Goal: Task Accomplishment & Management: Manage account settings

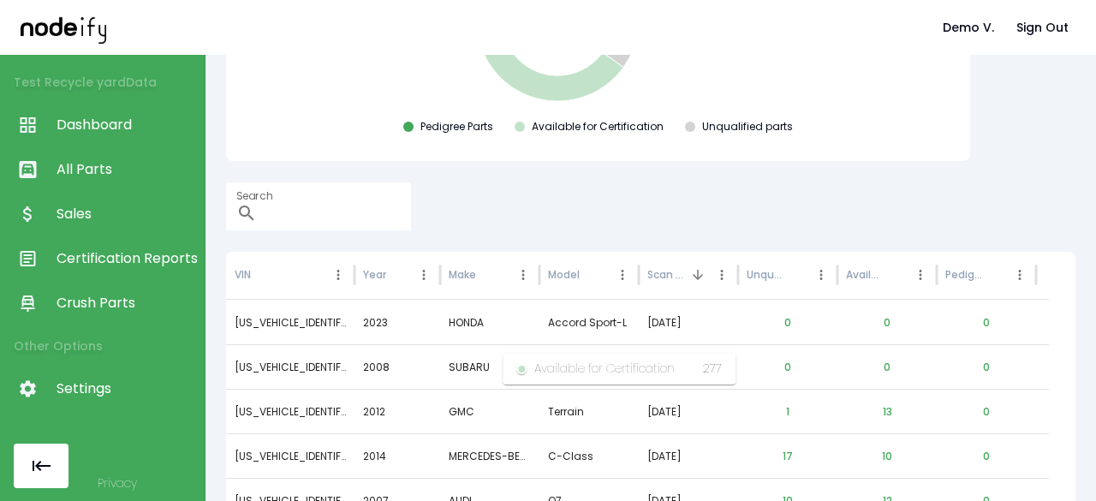
scroll to position [348, 0]
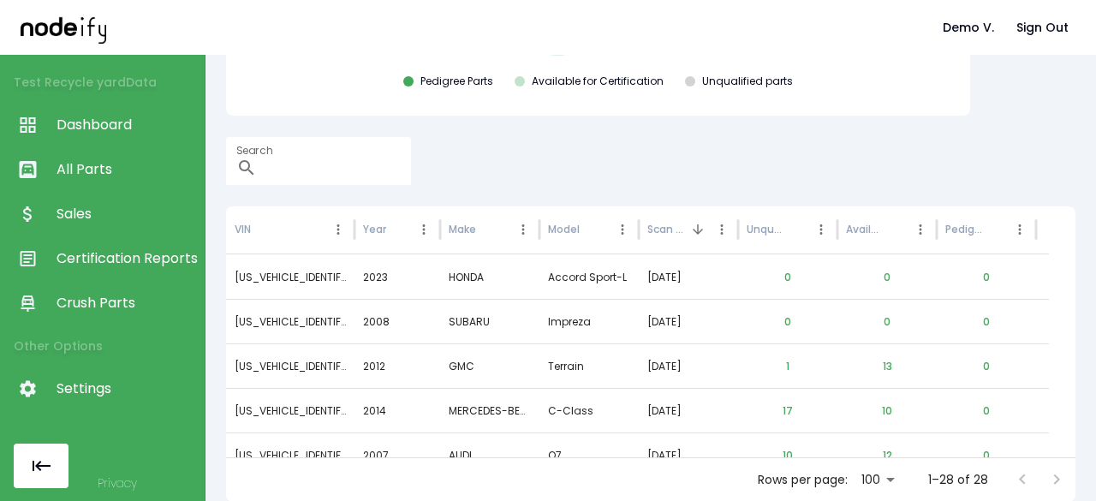
click at [114, 268] on span "Certification Reports" at bounding box center [127, 258] width 140 height 21
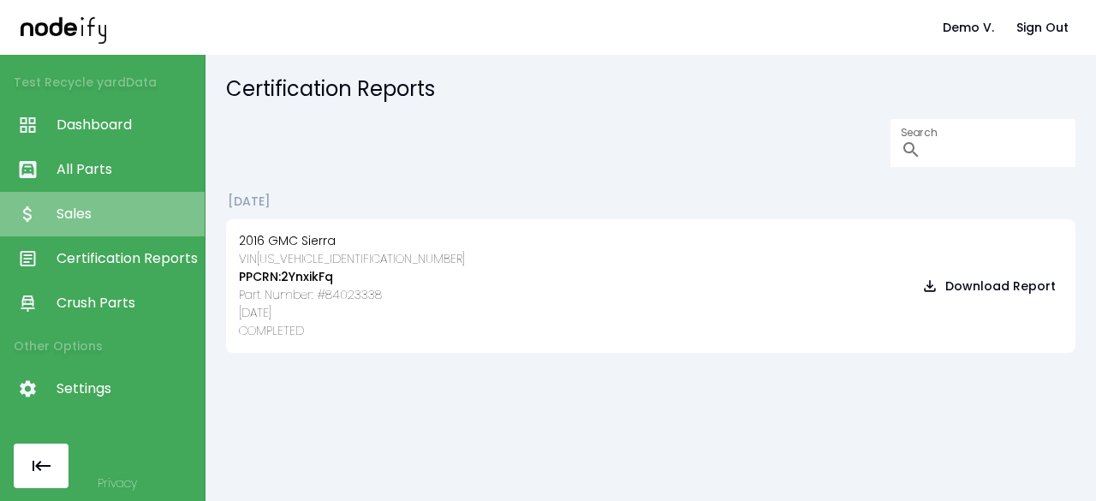
click at [87, 204] on span "Sales" at bounding box center [127, 214] width 140 height 21
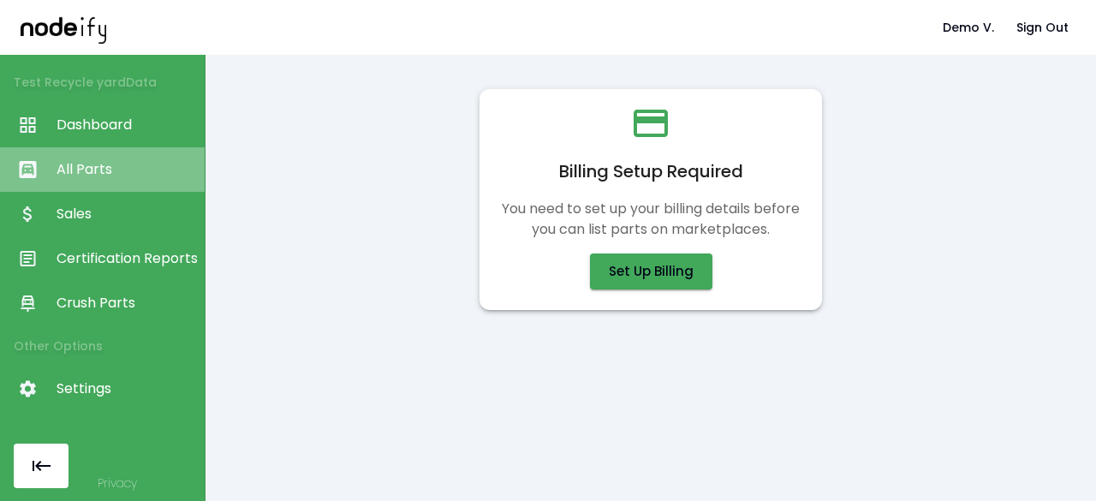
click at [101, 155] on link "All Parts" at bounding box center [102, 169] width 205 height 45
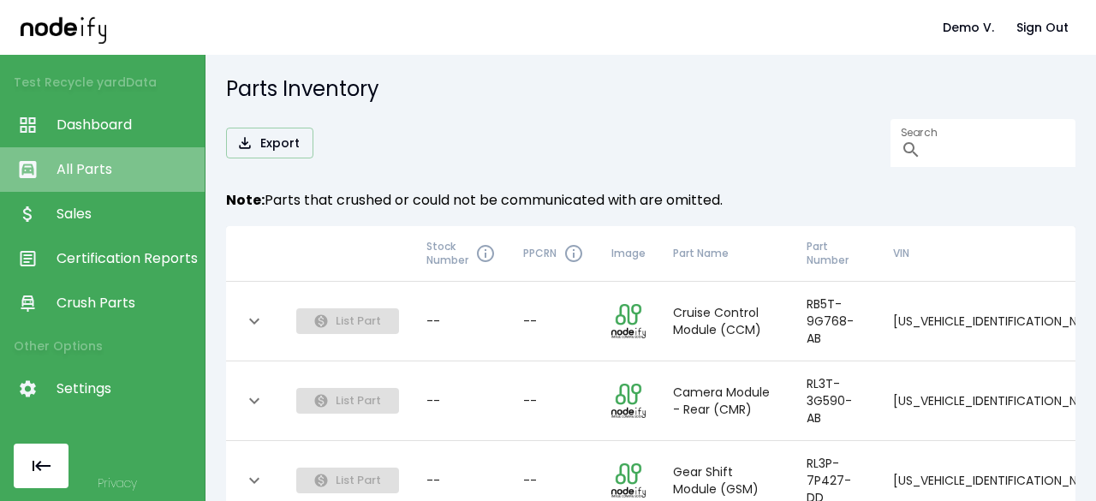
click at [108, 158] on link "All Parts" at bounding box center [102, 169] width 205 height 45
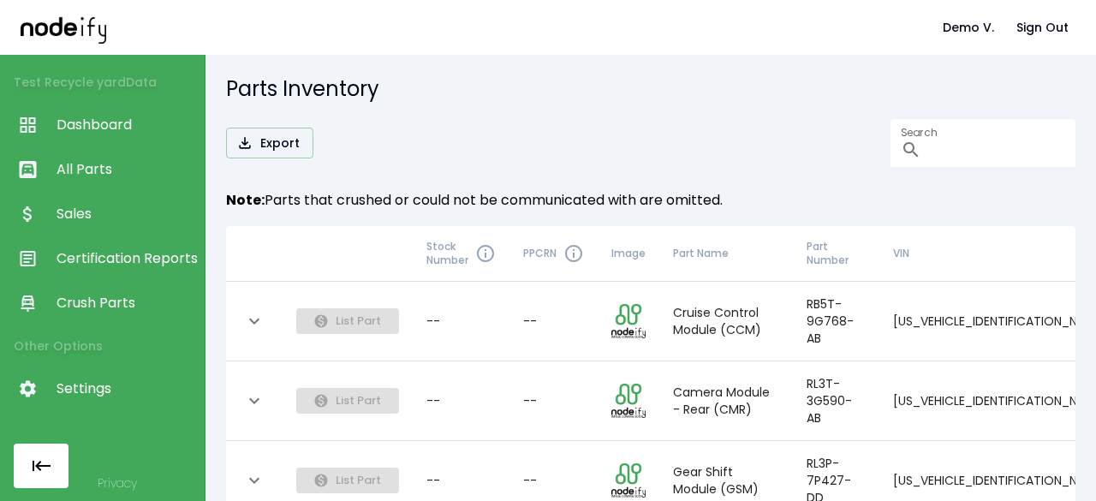
click at [122, 122] on span "Dashboard" at bounding box center [127, 125] width 140 height 21
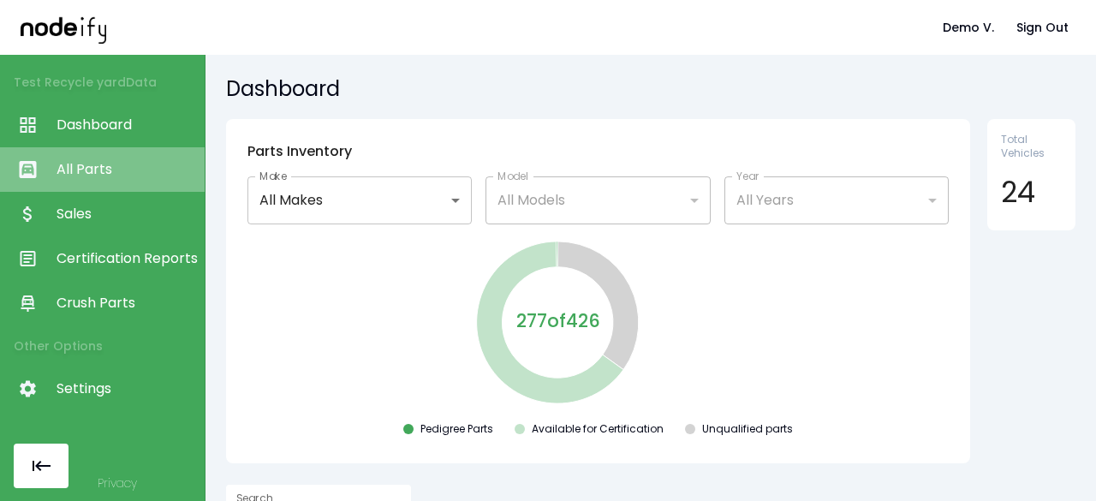
click at [116, 155] on link "All Parts" at bounding box center [102, 169] width 205 height 45
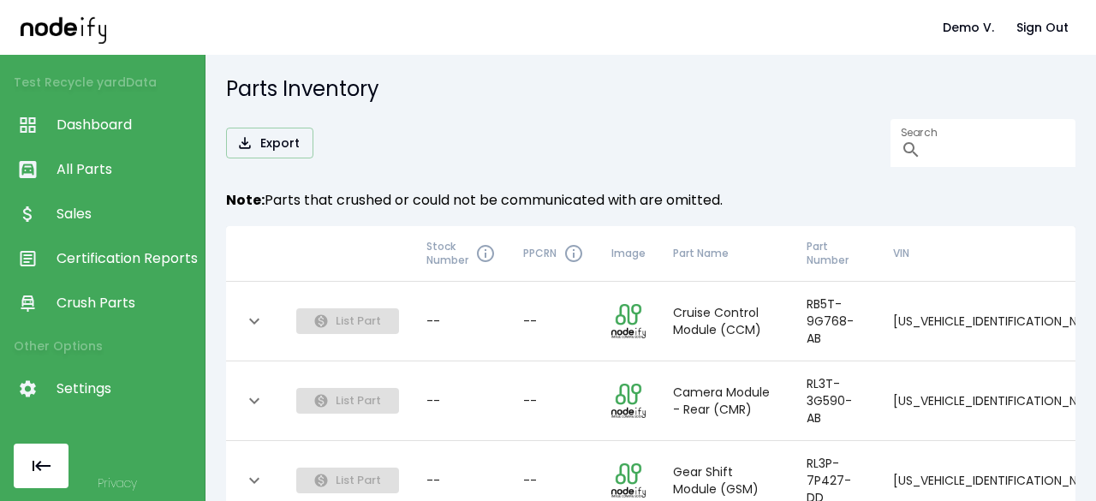
click at [92, 217] on span "Sales" at bounding box center [127, 214] width 140 height 21
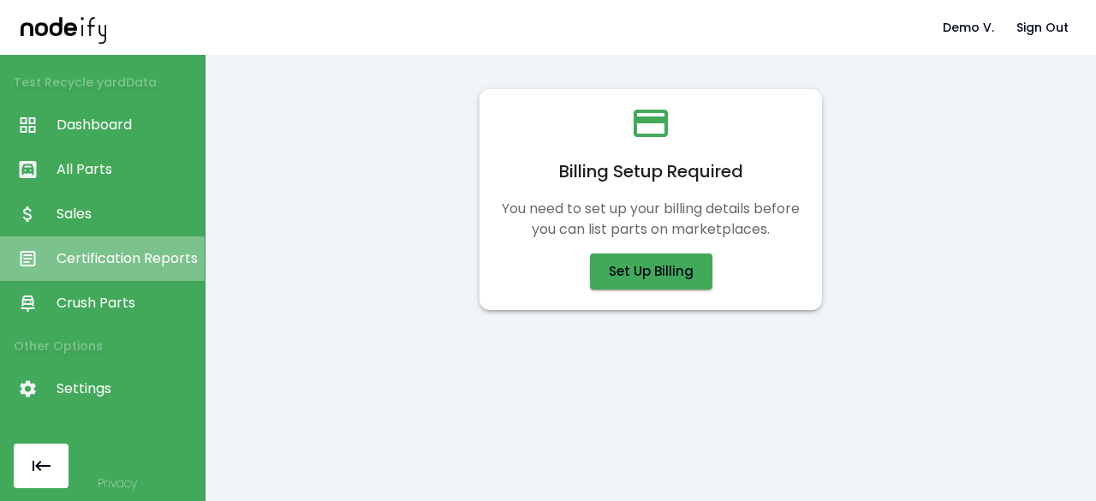
click at [93, 248] on link "Certification Reports" at bounding box center [102, 258] width 205 height 45
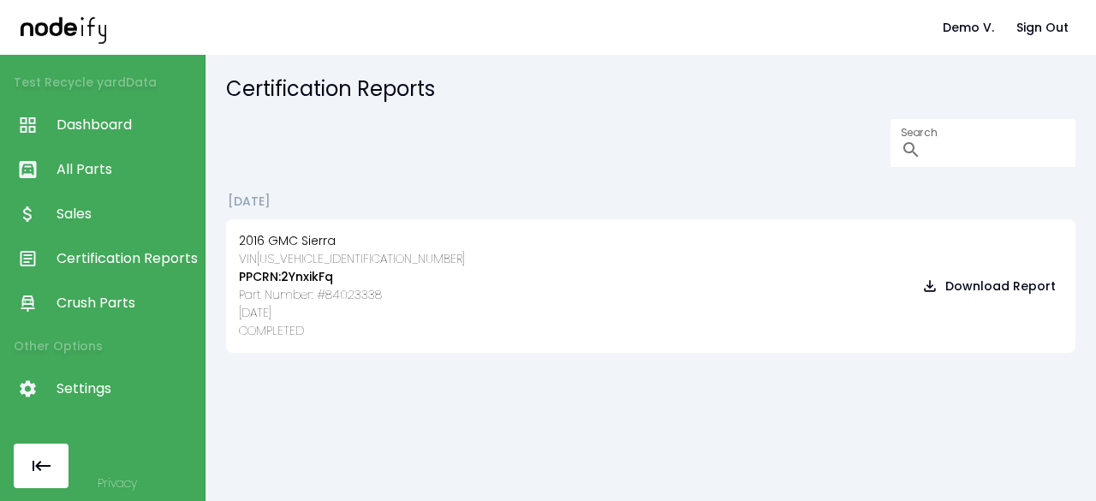
click at [90, 289] on link "Crush Parts" at bounding box center [102, 303] width 205 height 45
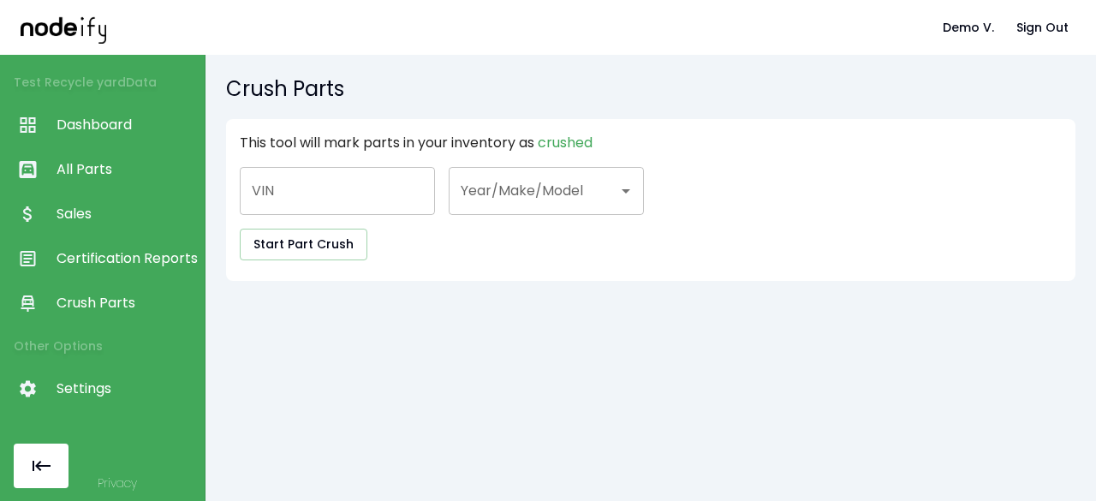
click at [106, 171] on span "All Parts" at bounding box center [127, 169] width 140 height 21
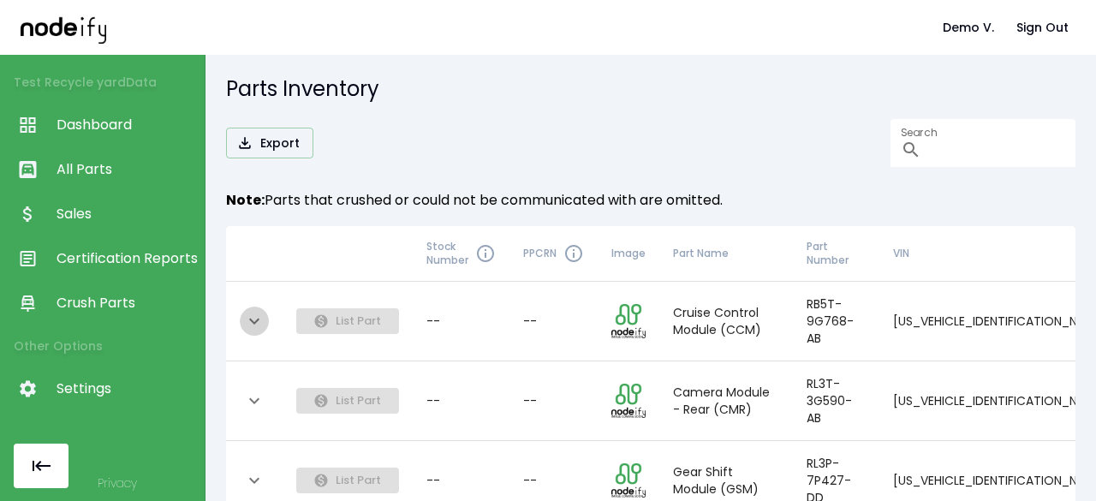
click at [248, 325] on icon "expand row" at bounding box center [254, 321] width 21 height 21
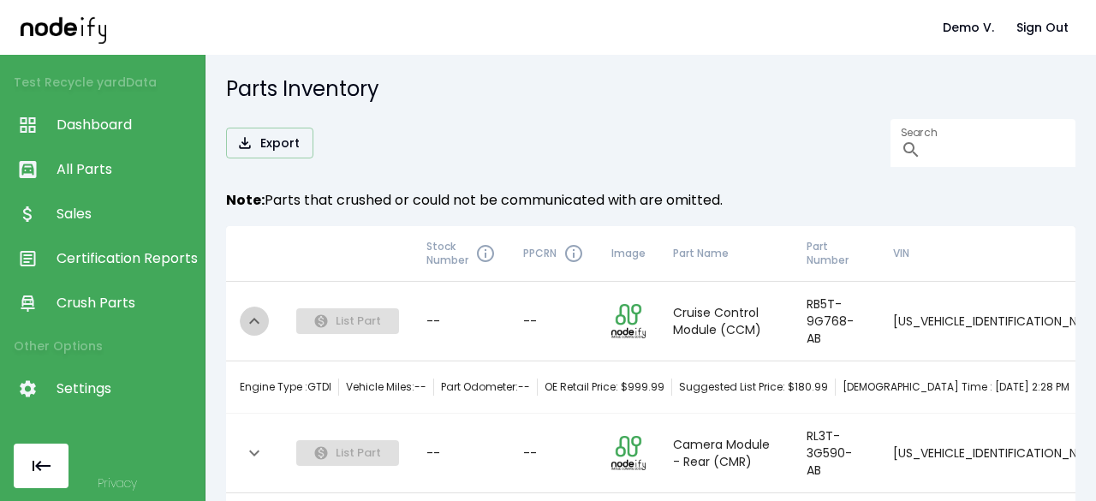
click at [247, 323] on icon "expand row" at bounding box center [254, 321] width 21 height 21
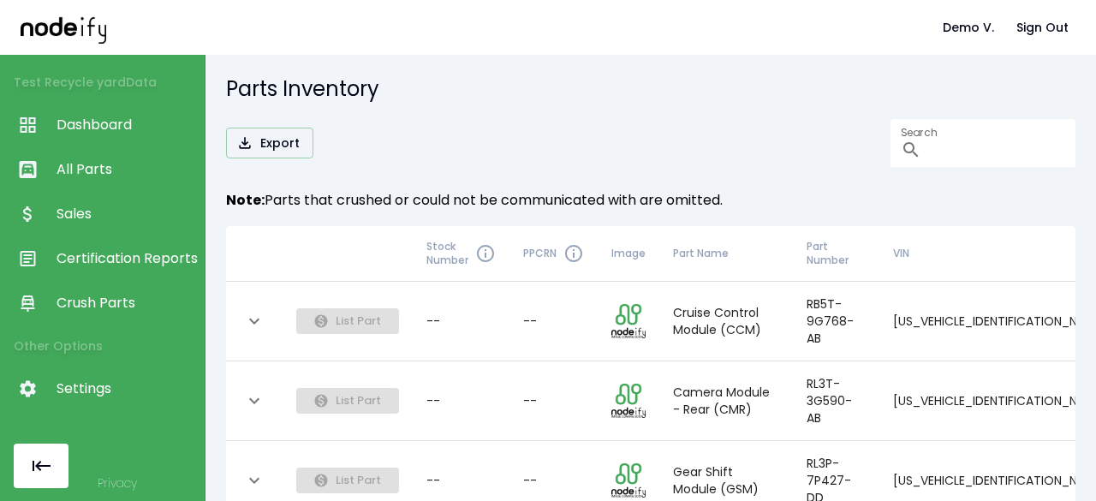
click at [254, 325] on icon "expand row" at bounding box center [254, 321] width 21 height 21
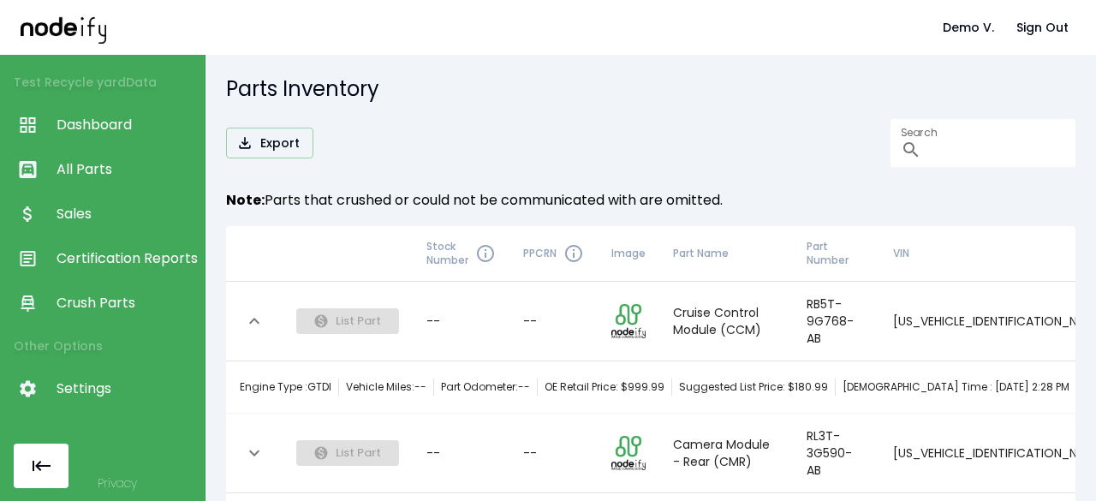
scroll to position [67, 0]
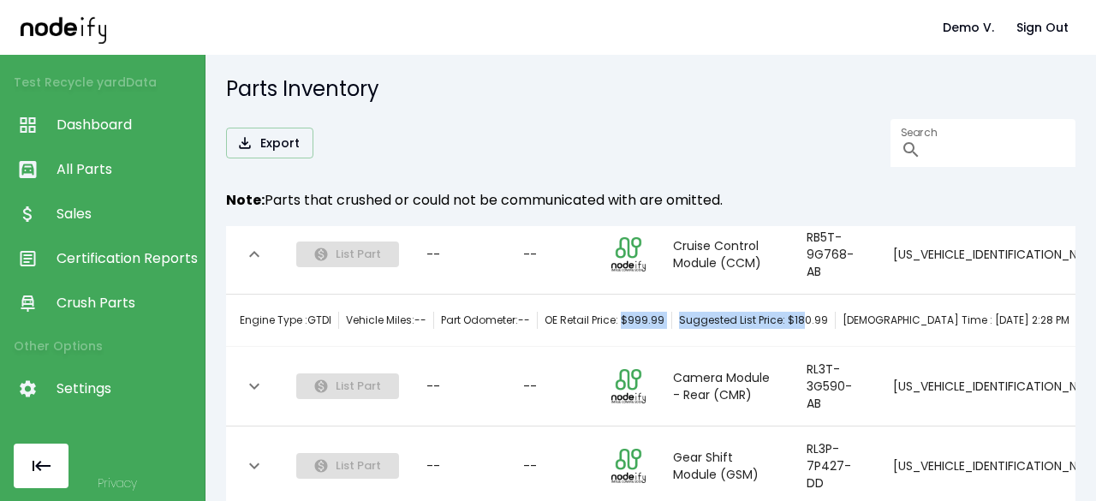
drag, startPoint x: 629, startPoint y: 334, endPoint x: 806, endPoint y: 340, distance: 177.4
click at [806, 329] on div "Engine Type : GTDI Vehicle Miles: -- Part Odometer: -- OE Retail Price: $ 999.9…" at bounding box center [655, 320] width 830 height 17
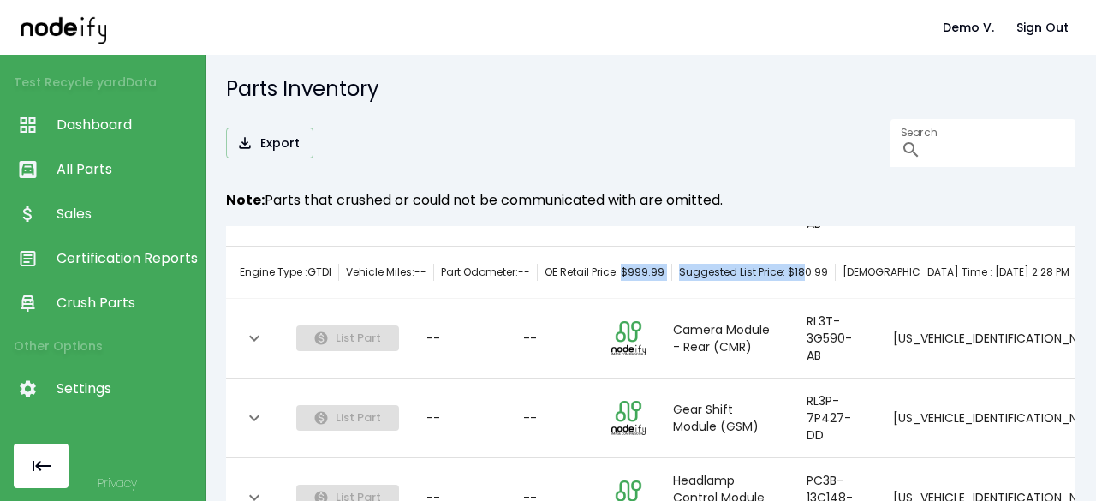
scroll to position [113, 0]
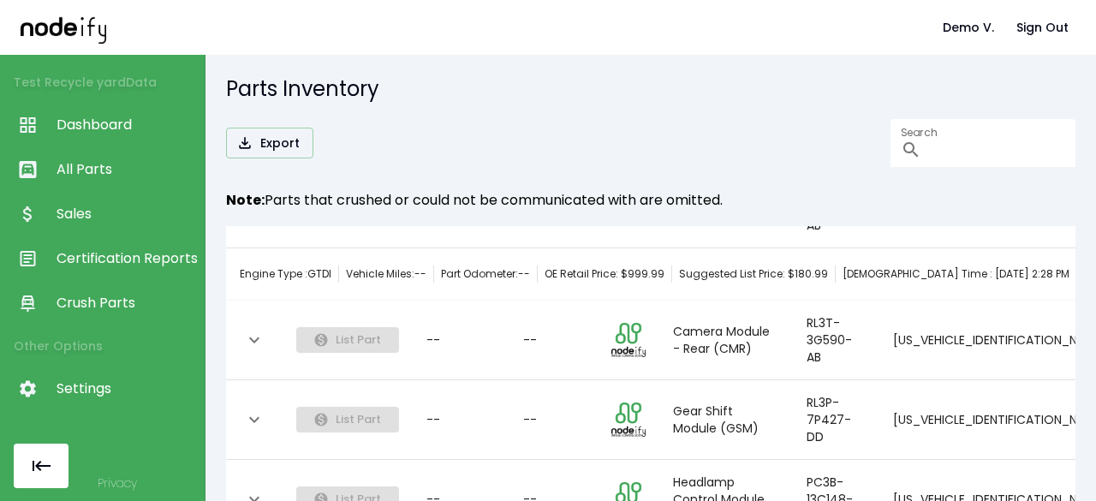
click at [826, 283] on span "Suggested List Price: $ 180.99" at bounding box center [753, 274] width 149 height 17
drag, startPoint x: 827, startPoint y: 285, endPoint x: 630, endPoint y: 285, distance: 197.0
click at [630, 283] on div "Engine Type : GTDI Vehicle Miles: -- Part Odometer: -- OE Retail Price: $ 999.9…" at bounding box center [655, 274] width 830 height 17
drag, startPoint x: 627, startPoint y: 285, endPoint x: 826, endPoint y: 292, distance: 198.8
click at [826, 283] on div "Engine Type : GTDI Vehicle Miles: -- Part Odometer: -- OE Retail Price: $ 999.9…" at bounding box center [655, 274] width 830 height 17
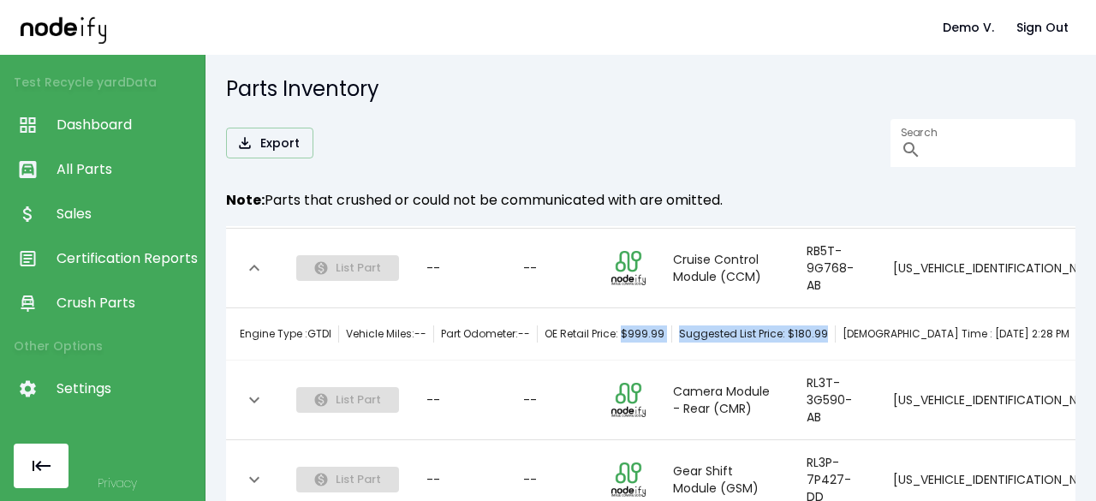
scroll to position [52, 0]
click at [261, 410] on icon "expand row" at bounding box center [254, 401] width 21 height 21
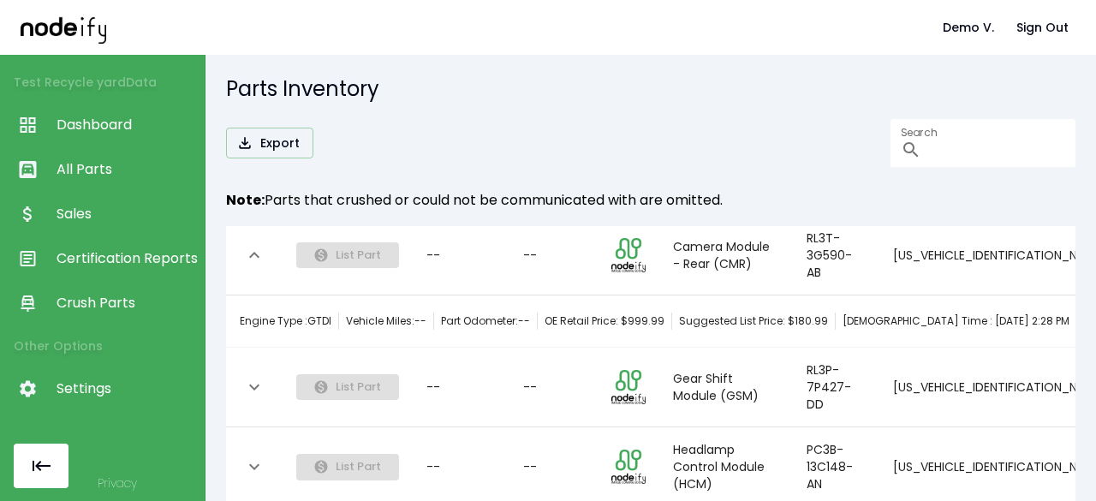
scroll to position [266, 0]
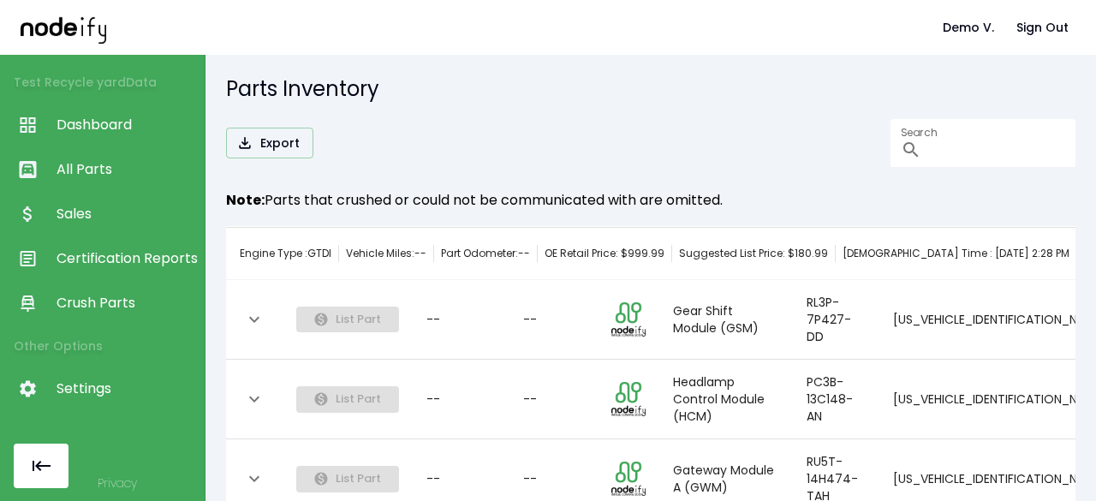
click at [257, 330] on icon "expand row" at bounding box center [254, 319] width 21 height 21
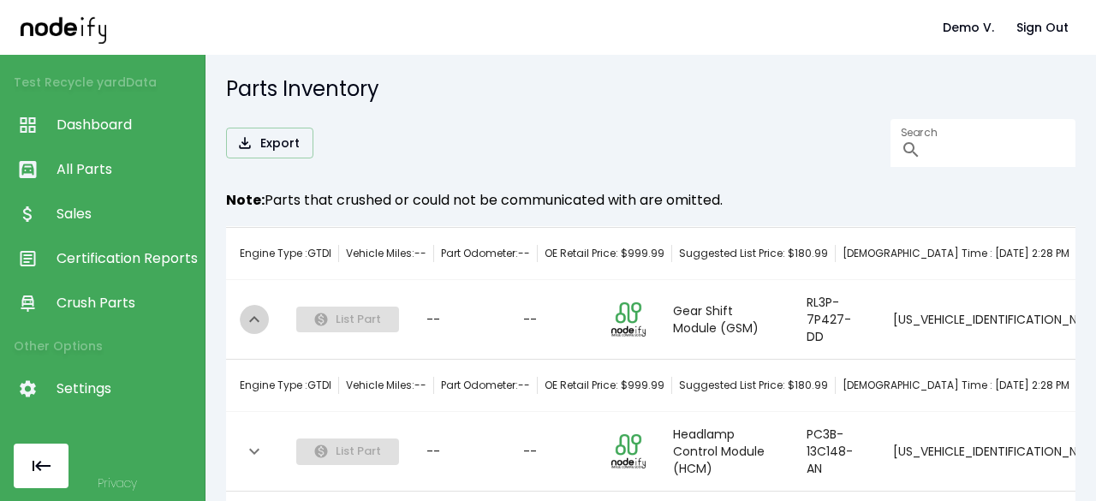
click at [257, 330] on icon "expand row" at bounding box center [254, 319] width 21 height 21
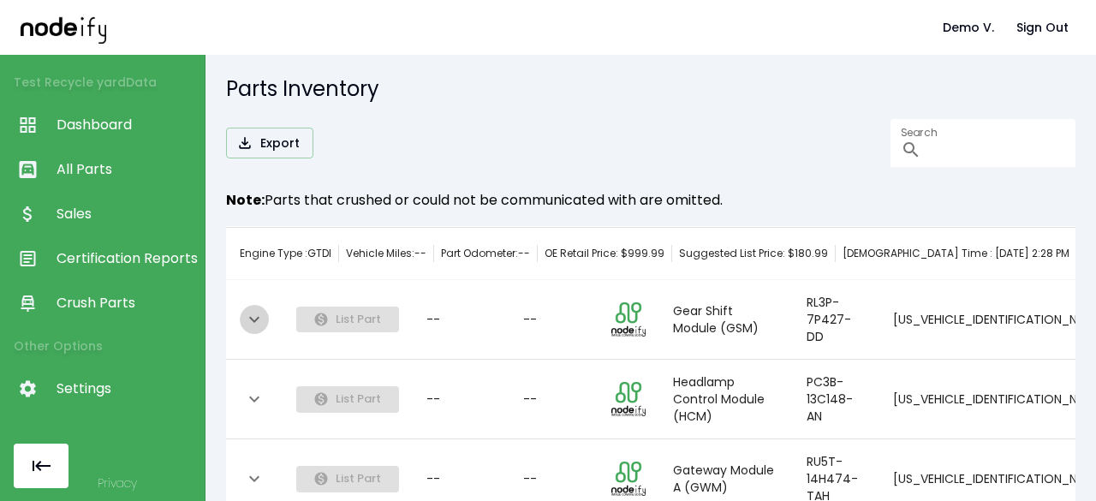
click at [257, 330] on icon "expand row" at bounding box center [254, 319] width 21 height 21
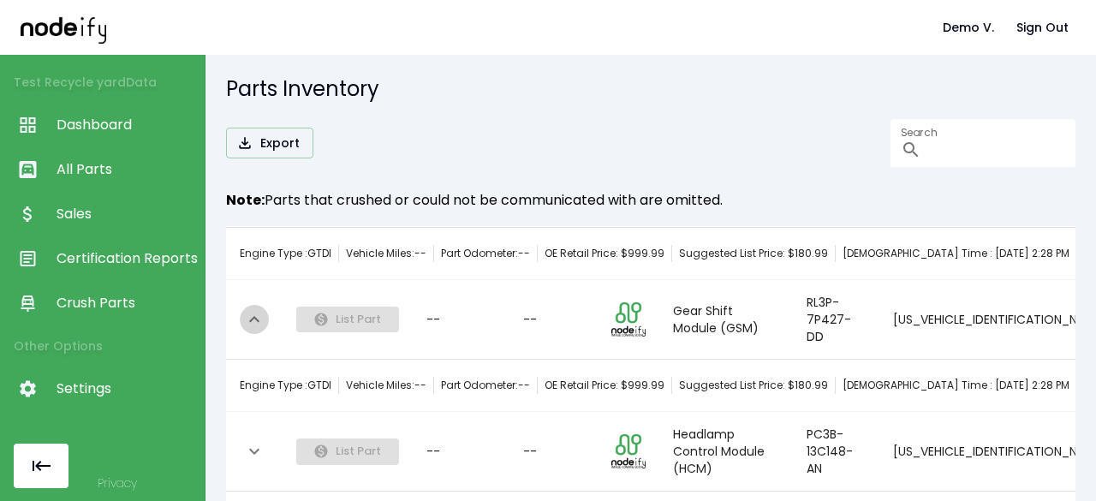
click at [257, 330] on icon "expand row" at bounding box center [254, 319] width 21 height 21
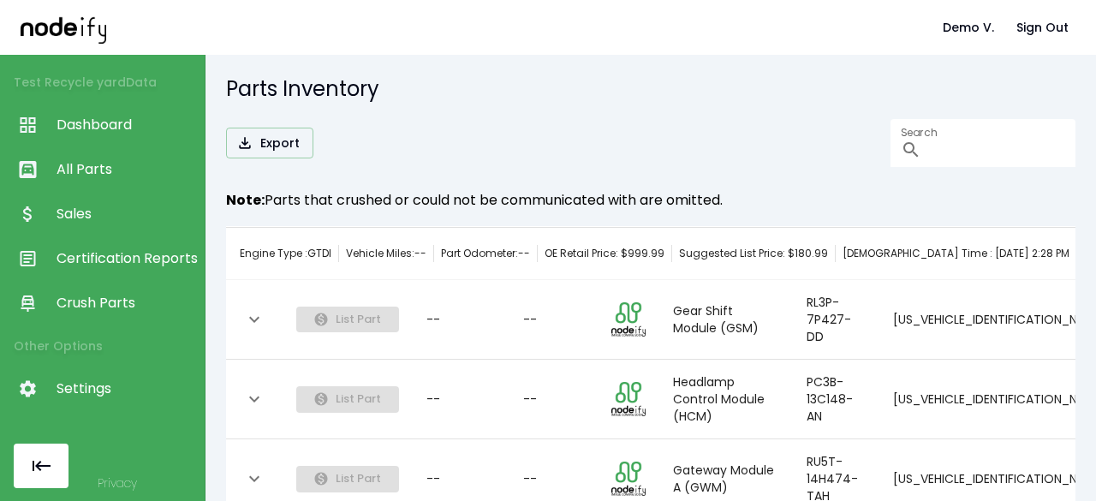
click at [257, 330] on icon "expand row" at bounding box center [254, 319] width 21 height 21
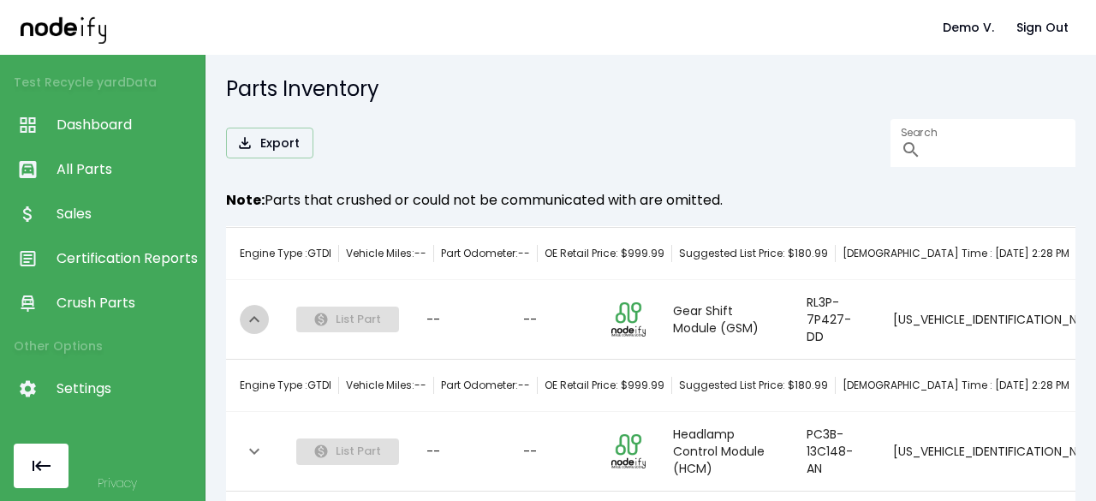
click at [259, 330] on icon "expand row" at bounding box center [254, 319] width 21 height 21
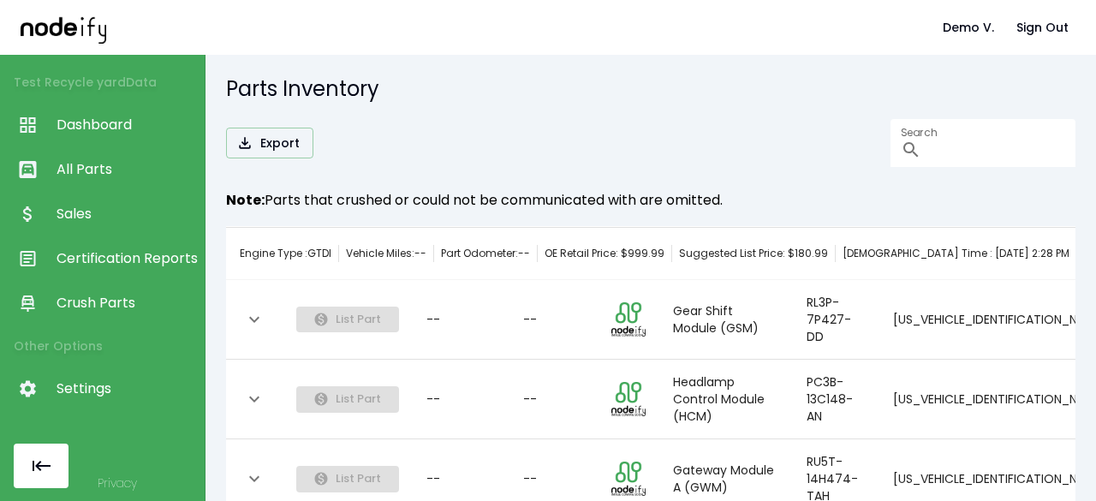
click at [248, 409] on icon "expand row" at bounding box center [254, 399] width 21 height 21
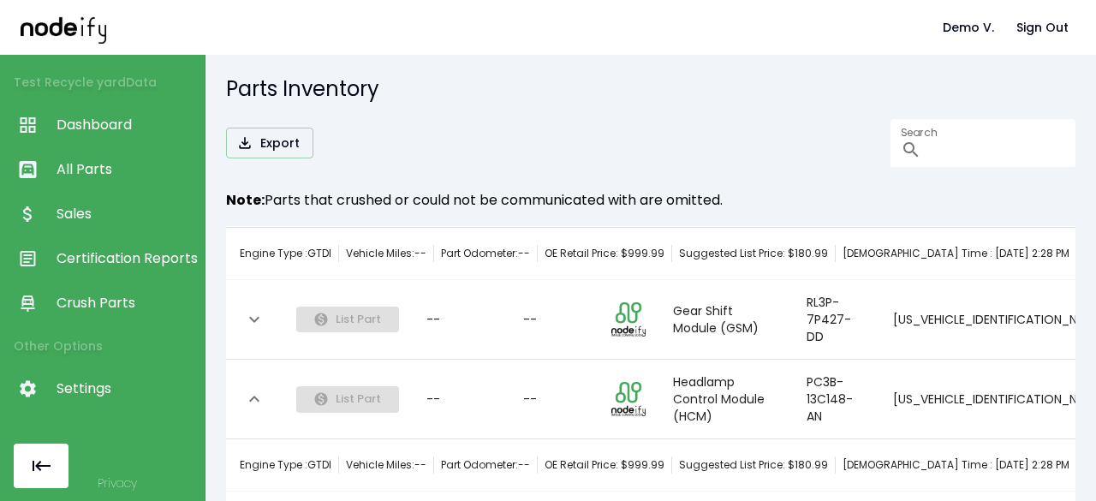
click at [248, 409] on icon "expand row" at bounding box center [254, 399] width 21 height 21
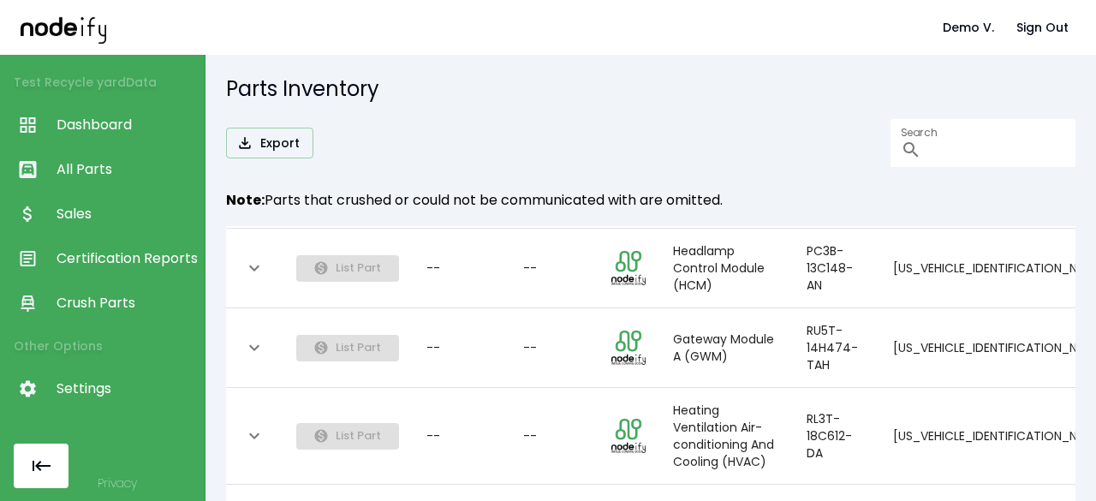
scroll to position [397, 0]
click at [260, 357] on icon "expand row" at bounding box center [254, 347] width 21 height 21
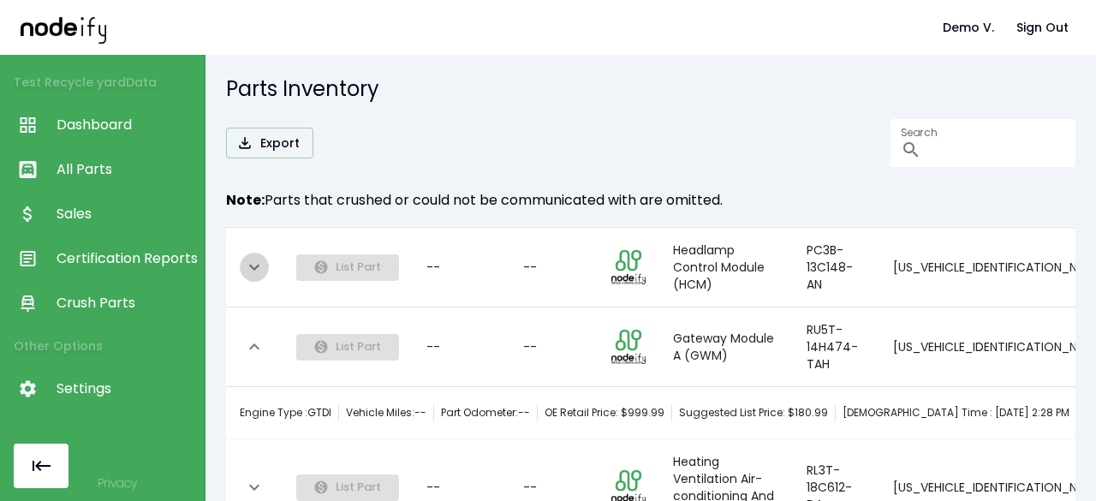
click at [262, 277] on icon "expand row" at bounding box center [254, 267] width 21 height 21
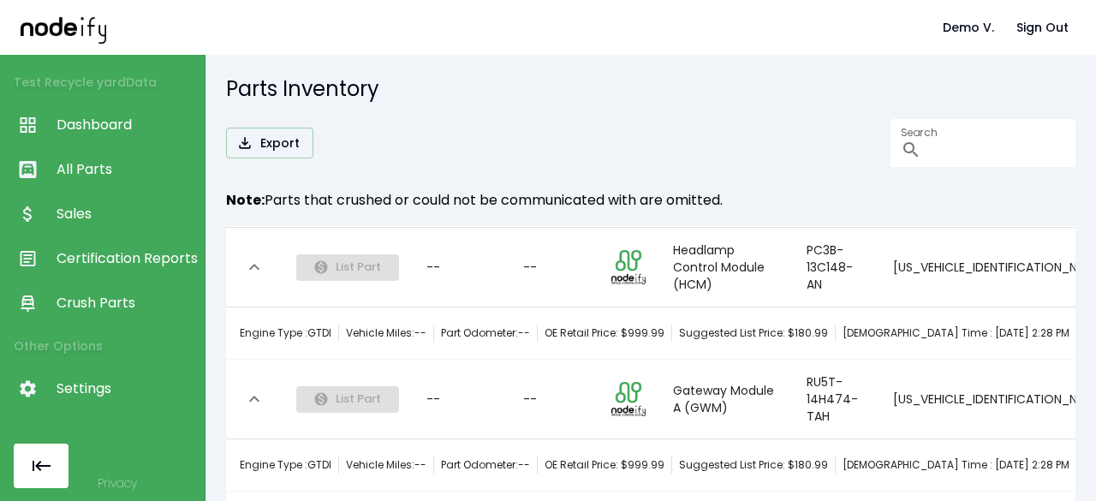
click at [262, 277] on icon "expand row" at bounding box center [254, 267] width 21 height 21
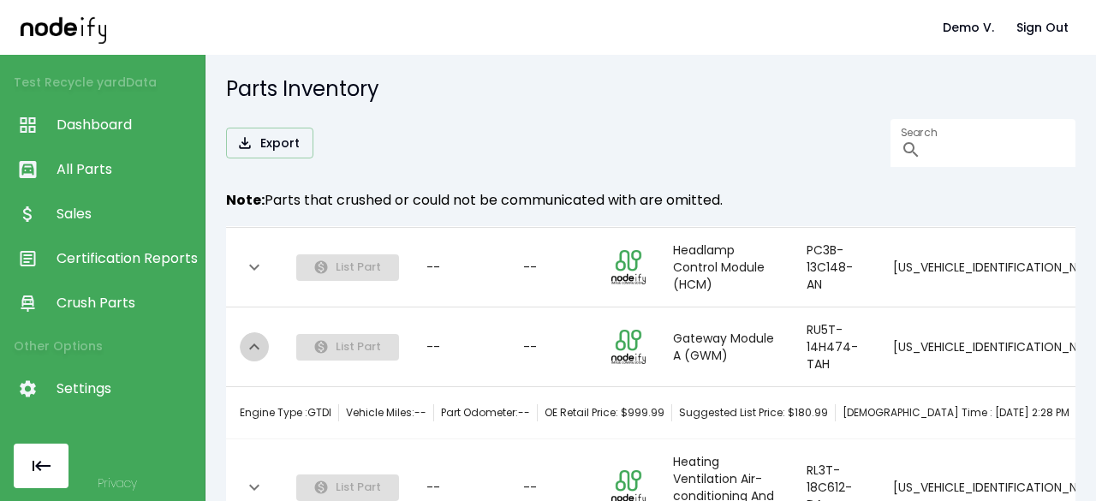
click at [255, 349] on icon "expand row" at bounding box center [254, 346] width 10 height 6
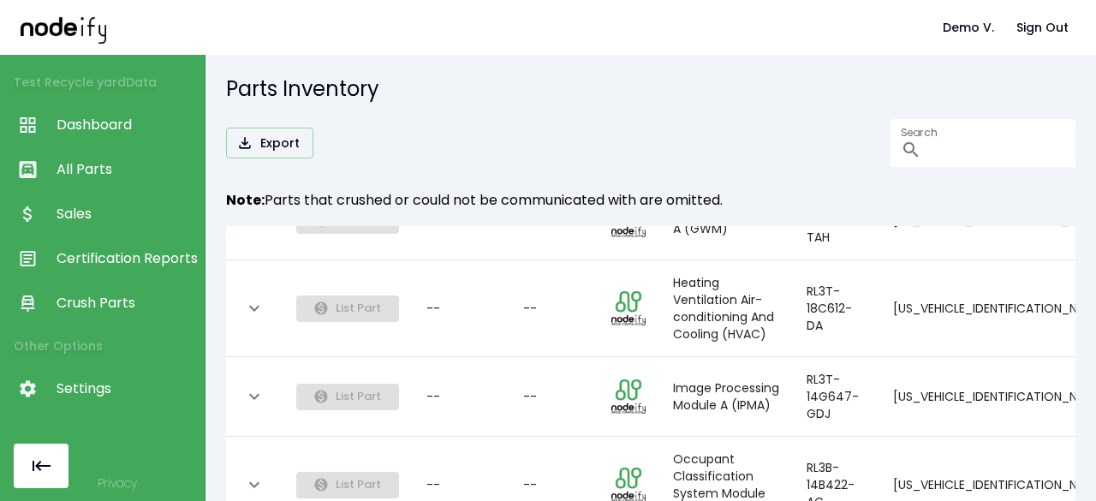
scroll to position [528, 0]
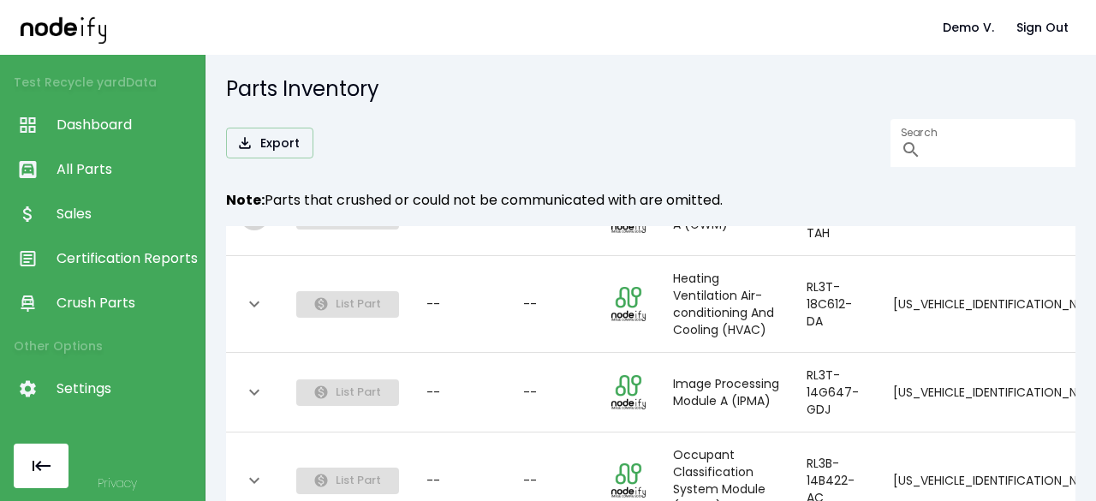
click at [254, 226] on icon "expand row" at bounding box center [254, 216] width 21 height 21
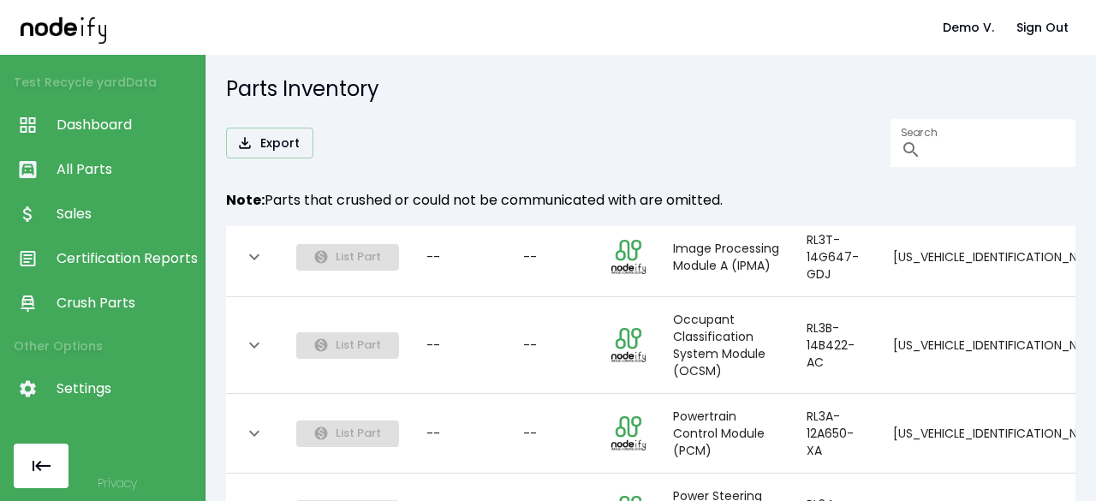
scroll to position [717, 0]
click at [257, 266] on icon "expand row" at bounding box center [254, 256] width 21 height 21
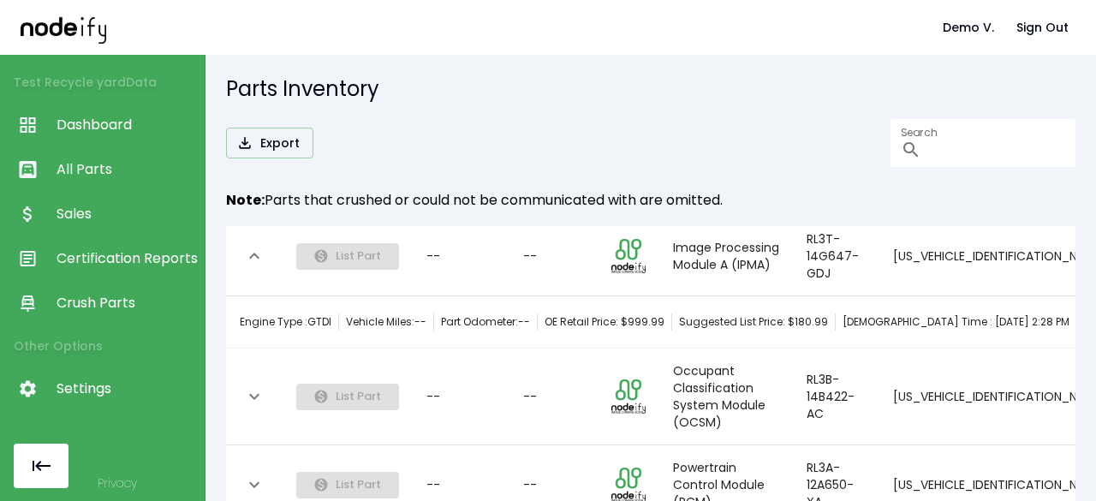
scroll to position [765, 0]
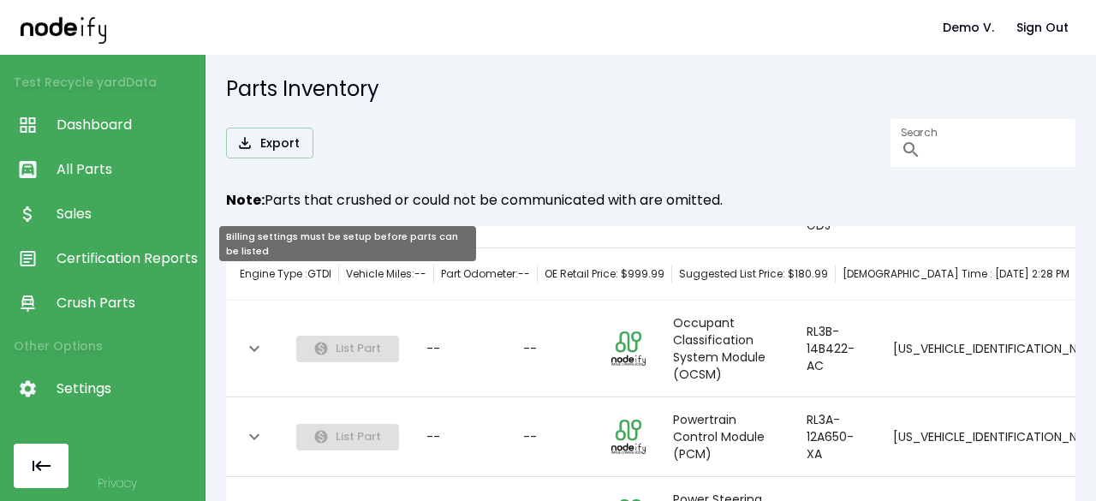
click at [366, 216] on span "List Part" at bounding box center [347, 207] width 103 height 17
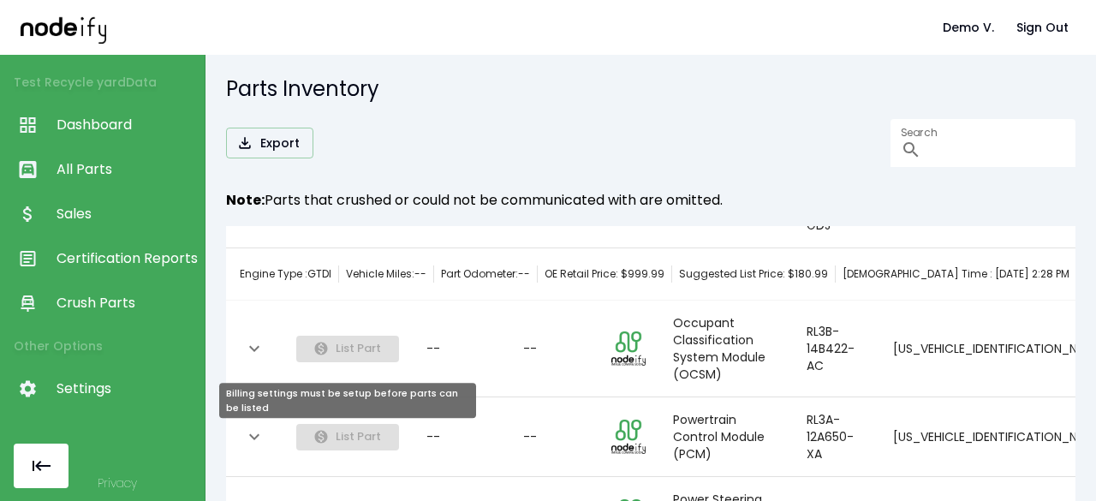
click at [319, 356] on span "List Part" at bounding box center [347, 347] width 103 height 17
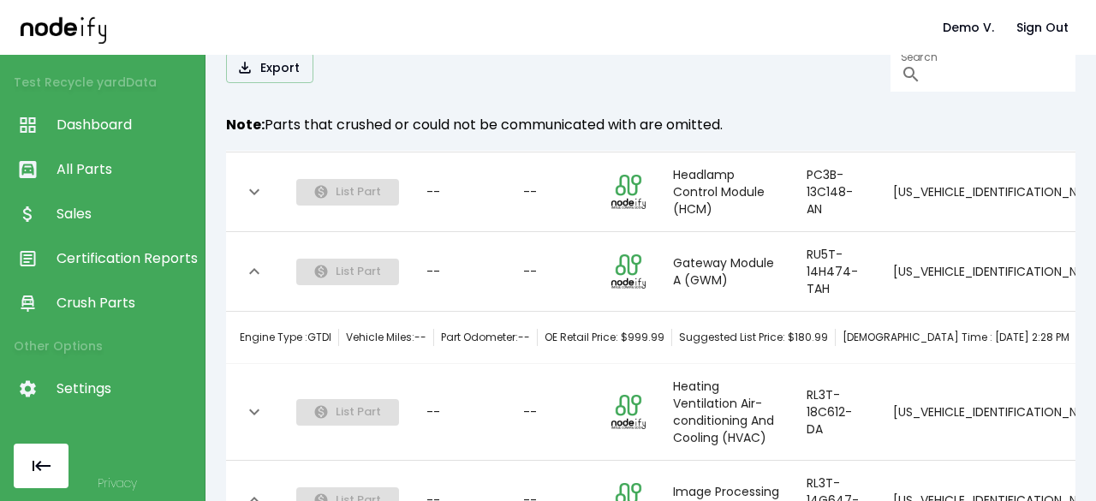
scroll to position [0, 0]
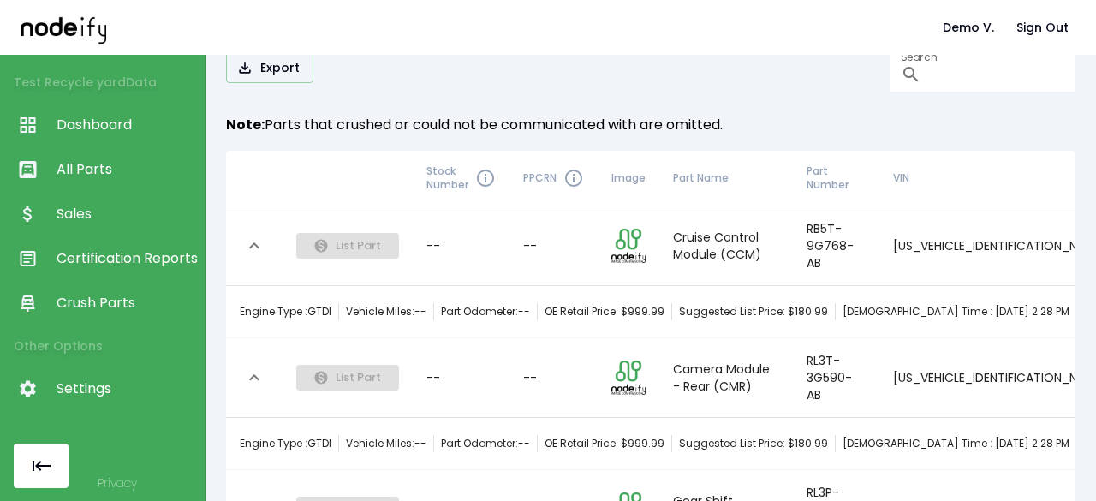
click at [367, 263] on td "List Part" at bounding box center [348, 246] width 130 height 80
click at [248, 249] on icon "expand row" at bounding box center [254, 246] width 21 height 21
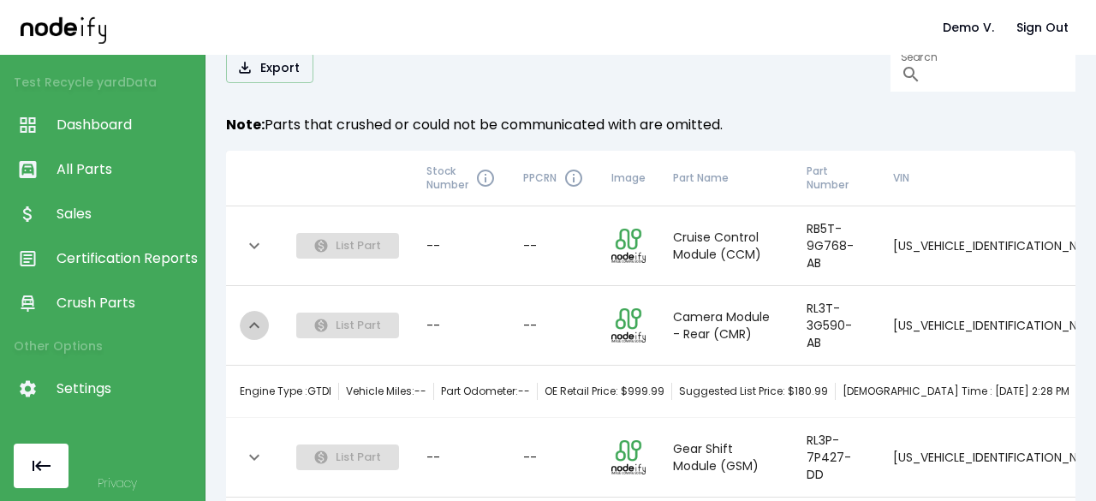
click at [259, 336] on icon "expand row" at bounding box center [254, 325] width 21 height 21
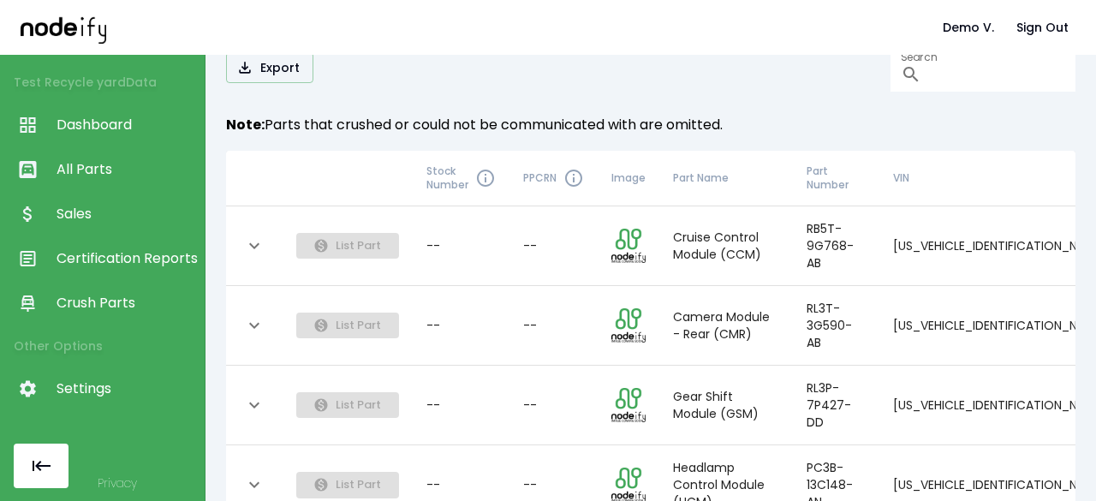
click at [259, 415] on icon "expand row" at bounding box center [254, 405] width 21 height 21
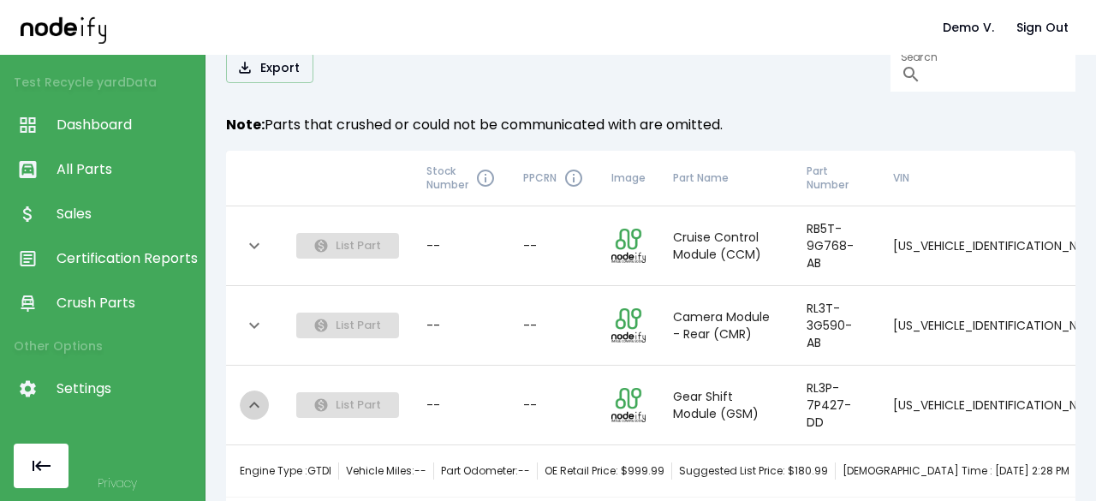
click at [259, 415] on icon "expand row" at bounding box center [254, 405] width 21 height 21
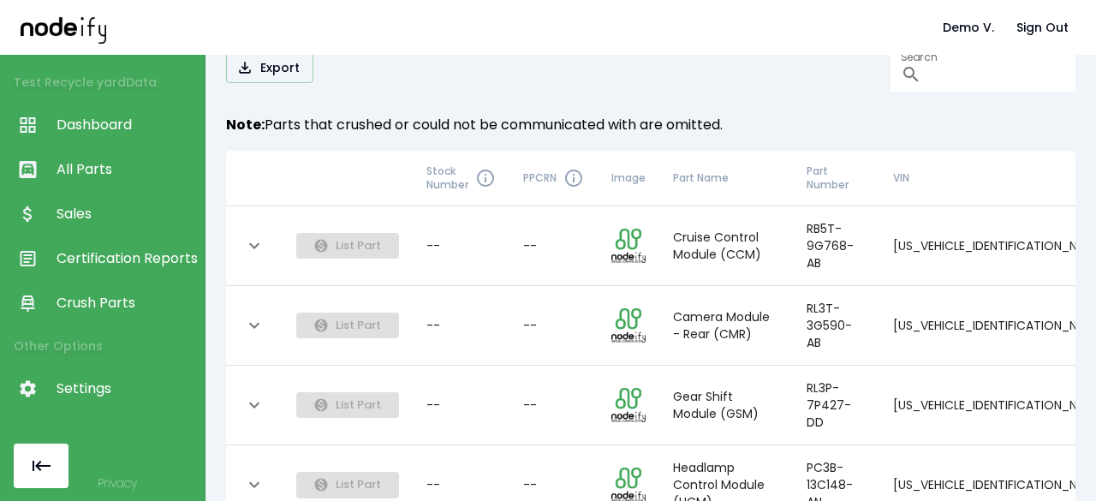
click at [68, 163] on span "All Parts" at bounding box center [127, 169] width 140 height 21
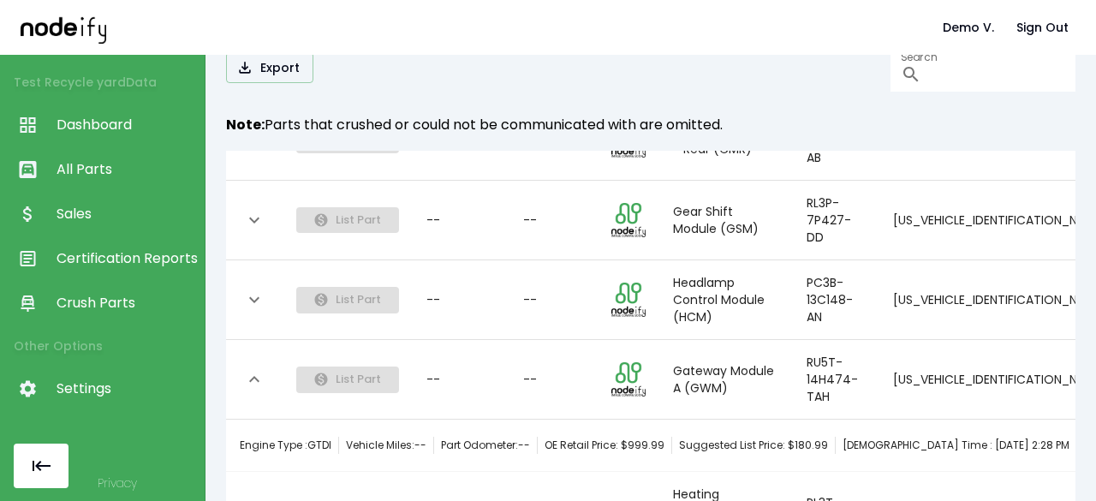
scroll to position [191, 0]
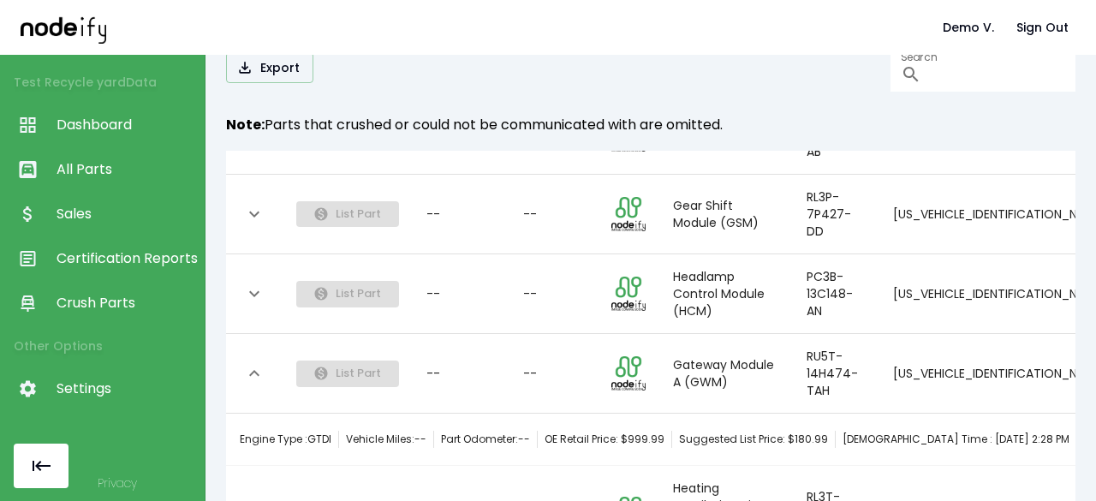
click at [255, 304] on icon "expand row" at bounding box center [254, 293] width 21 height 21
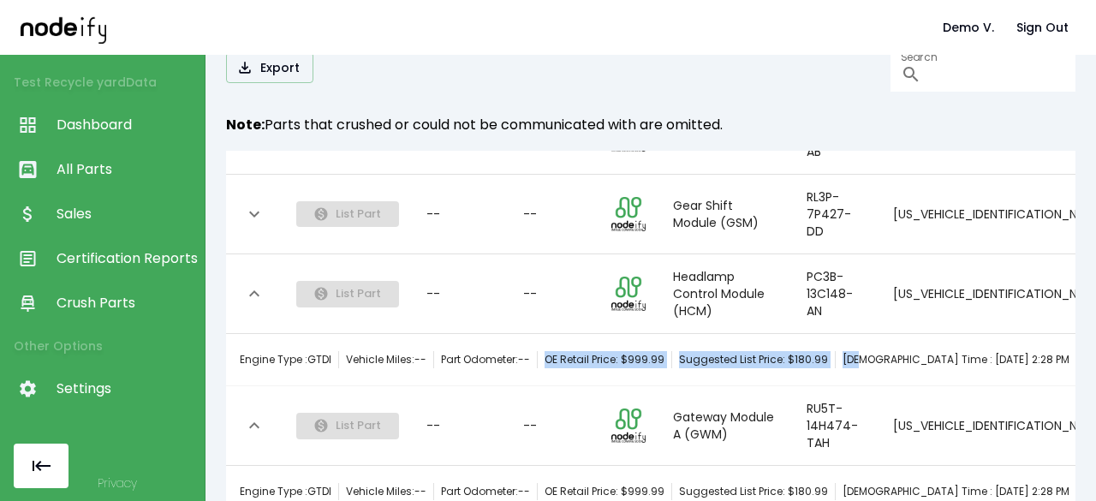
drag, startPoint x: 552, startPoint y: 392, endPoint x: 858, endPoint y: 379, distance: 306.9
click at [858, 377] on div "Engine Type : GTDI Vehicle Miles: -- Part Odometer: -- OE Retail Price: $ 999.9…" at bounding box center [768, 360] width 1056 height 34
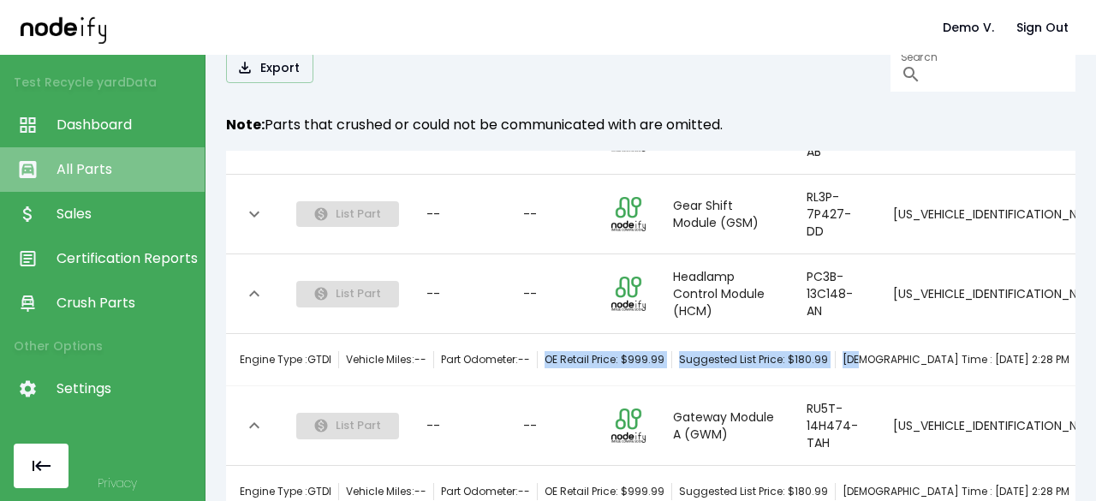
click at [96, 156] on link "All Parts" at bounding box center [102, 169] width 205 height 45
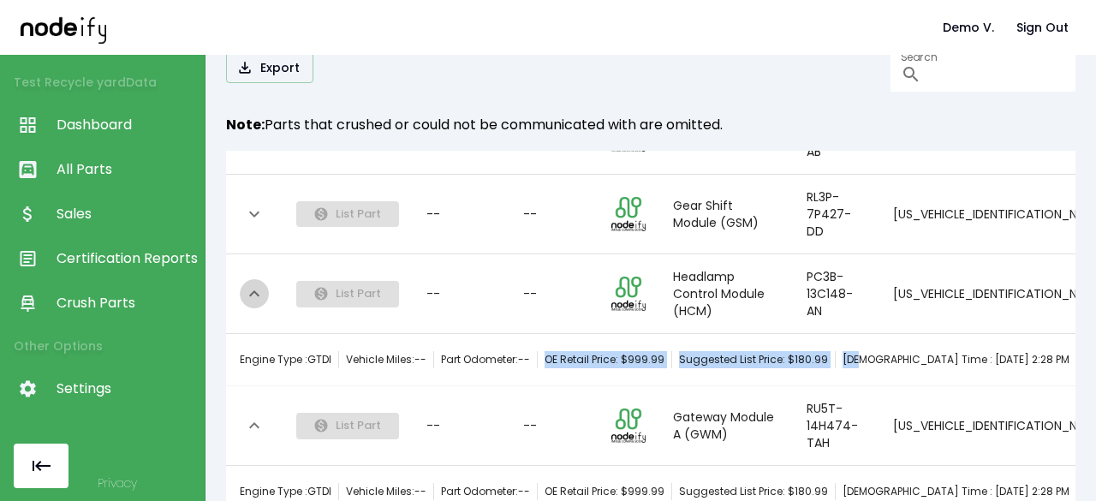
click at [249, 296] on icon "expand row" at bounding box center [254, 293] width 10 height 6
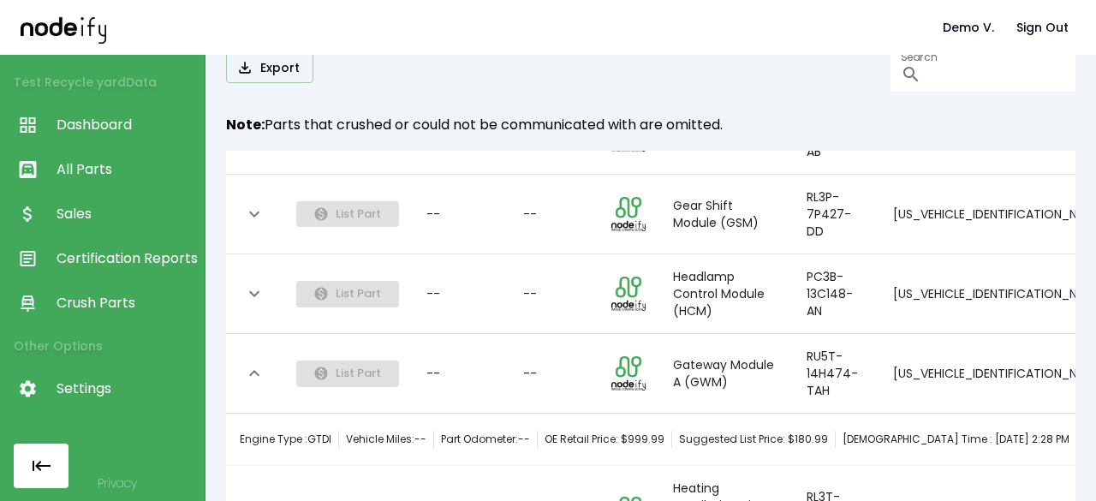
click at [130, 230] on link "Sales" at bounding box center [102, 214] width 205 height 45
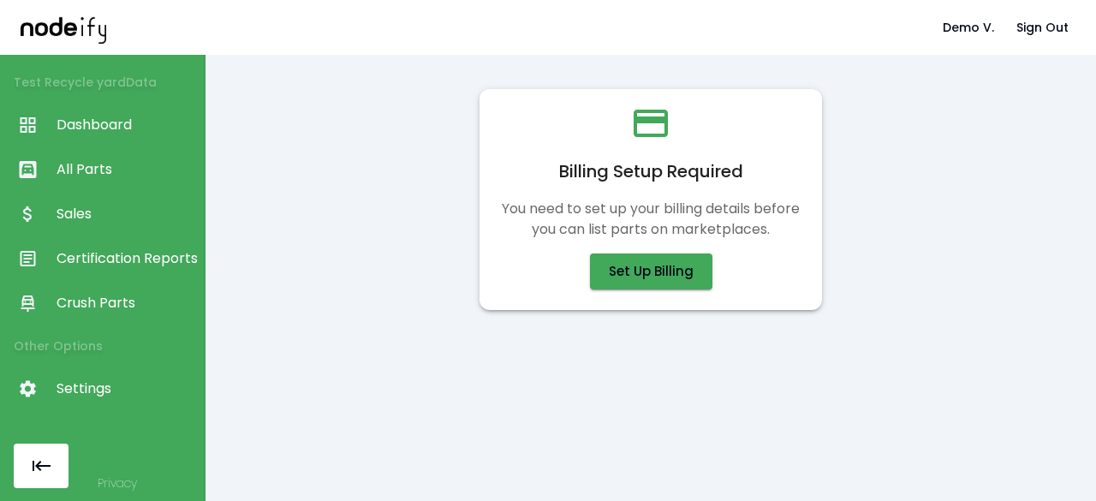
click at [122, 260] on span "Certification Reports" at bounding box center [127, 258] width 140 height 21
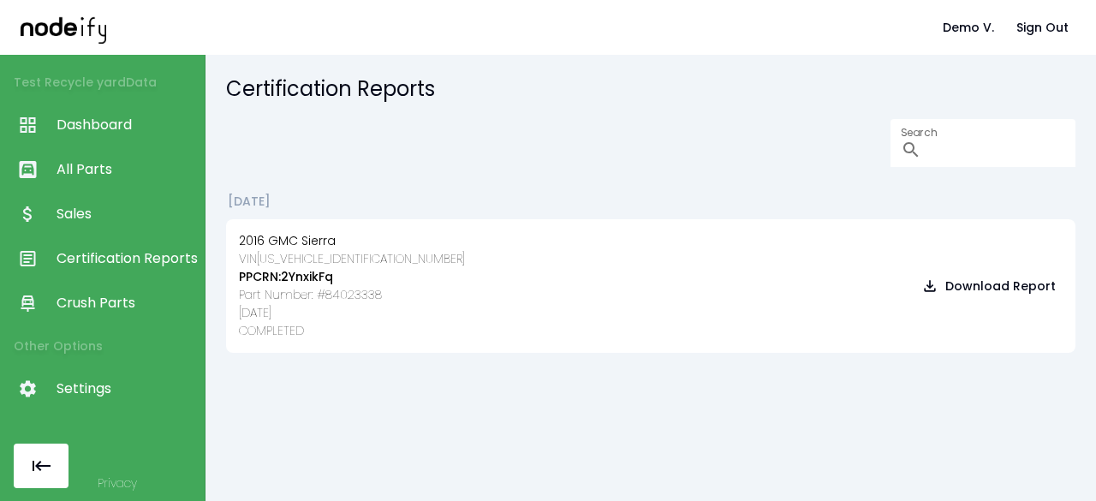
click at [149, 119] on span "Dashboard" at bounding box center [127, 125] width 140 height 21
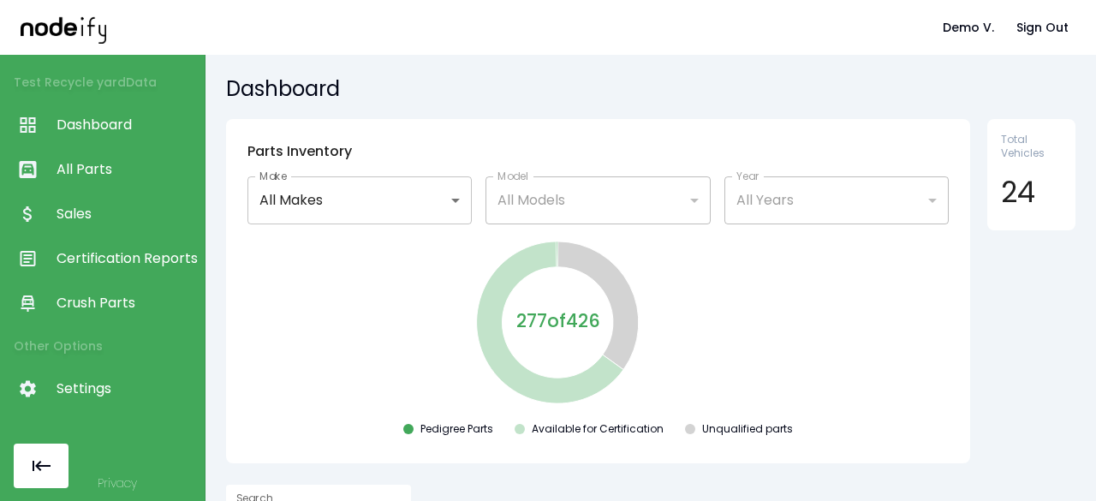
click at [135, 163] on span "All Parts" at bounding box center [127, 169] width 140 height 21
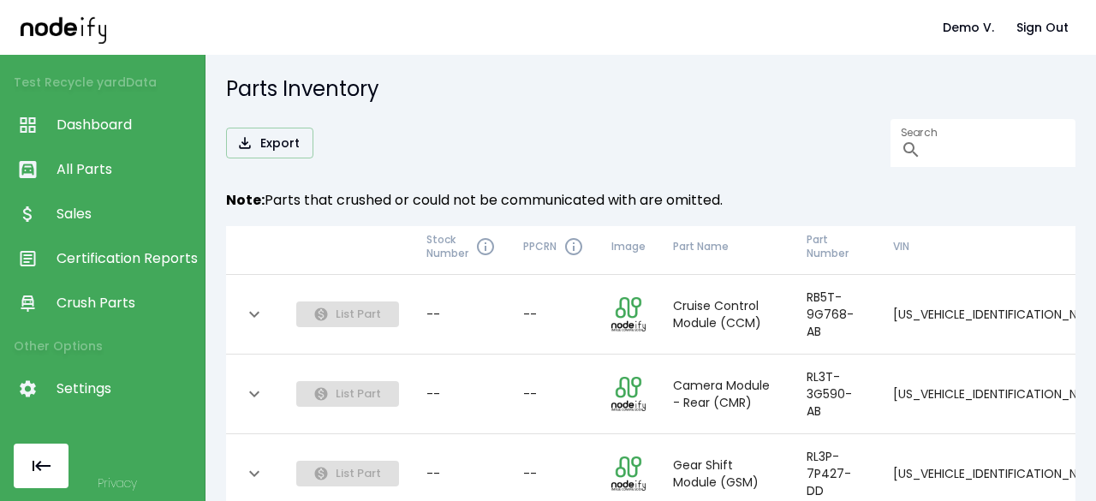
click at [753, 263] on th "Part Name" at bounding box center [726, 247] width 134 height 56
click at [745, 254] on th "Part Name" at bounding box center [726, 247] width 134 height 56
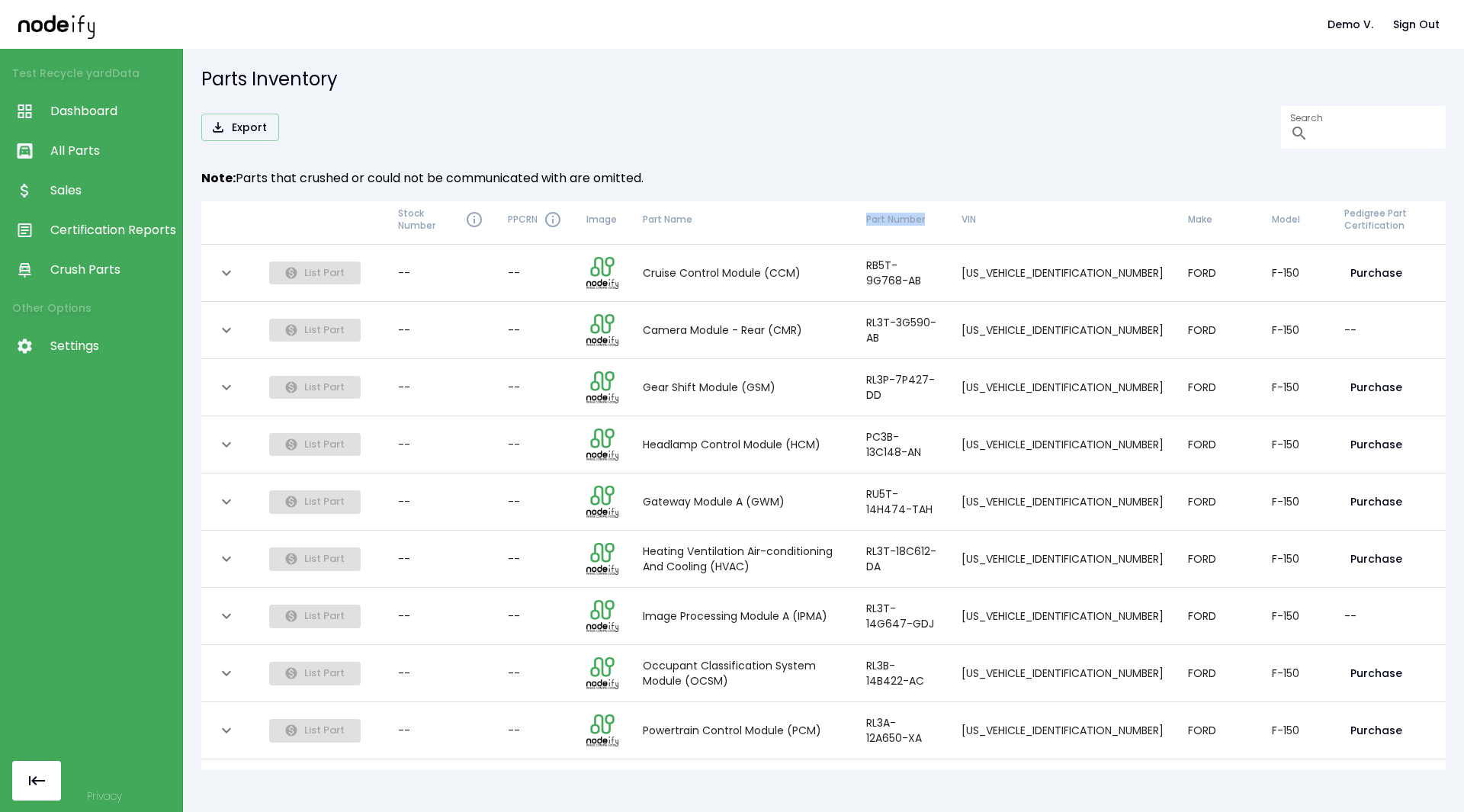
drag, startPoint x: 988, startPoint y: 217, endPoint x: 906, endPoint y: 230, distance: 83.0
click at [906, 230] on th "Part Number" at bounding box center [902, 220] width 96 height 50
drag, startPoint x: 904, startPoint y: 222, endPoint x: 864, endPoint y: 221, distance: 40.0
click at [854, 221] on th "Part Name" at bounding box center [742, 220] width 224 height 50
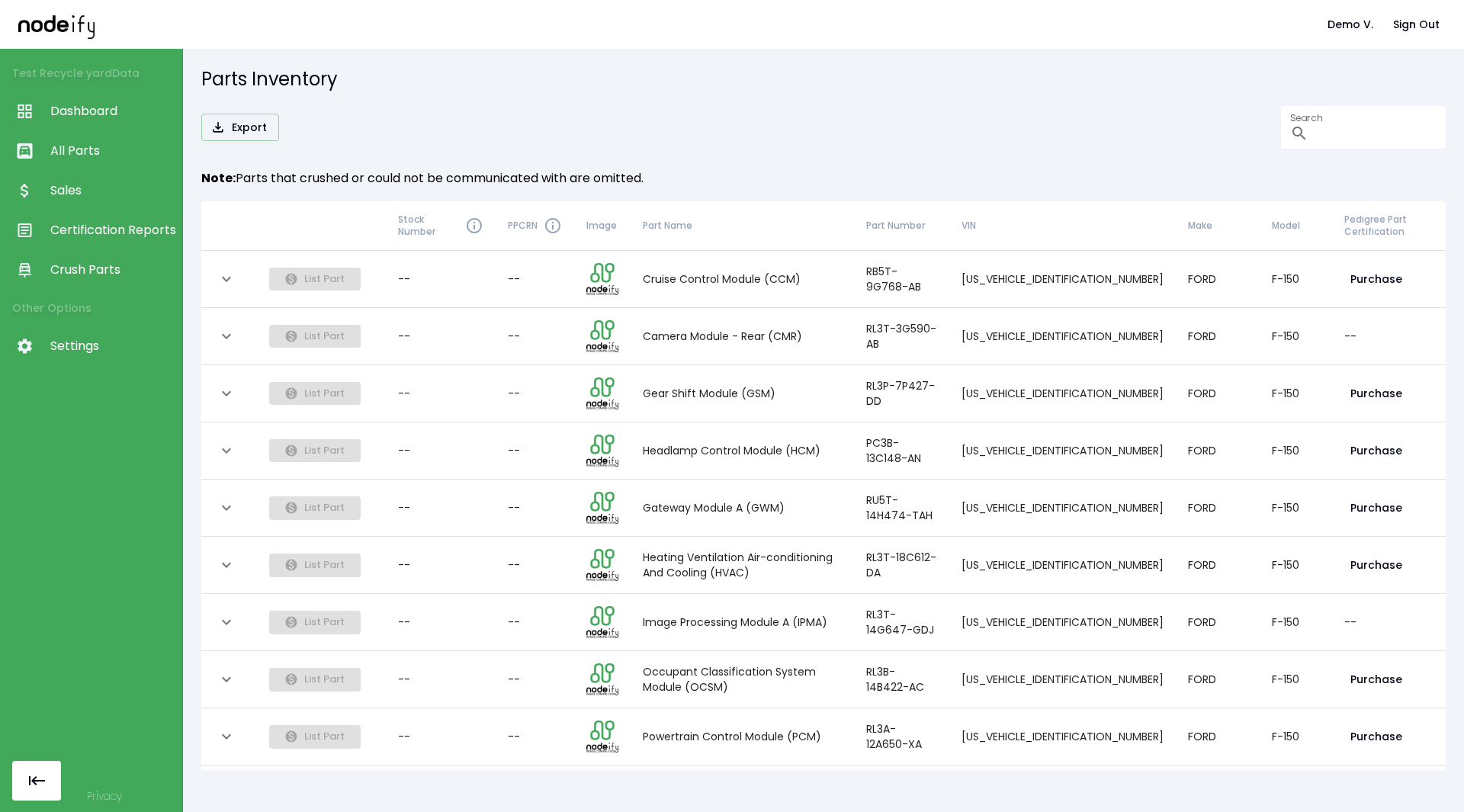
click at [216, 279] on button "expand row" at bounding box center [226, 279] width 26 height 26
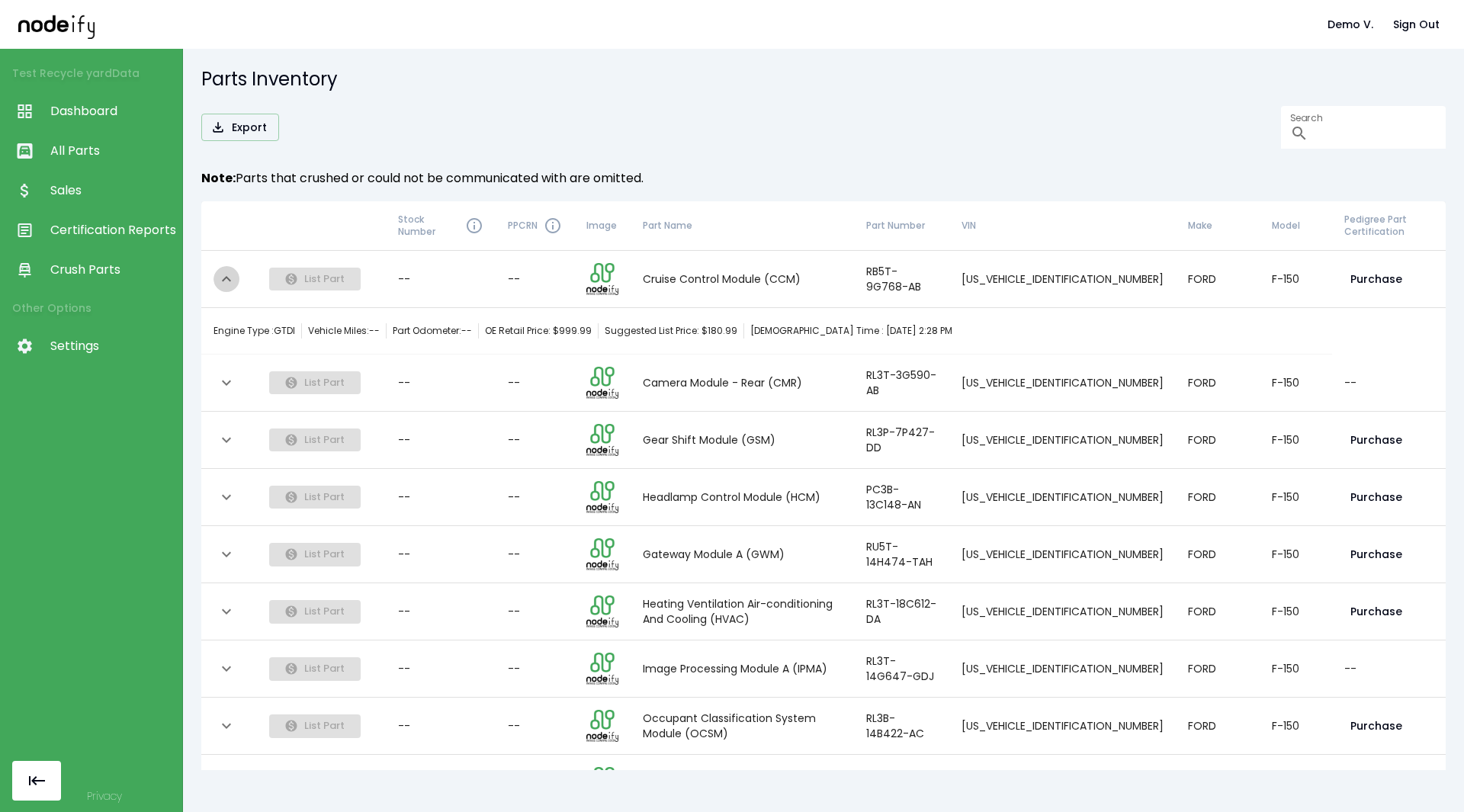
click at [216, 279] on button "expand row" at bounding box center [226, 279] width 26 height 26
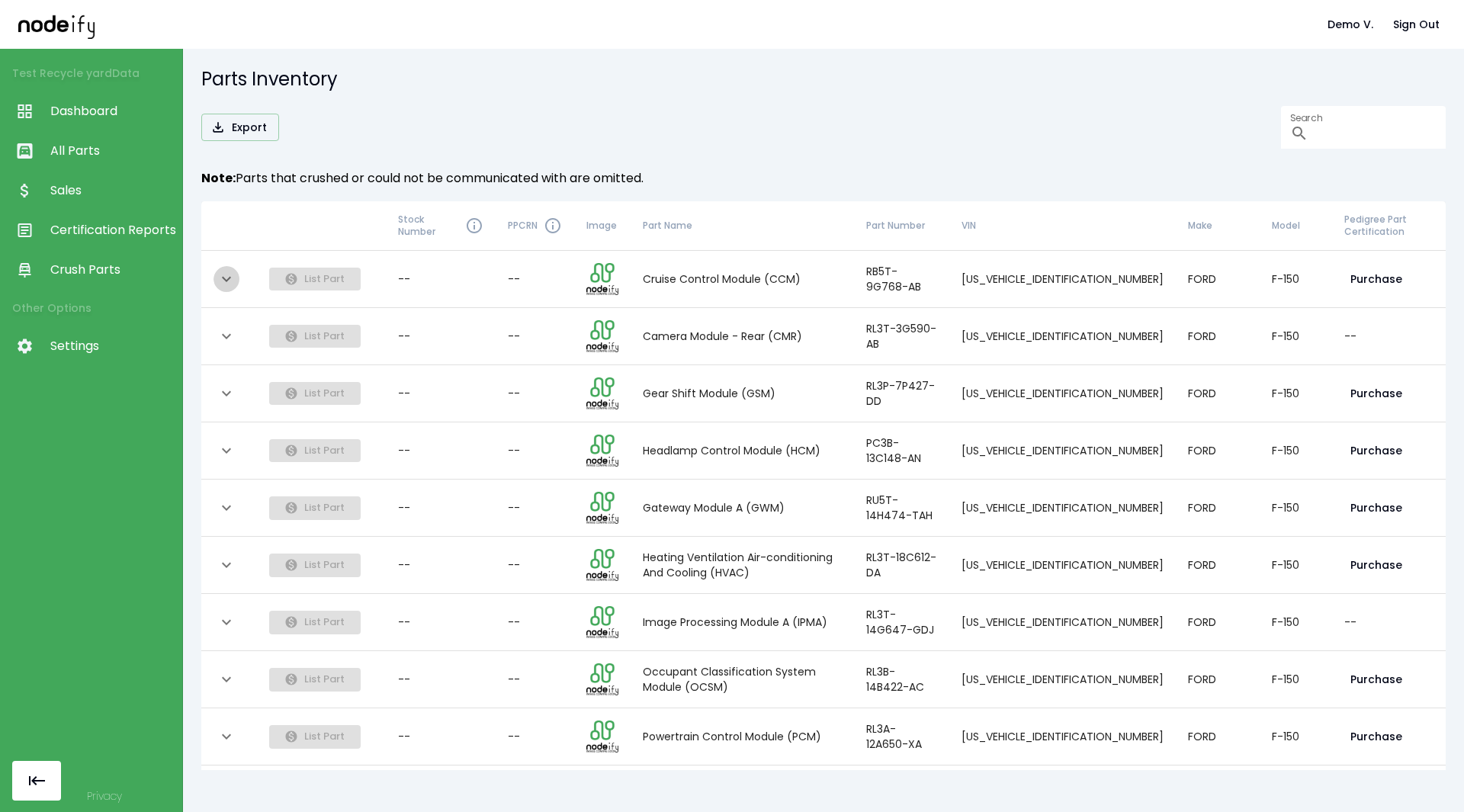
click at [216, 279] on button "expand row" at bounding box center [226, 279] width 26 height 26
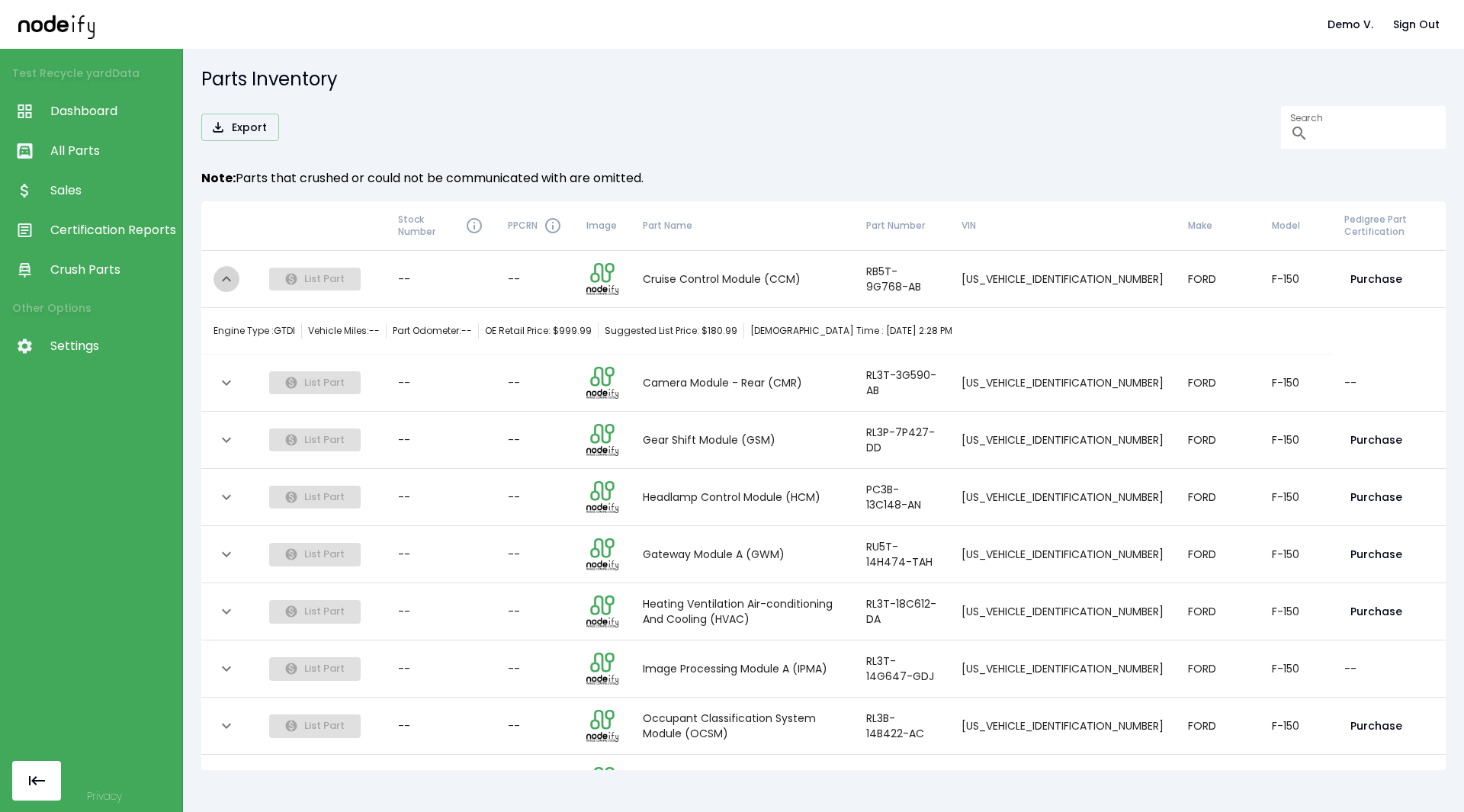
click at [216, 279] on button "expand row" at bounding box center [226, 279] width 26 height 26
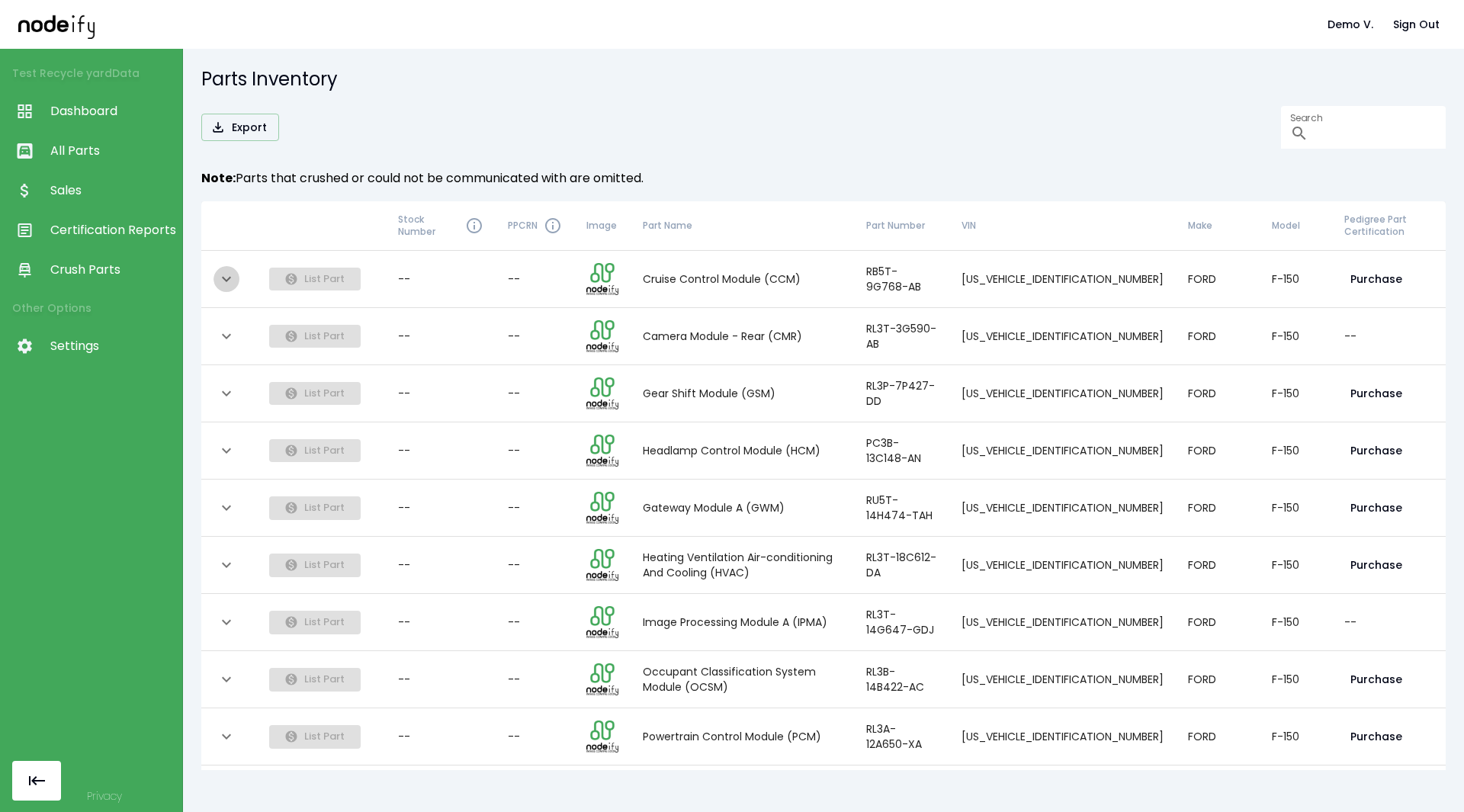
click at [232, 278] on icon "expand row" at bounding box center [226, 279] width 19 height 19
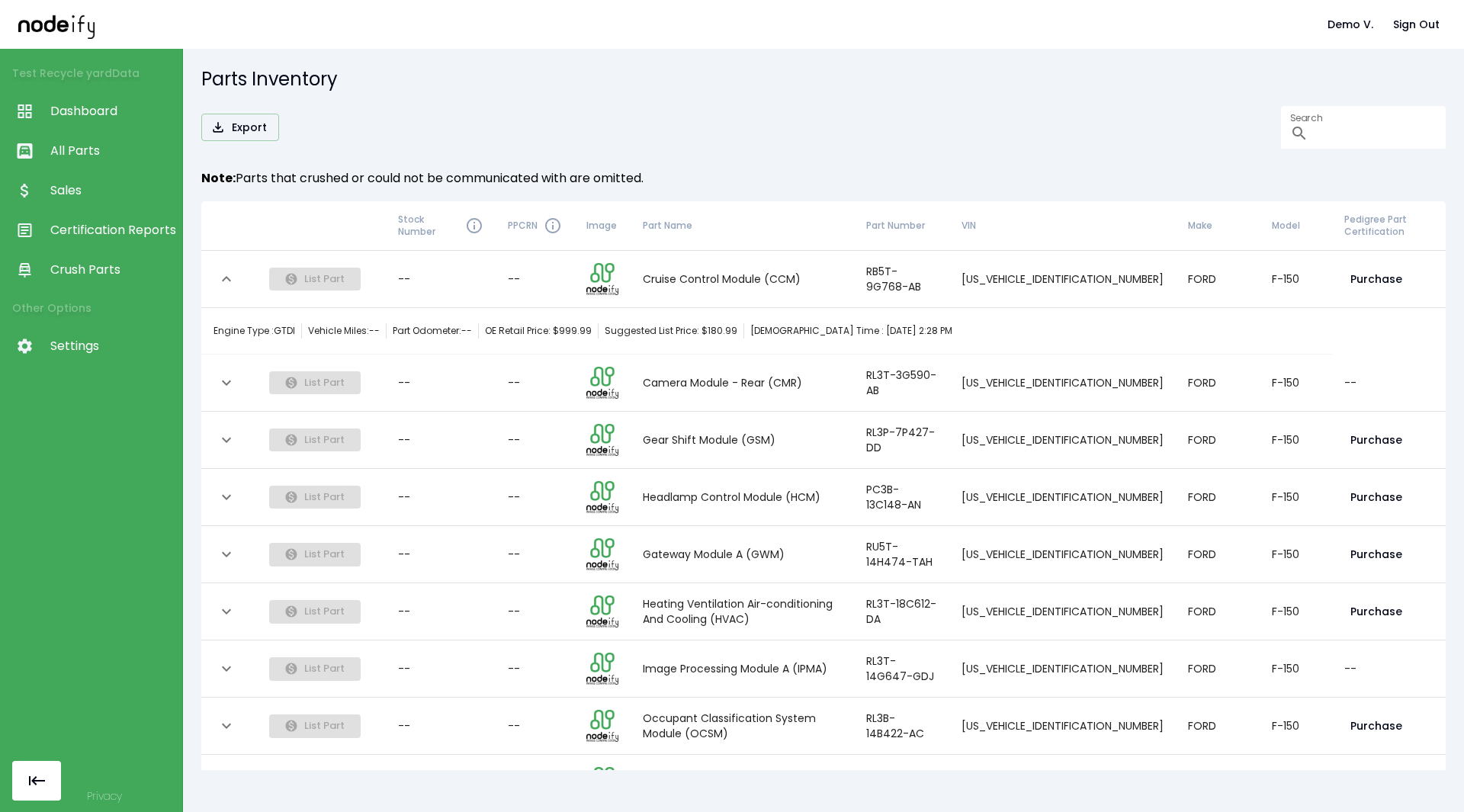
click at [232, 278] on icon "expand row" at bounding box center [226, 279] width 19 height 19
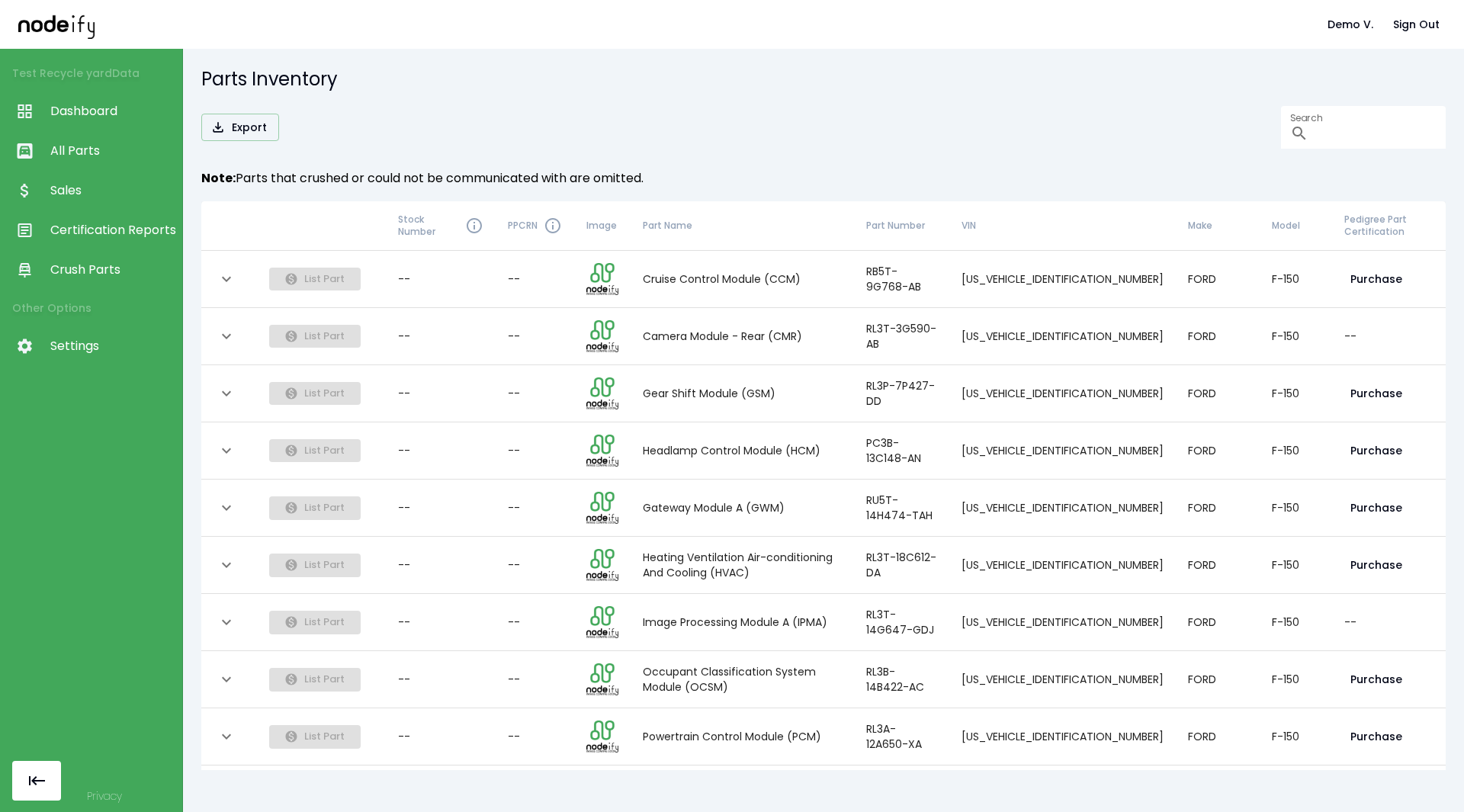
scroll to position [1, 0]
click at [975, 445] on button "Purchase" at bounding box center [1377, 451] width 64 height 28
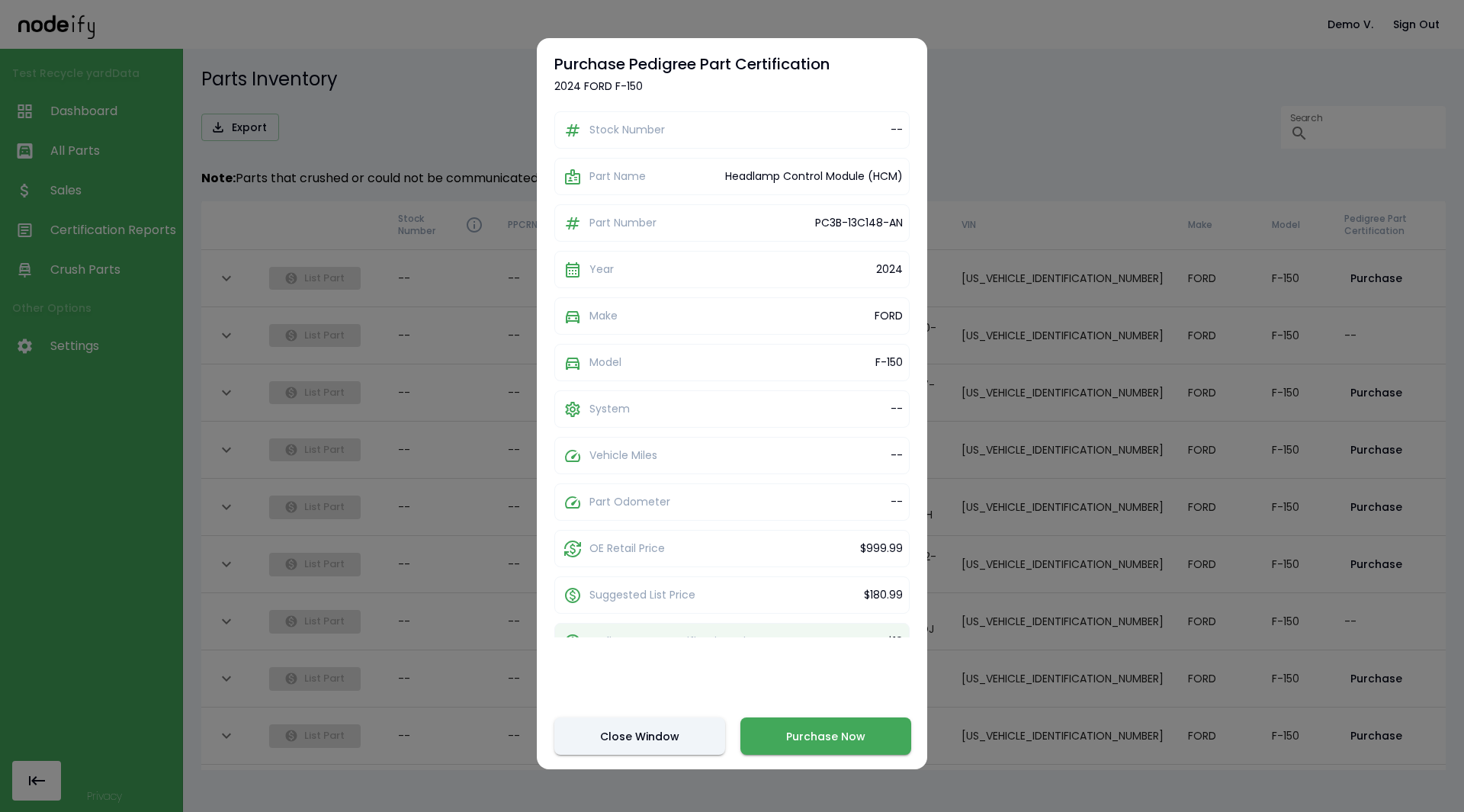
scroll to position [77, 0]
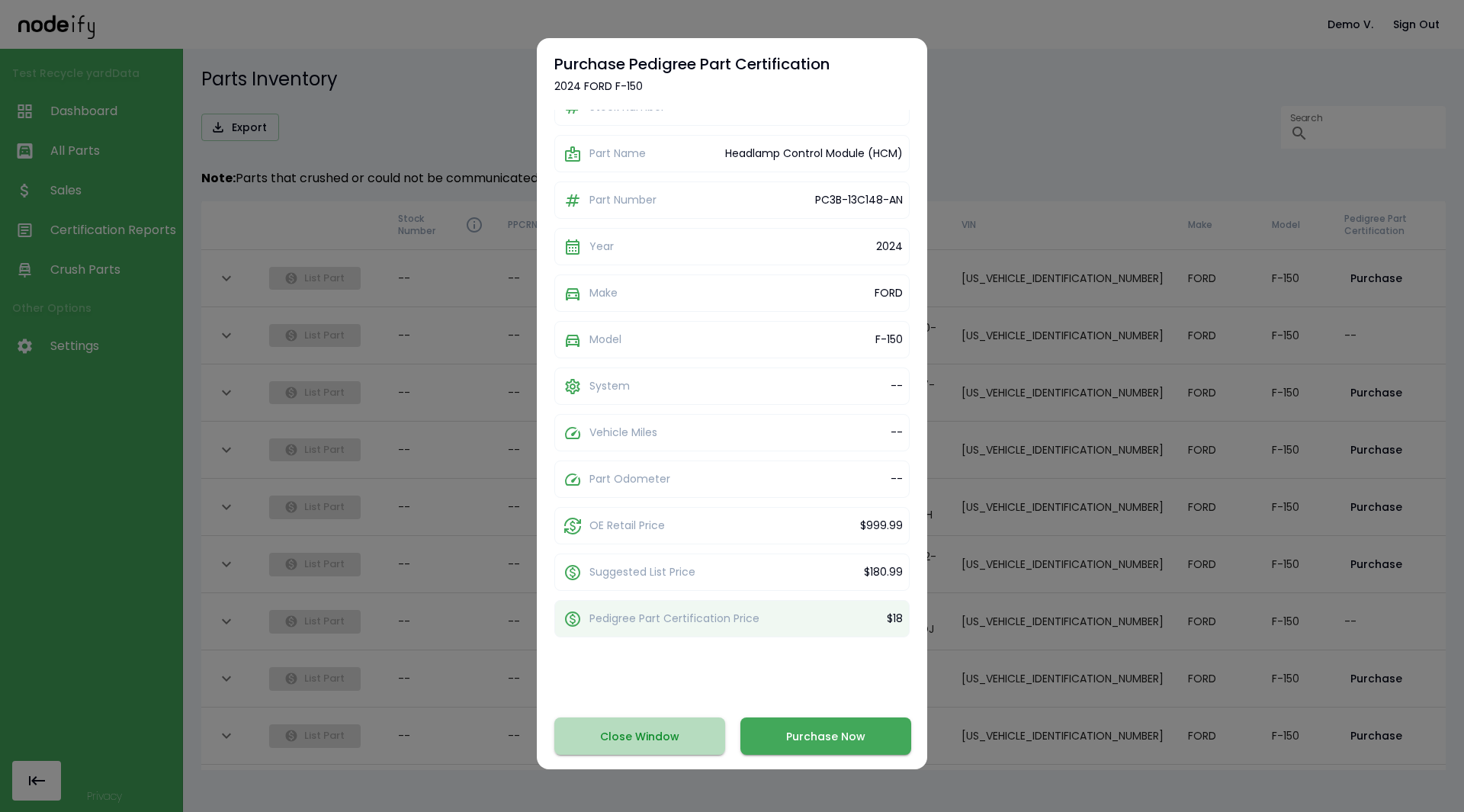
click at [673, 445] on button "Close Window" at bounding box center [640, 736] width 171 height 37
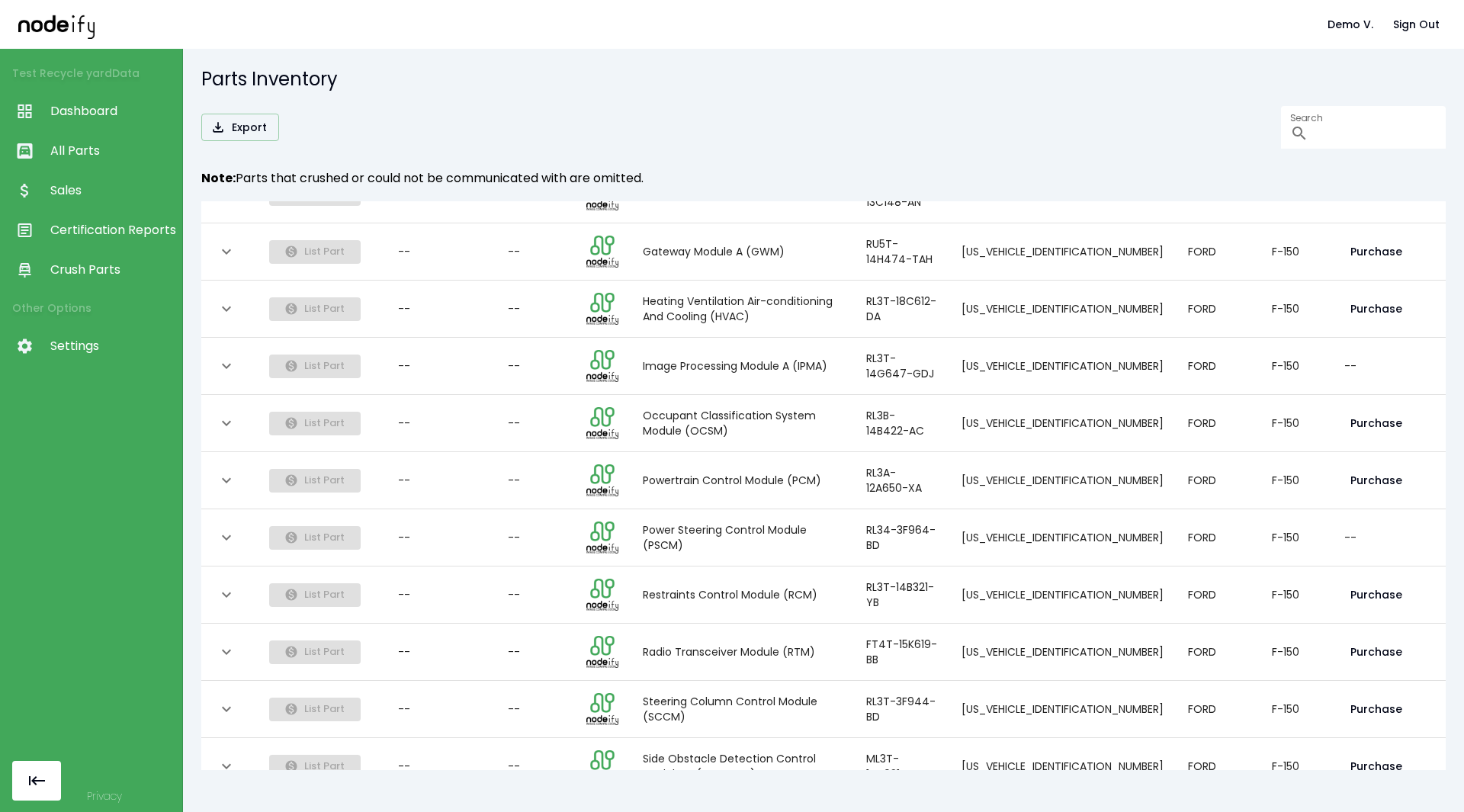
scroll to position [0, 0]
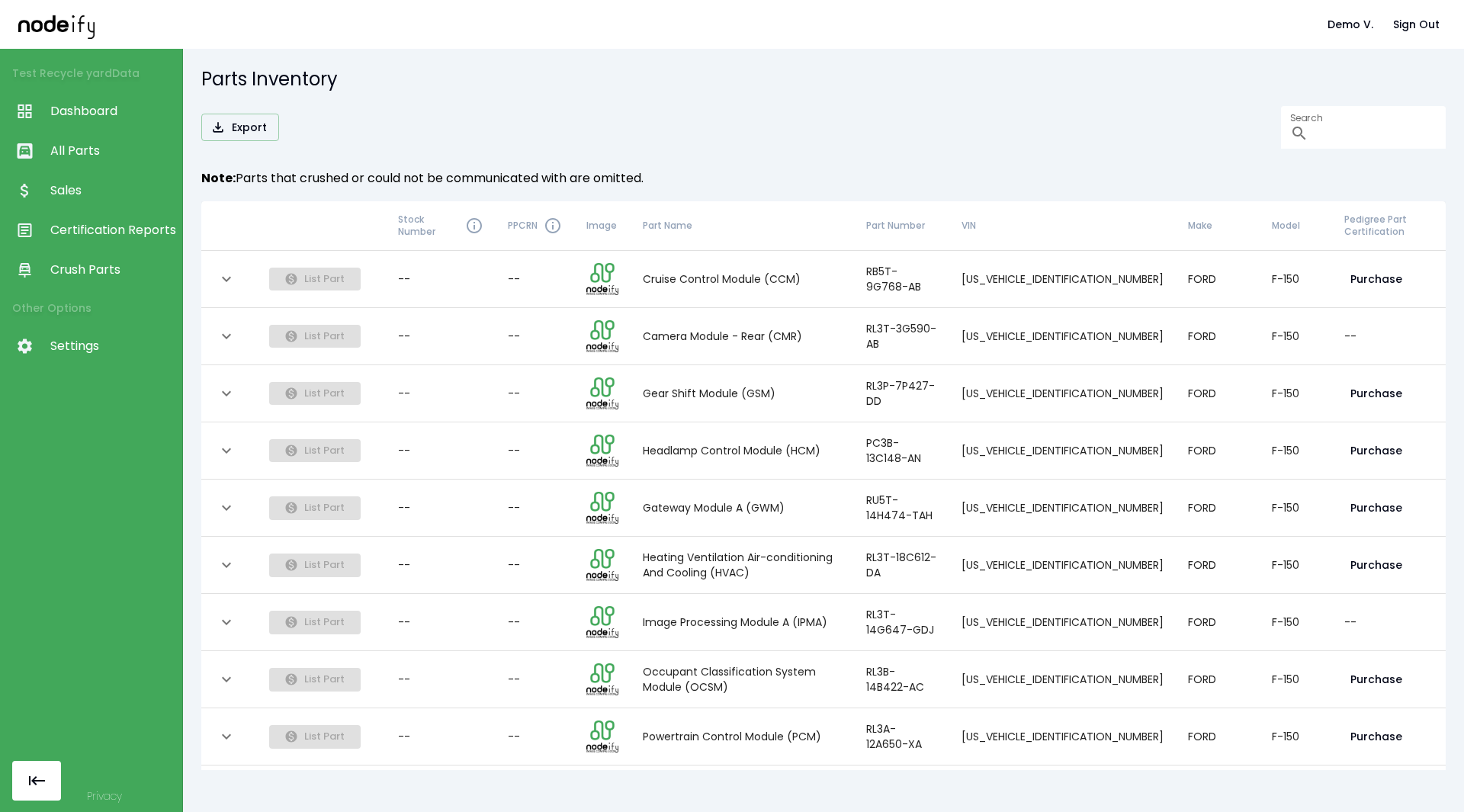
click at [323, 225] on th "collapsible table" at bounding box center [321, 226] width 129 height 50
click at [111, 174] on link "Sales" at bounding box center [91, 191] width 183 height 40
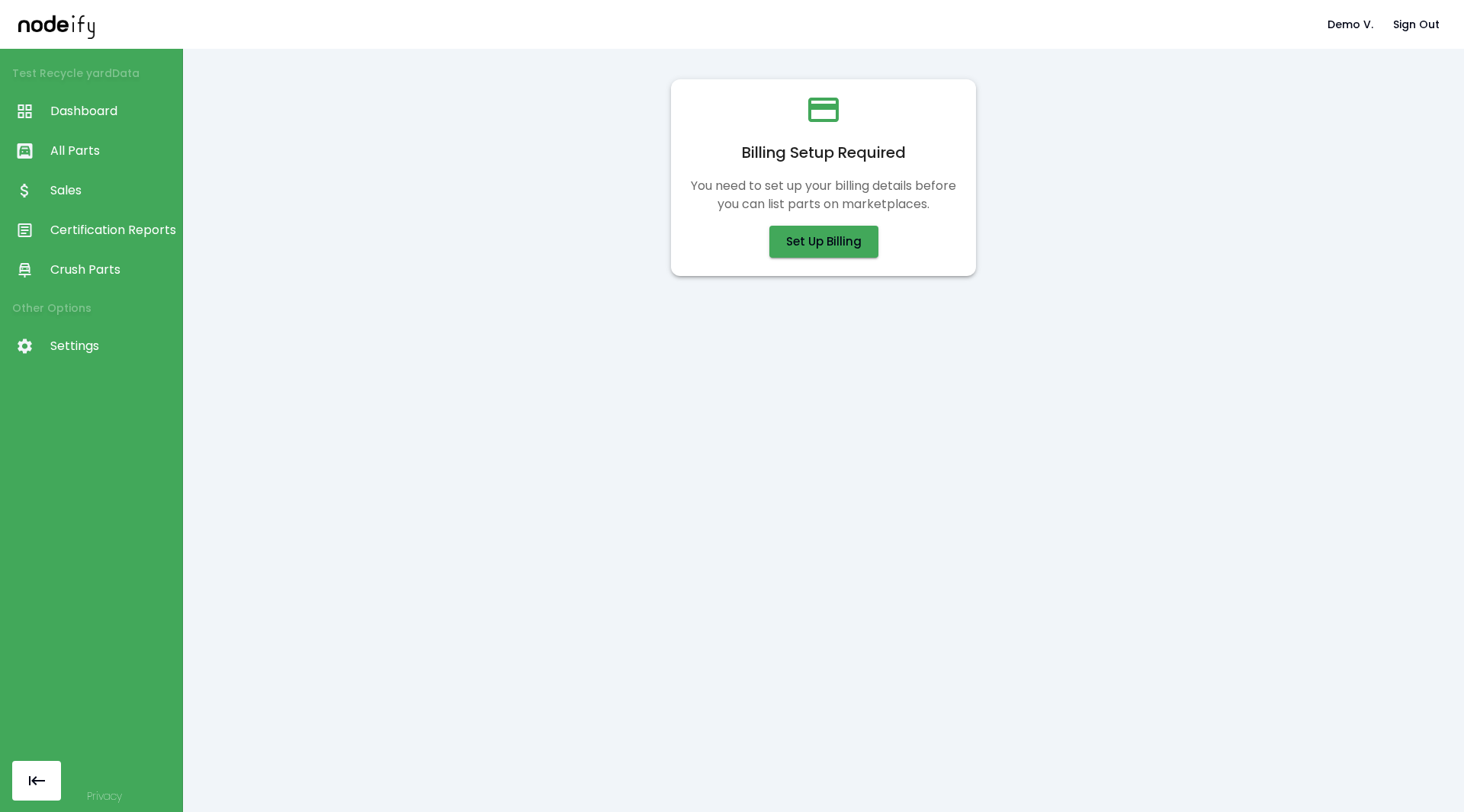
click at [102, 231] on span "Certification Reports" at bounding box center [113, 230] width 125 height 19
click at [119, 141] on link "All Parts" at bounding box center [91, 150] width 183 height 40
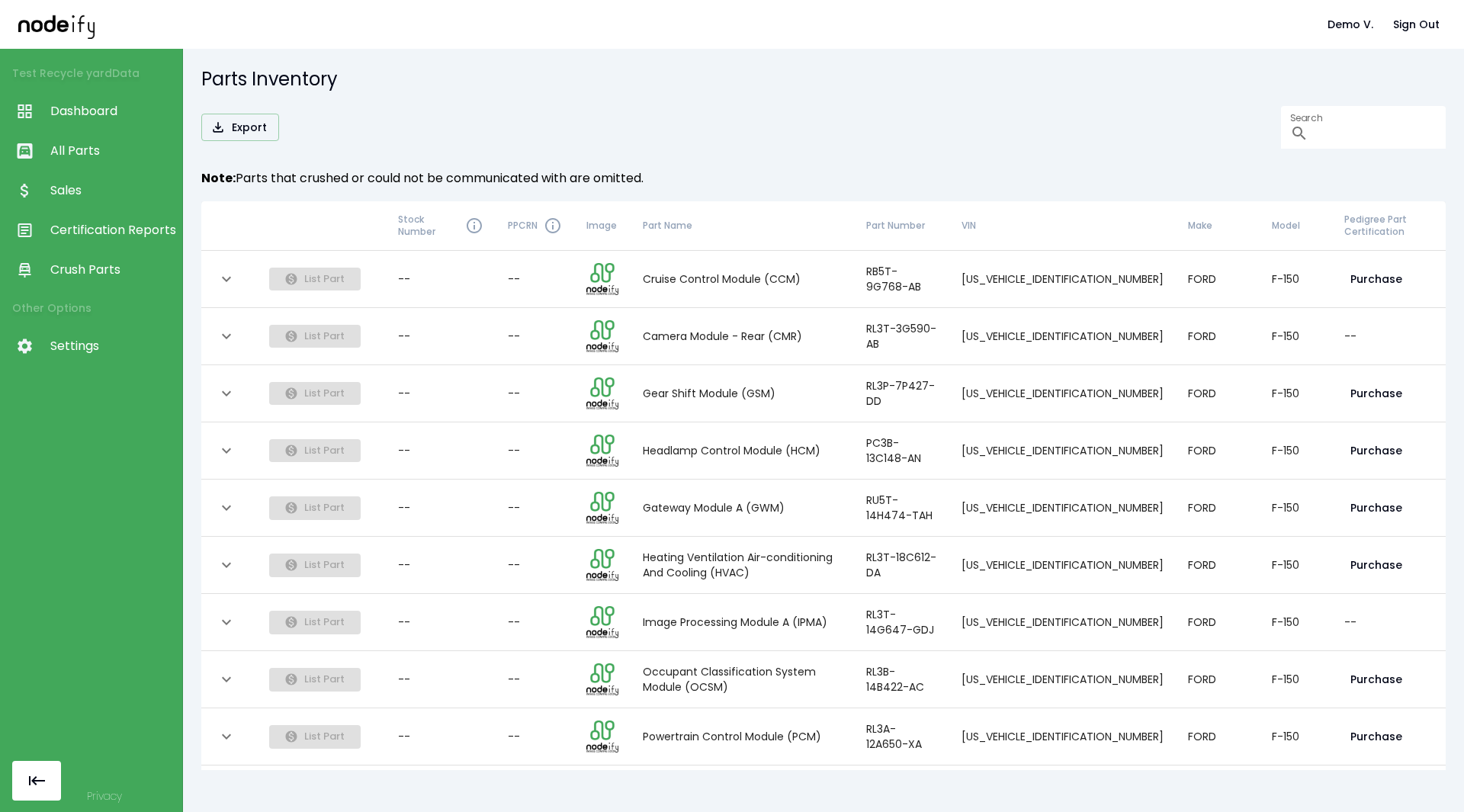
click at [125, 121] on link "Dashboard" at bounding box center [91, 111] width 183 height 40
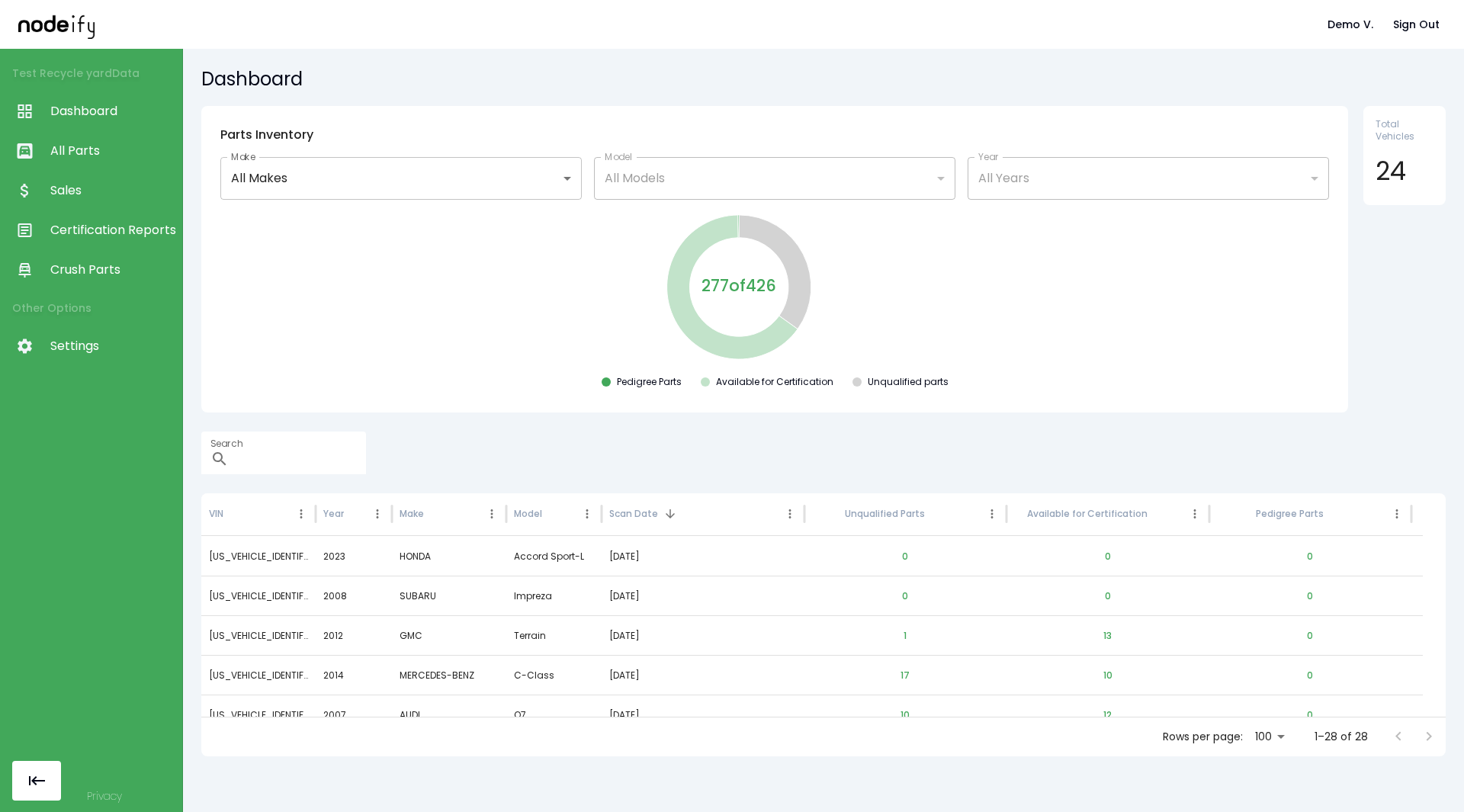
click at [77, 333] on link "Settings" at bounding box center [91, 346] width 183 height 40
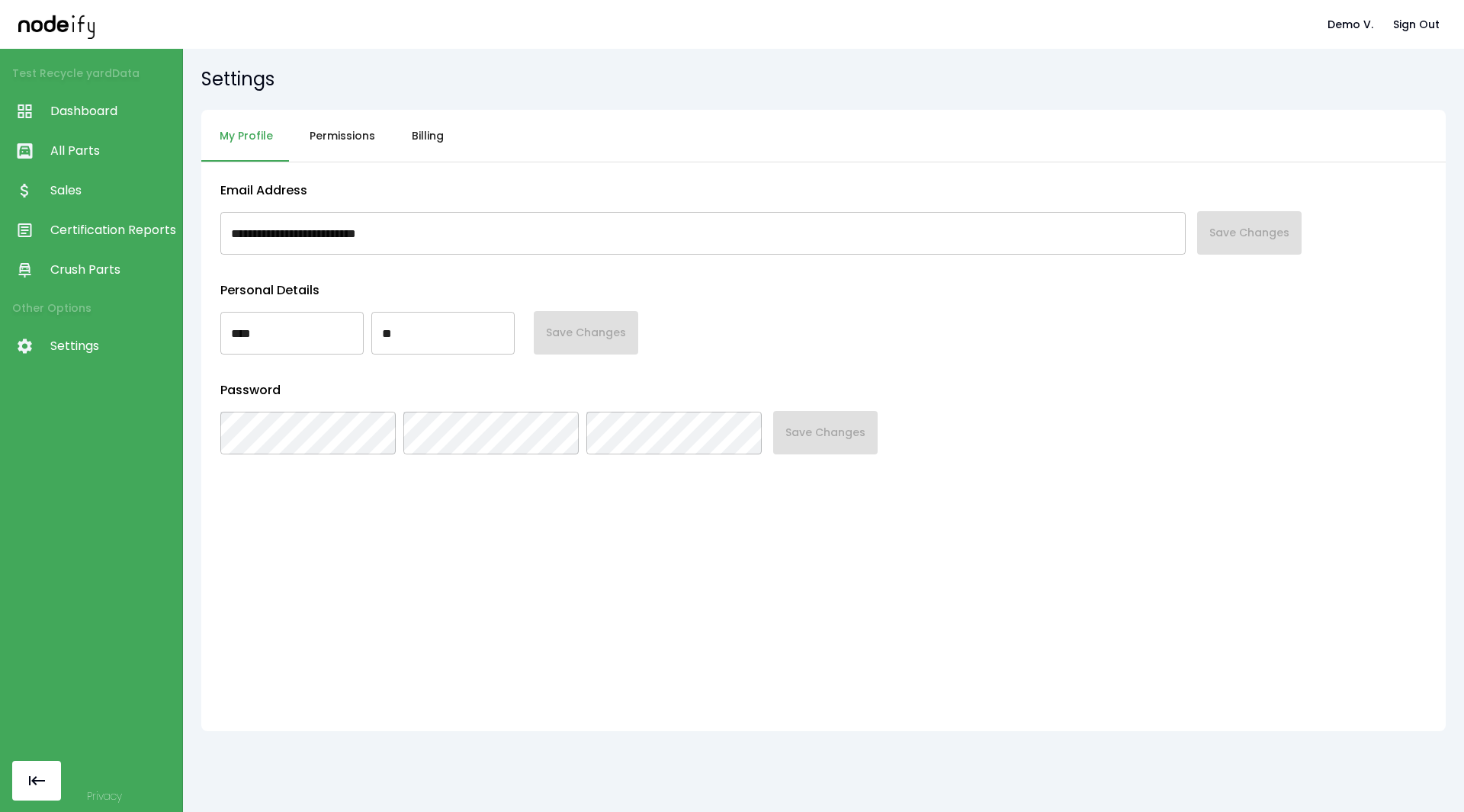
click at [327, 142] on button "Permissions" at bounding box center [342, 135] width 102 height 53
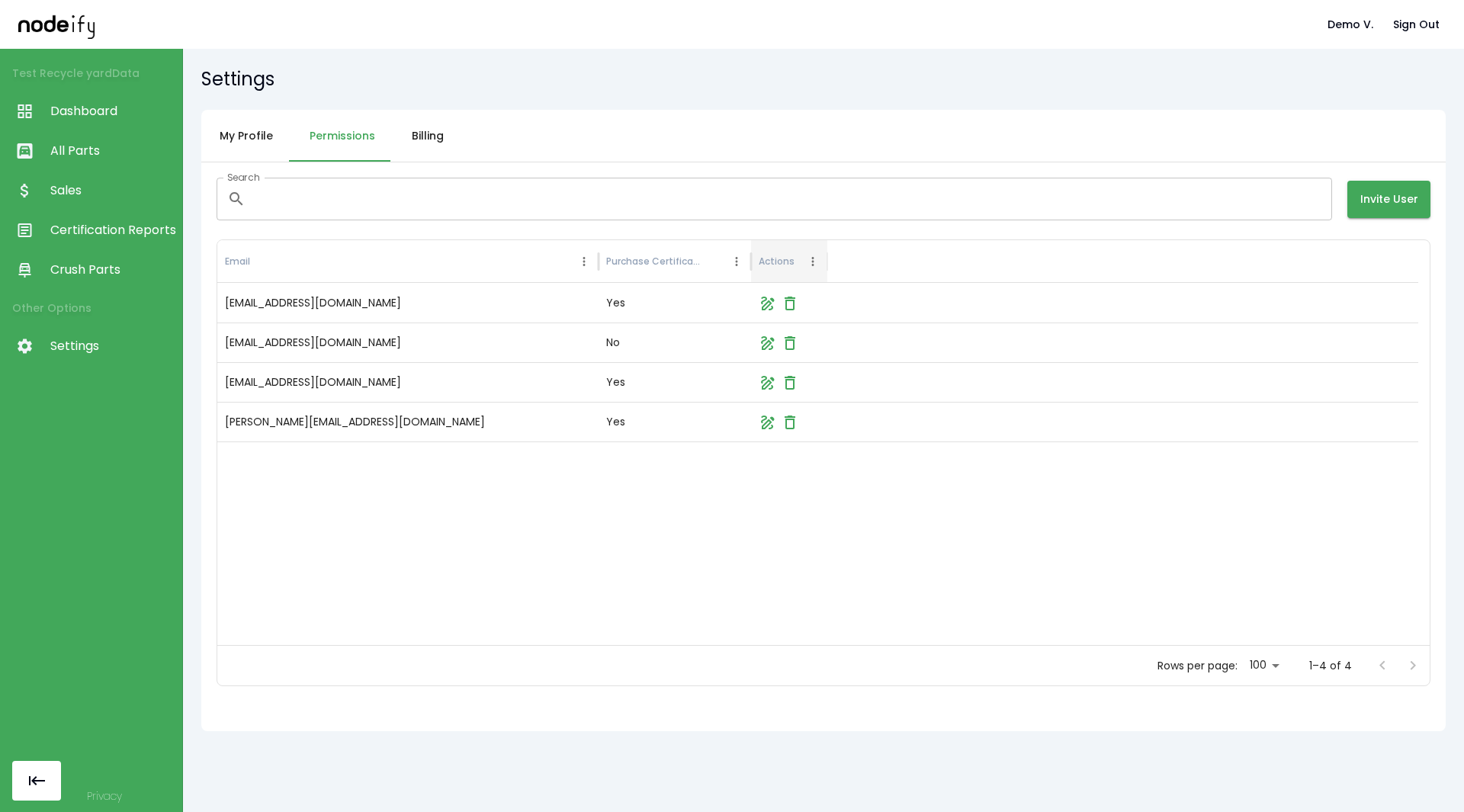
drag, startPoint x: 138, startPoint y: 72, endPoint x: 9, endPoint y: 57, distance: 129.9
click at [9, 57] on li "Test Recycle yard Data" at bounding box center [91, 73] width 183 height 37
click at [72, 105] on span "Dashboard" at bounding box center [113, 111] width 125 height 19
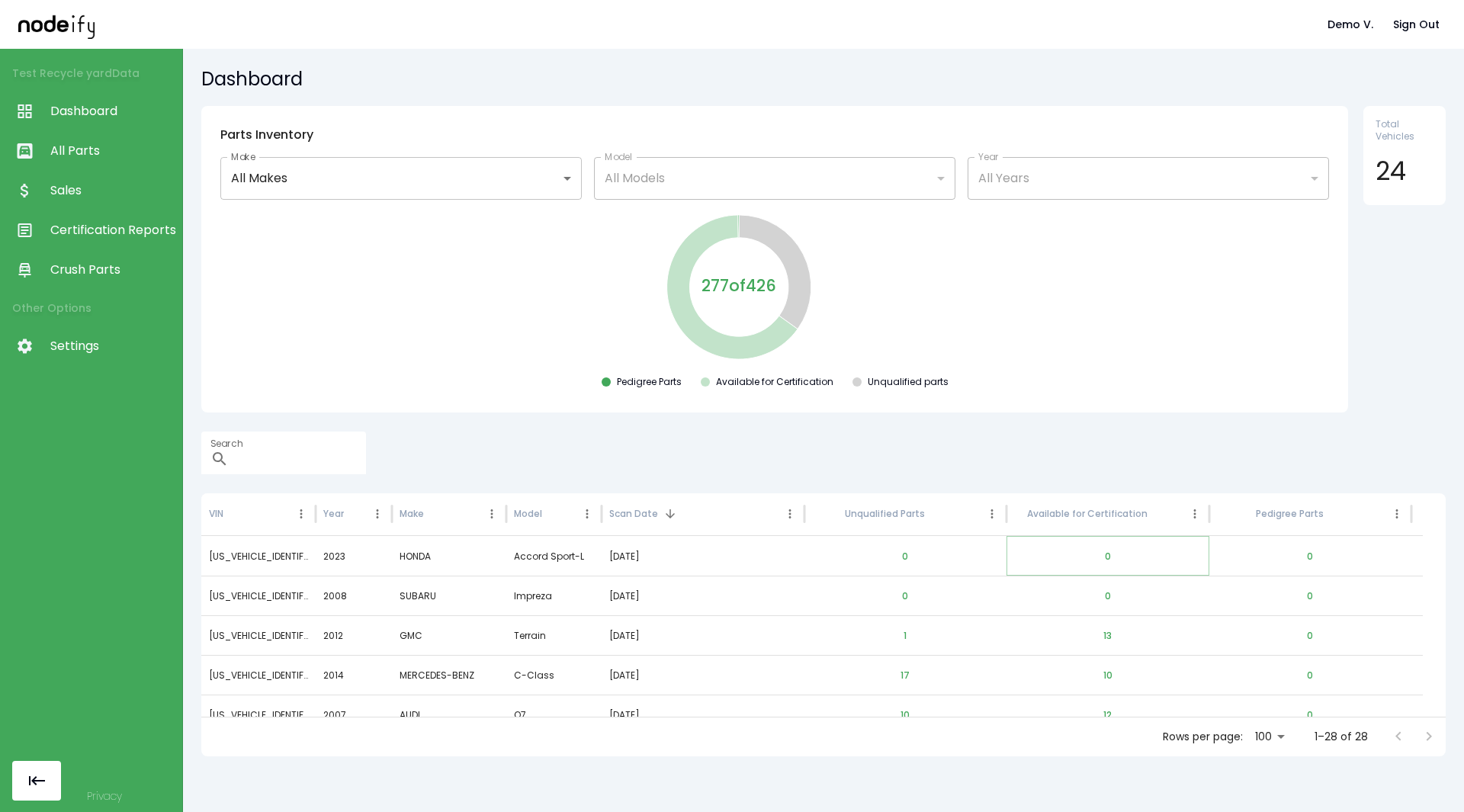
click at [975, 445] on button "0" at bounding box center [1108, 556] width 30 height 37
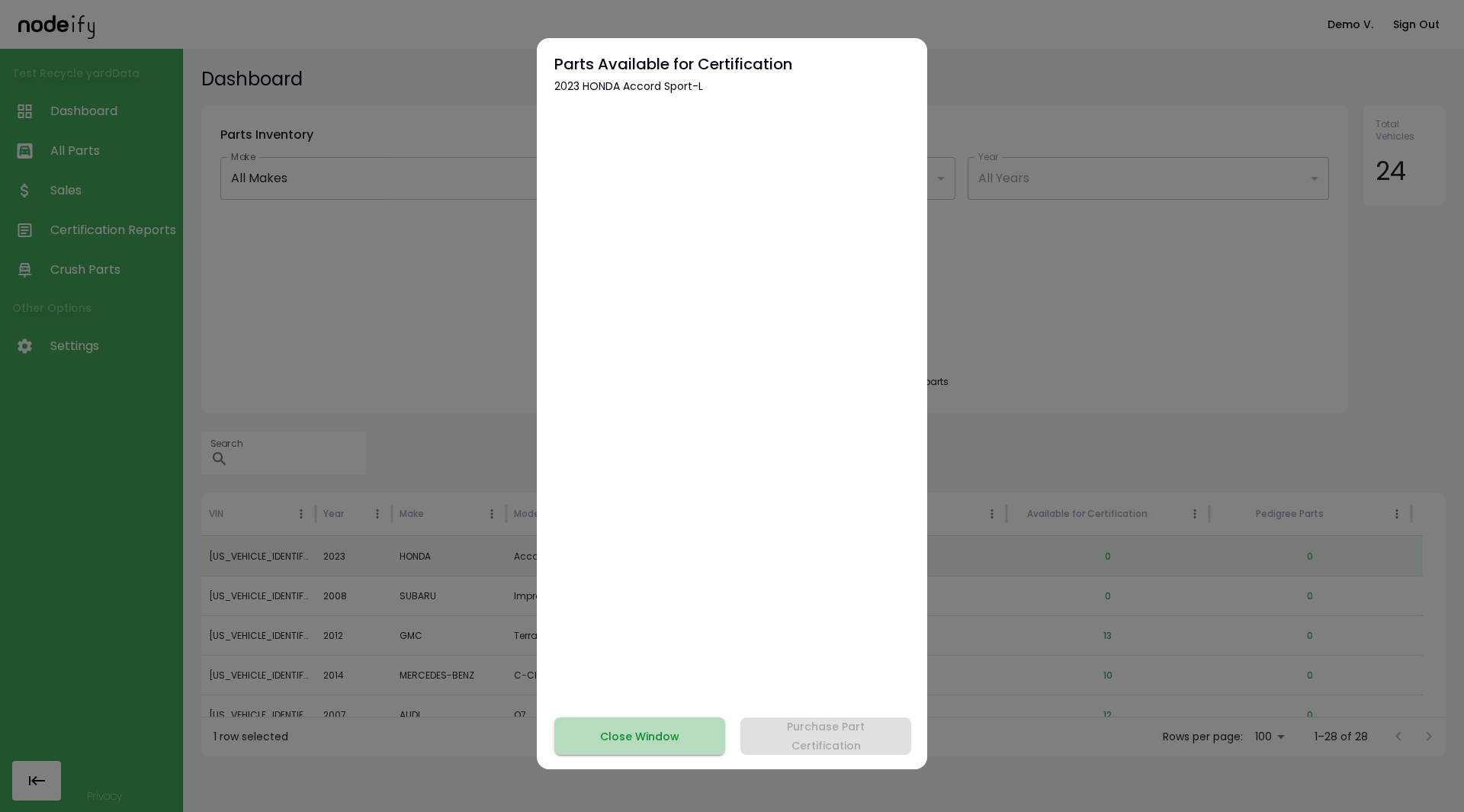
click at [647, 445] on button "Close Window" at bounding box center [640, 736] width 171 height 37
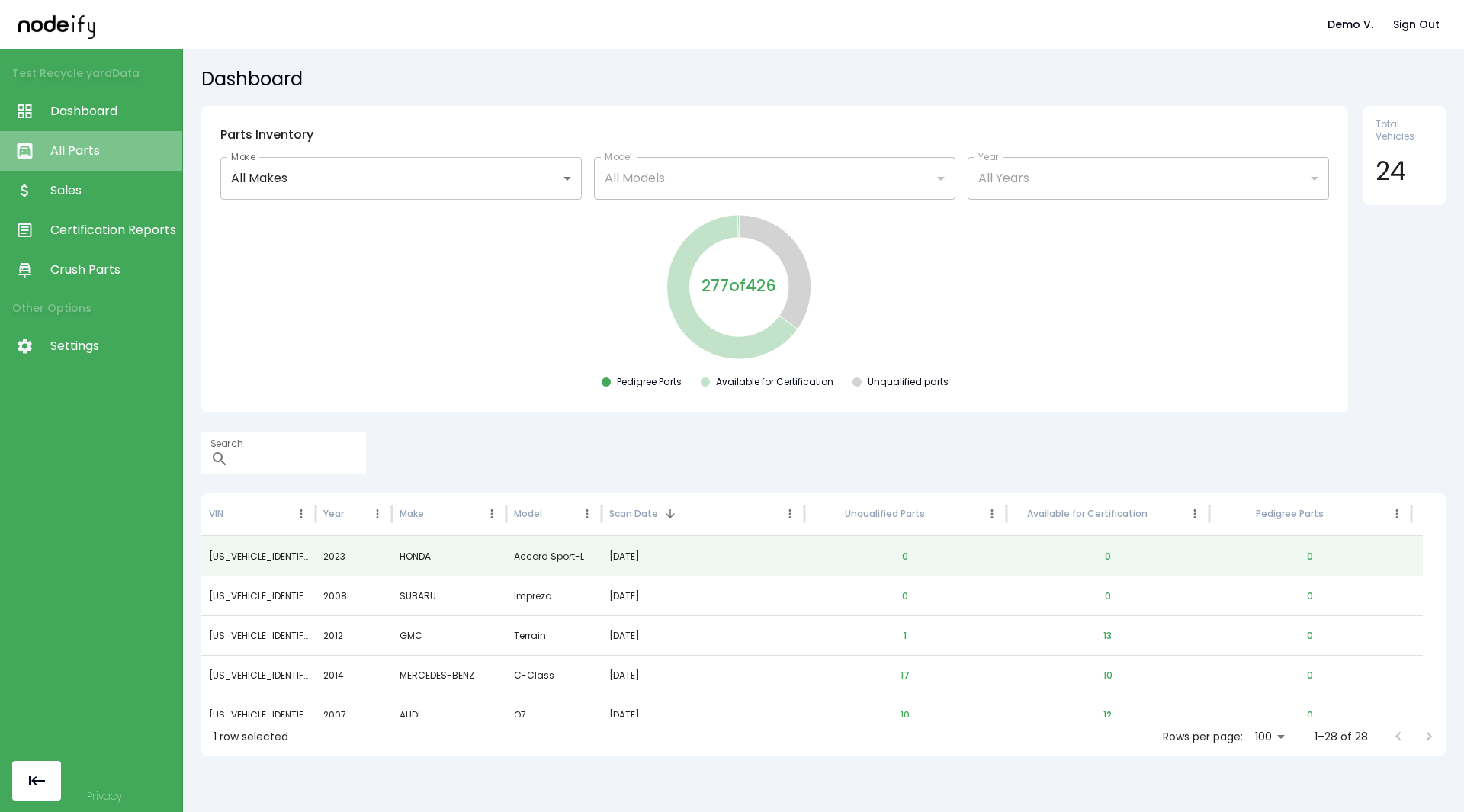
click at [136, 159] on span "All Parts" at bounding box center [113, 150] width 125 height 19
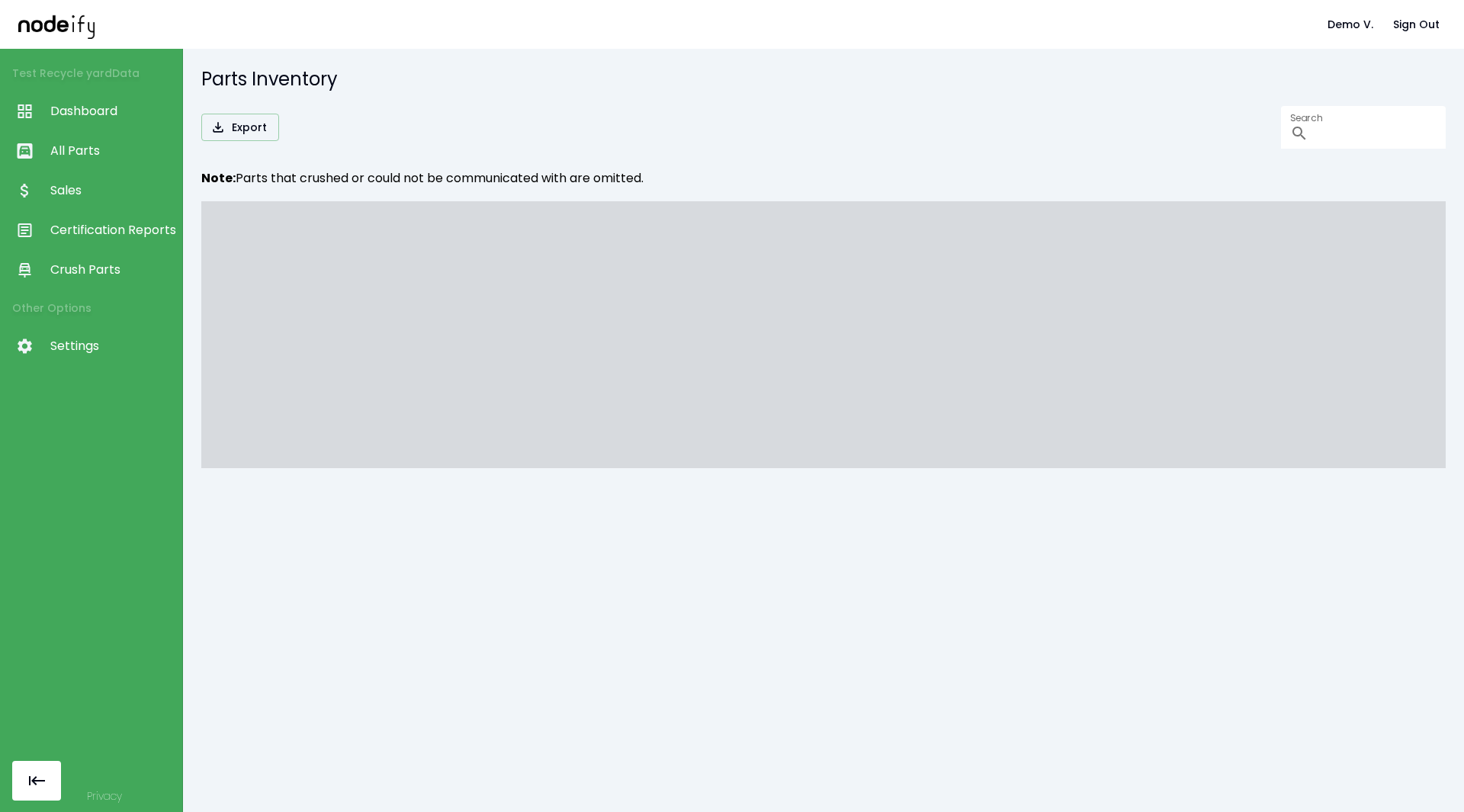
click at [114, 192] on span "Sales" at bounding box center [113, 191] width 125 height 19
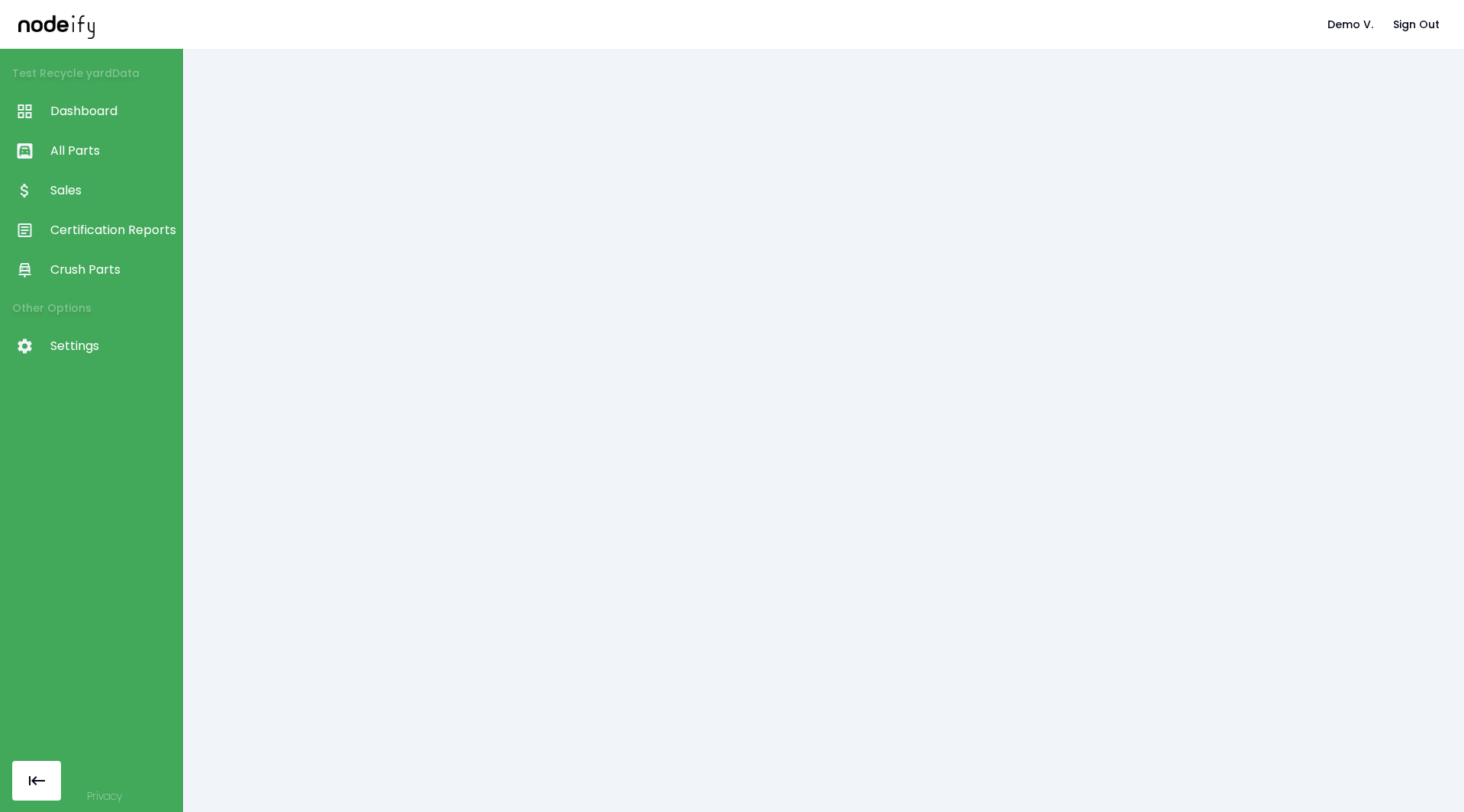
click at [119, 232] on span "Certification Reports" at bounding box center [113, 230] width 125 height 19
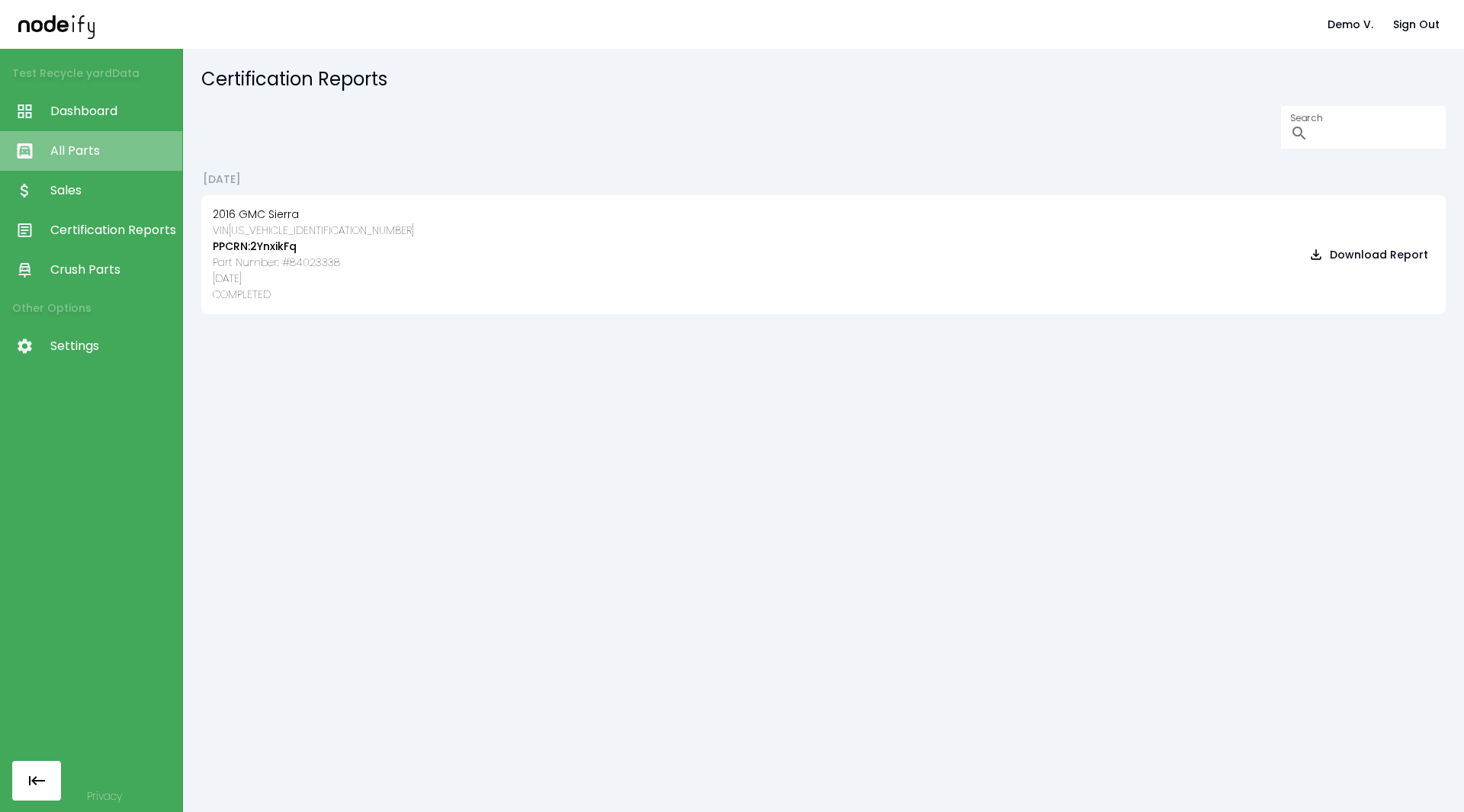
click at [88, 149] on span "All Parts" at bounding box center [113, 150] width 125 height 19
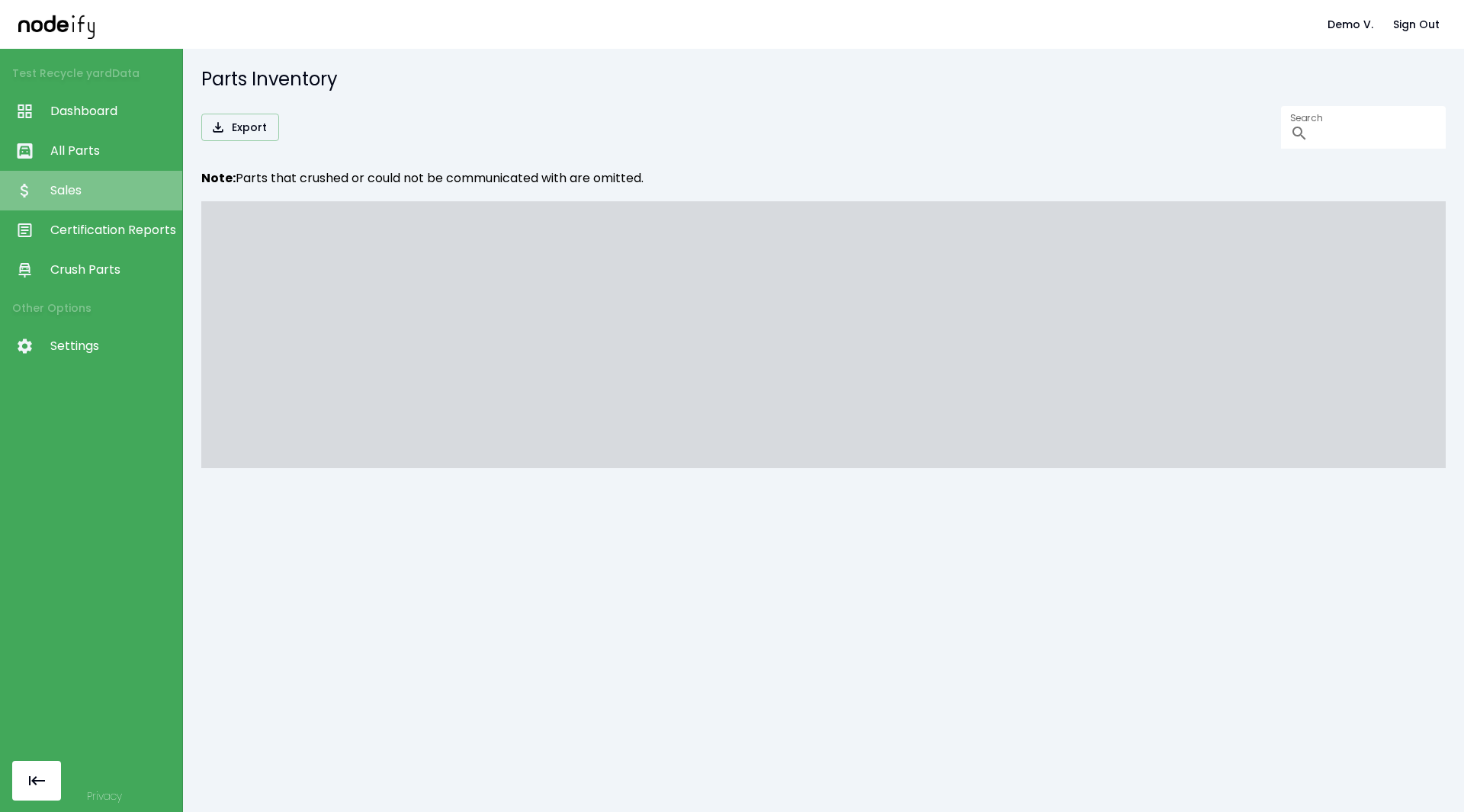
click at [109, 197] on span "Sales" at bounding box center [113, 191] width 125 height 19
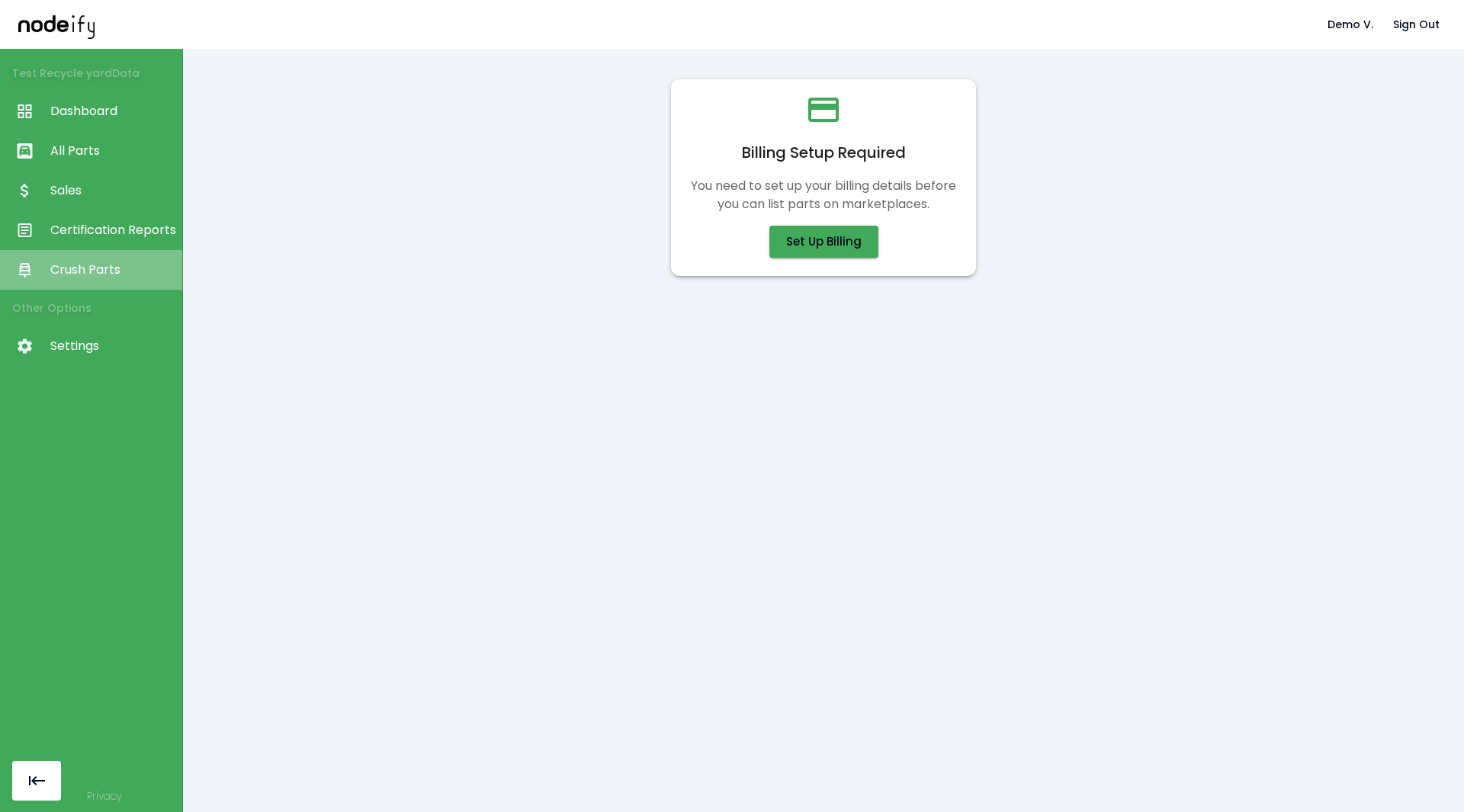
click at [78, 261] on span "Crush Parts" at bounding box center [113, 270] width 125 height 19
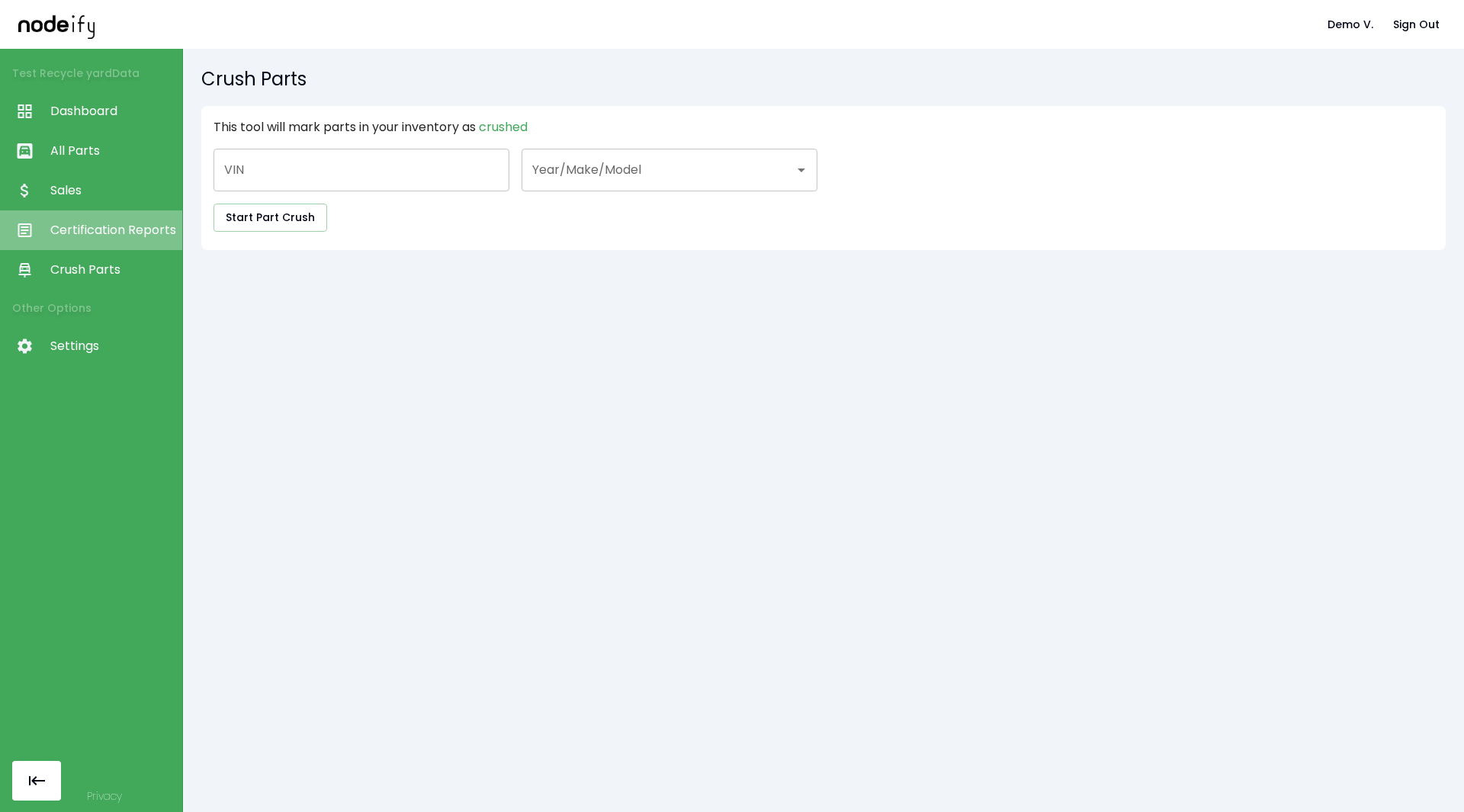
click at [86, 226] on span "Certification Reports" at bounding box center [113, 230] width 125 height 19
click at [77, 188] on span "Sales" at bounding box center [113, 191] width 125 height 19
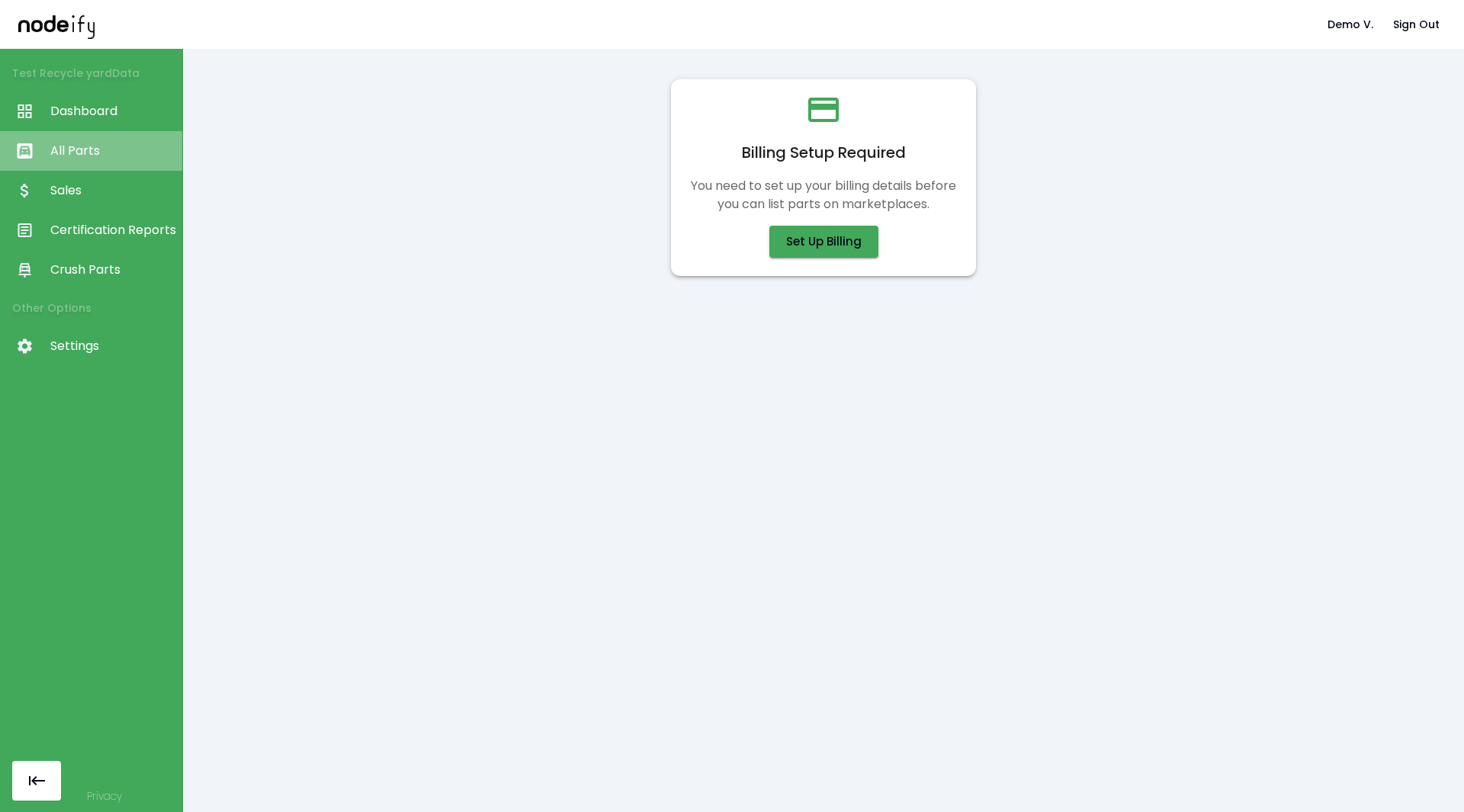
click at [98, 142] on span "All Parts" at bounding box center [113, 150] width 125 height 19
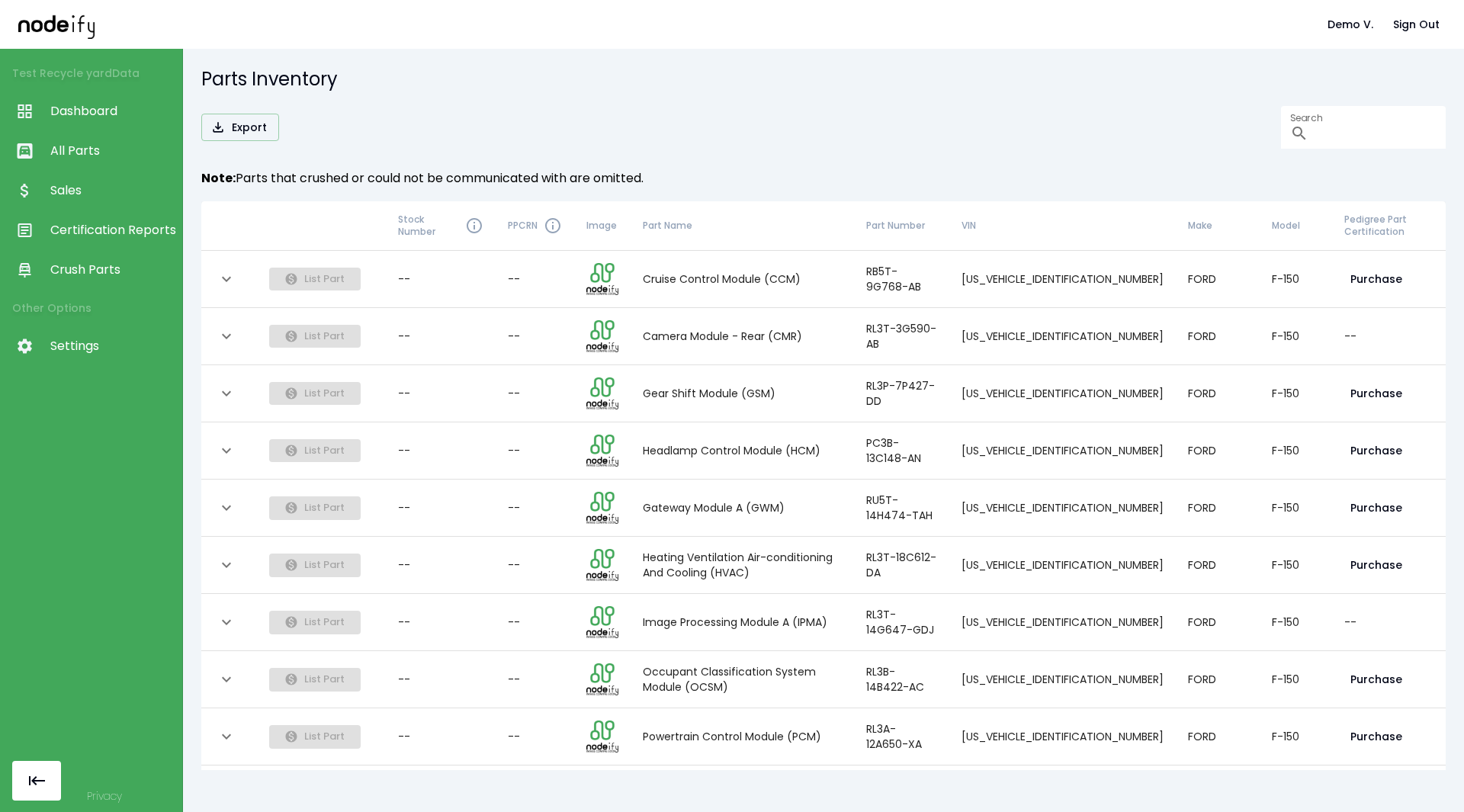
click at [109, 112] on span "Dashboard" at bounding box center [113, 111] width 125 height 19
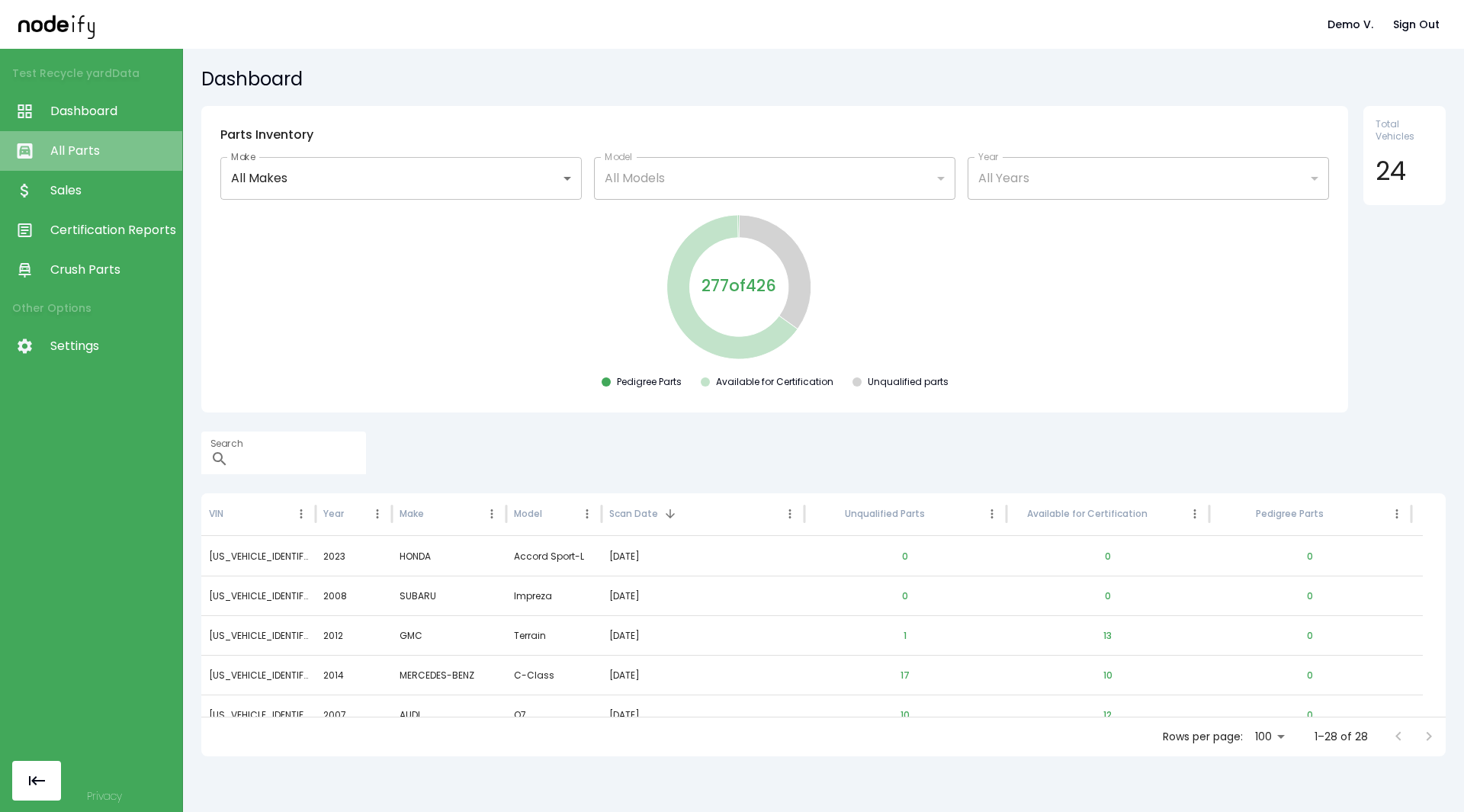
click at [91, 142] on span "All Parts" at bounding box center [113, 150] width 125 height 19
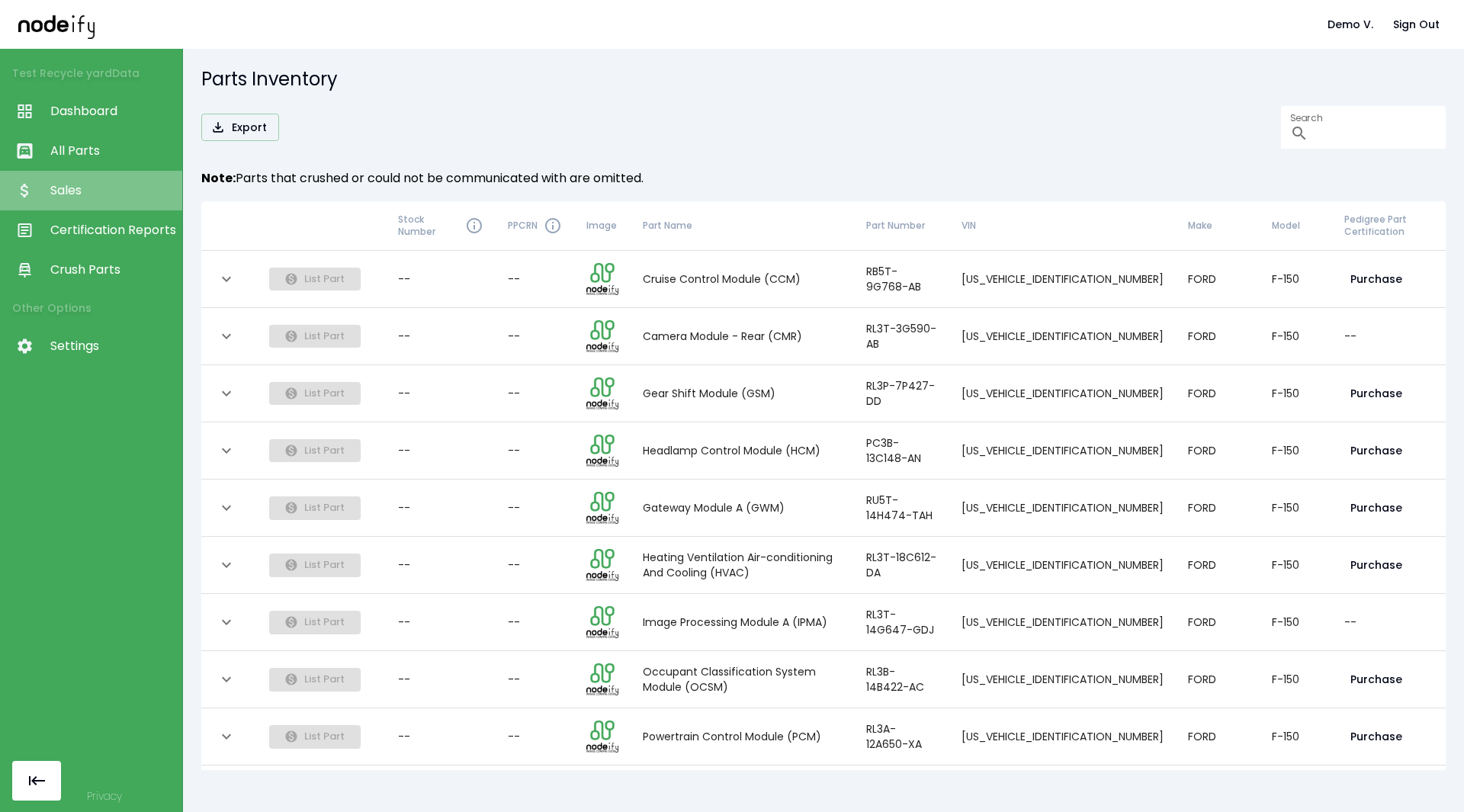
click at [87, 182] on span "Sales" at bounding box center [113, 191] width 125 height 19
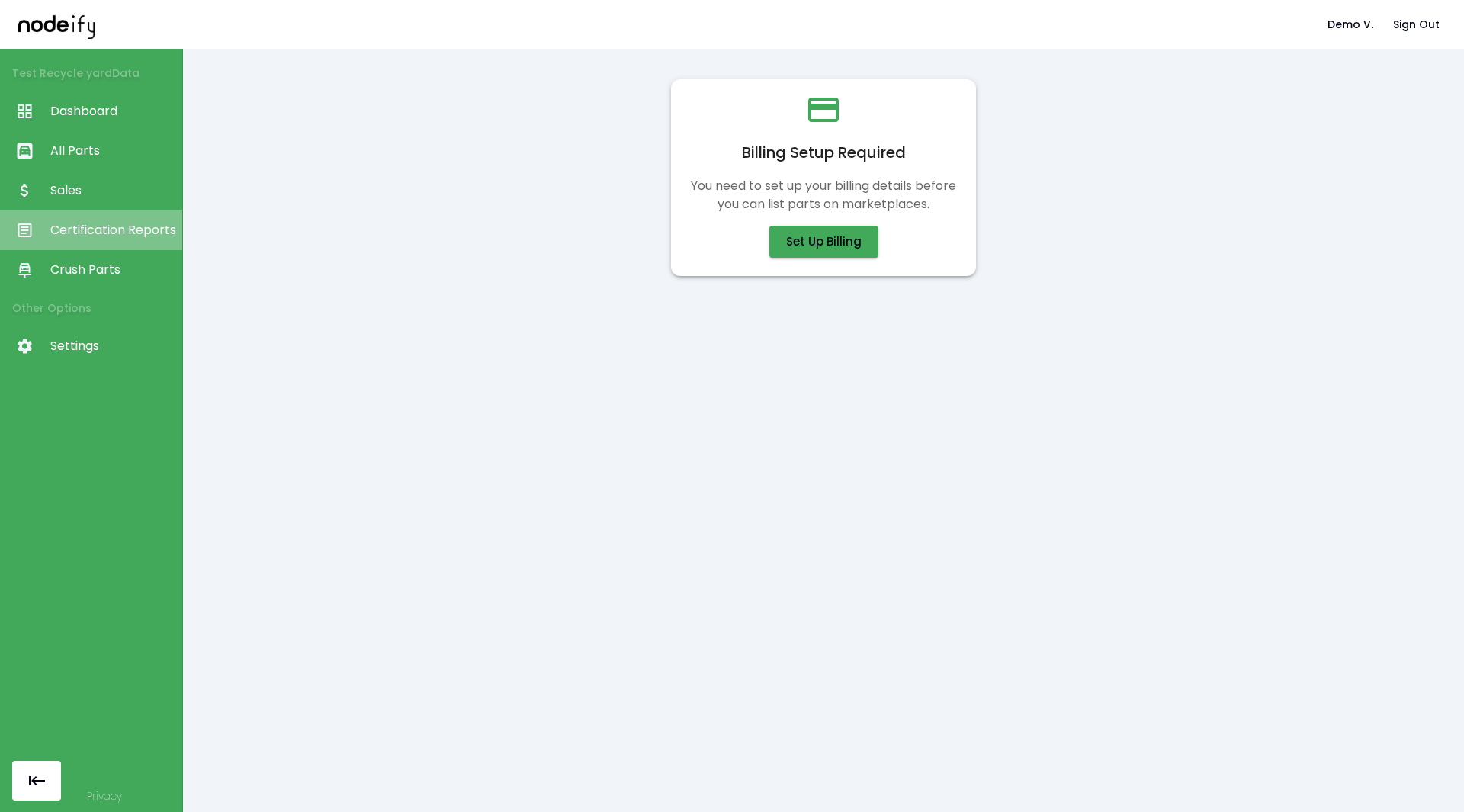
click at [107, 238] on span "Certification Reports" at bounding box center [113, 230] width 125 height 19
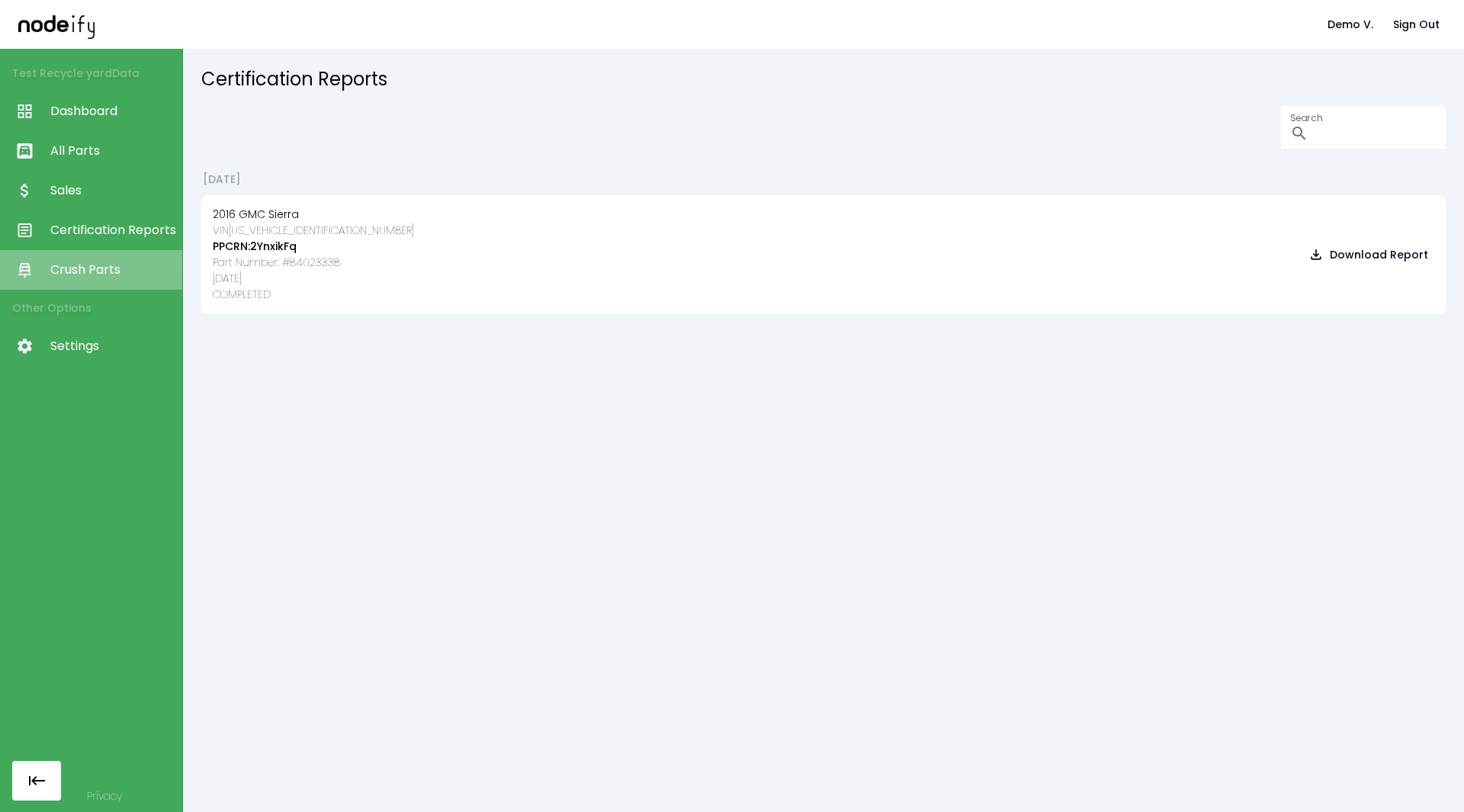
click at [102, 265] on span "Crush Parts" at bounding box center [113, 270] width 125 height 19
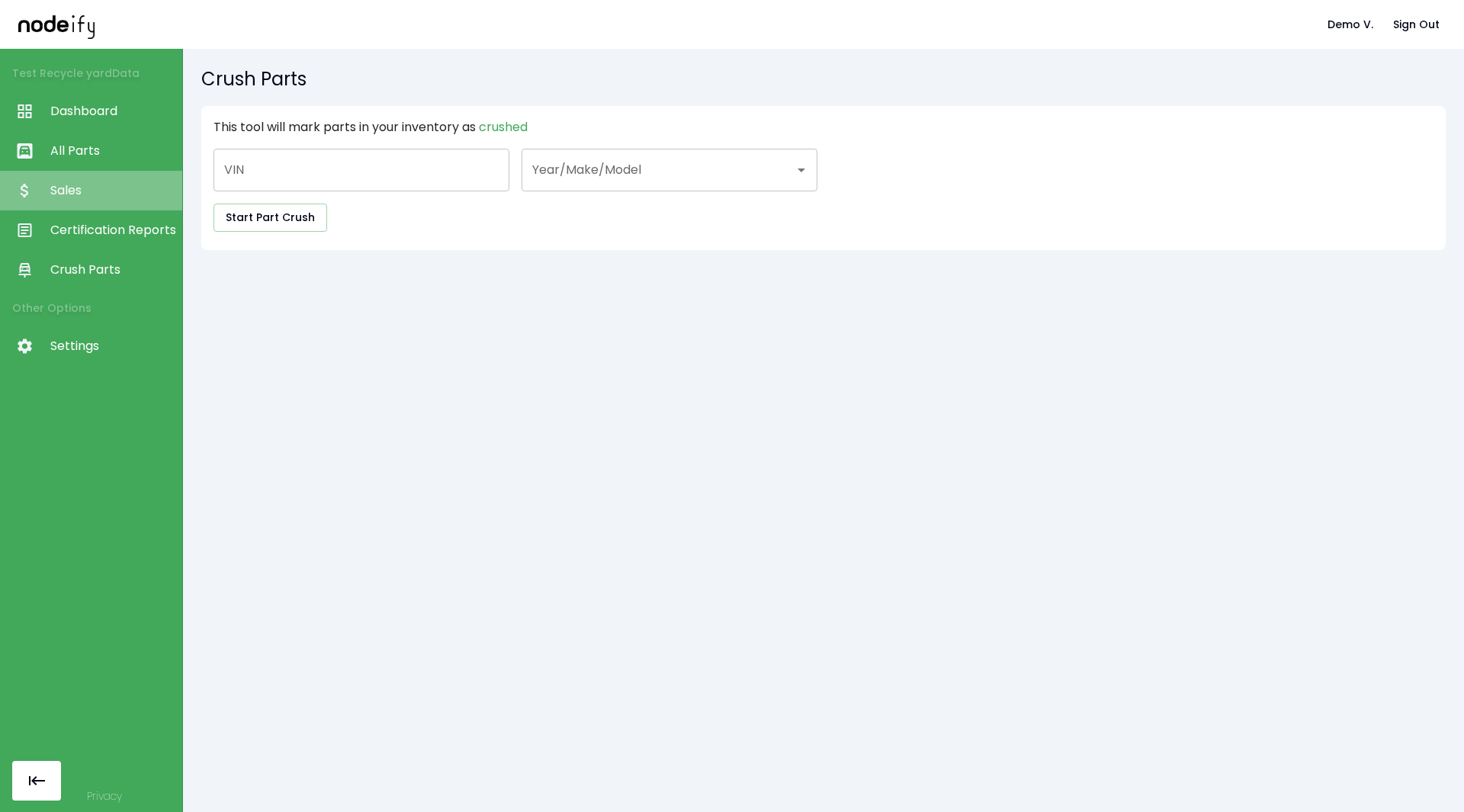
click at [107, 188] on span "Sales" at bounding box center [113, 191] width 125 height 19
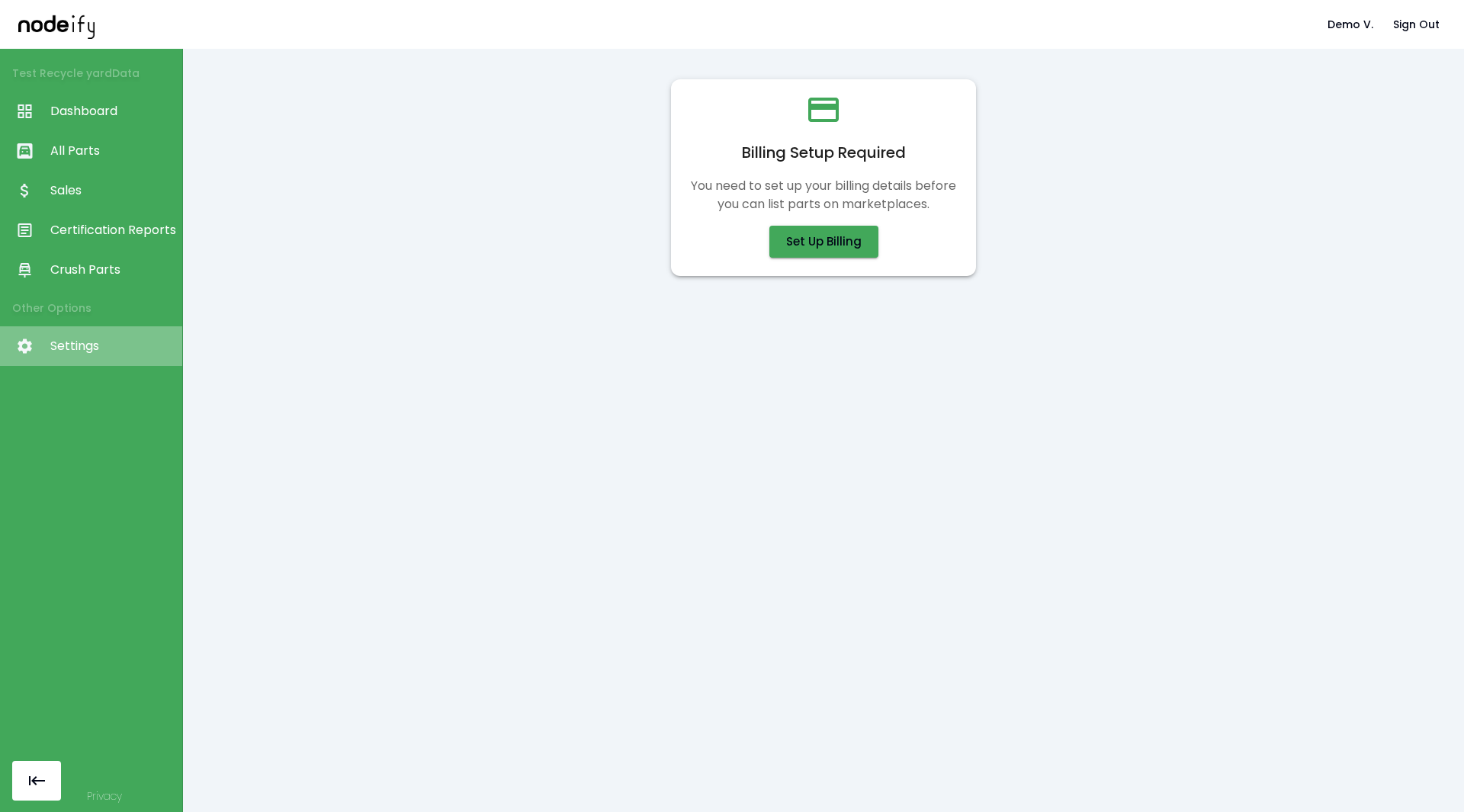
click at [73, 337] on link "Settings" at bounding box center [91, 346] width 183 height 40
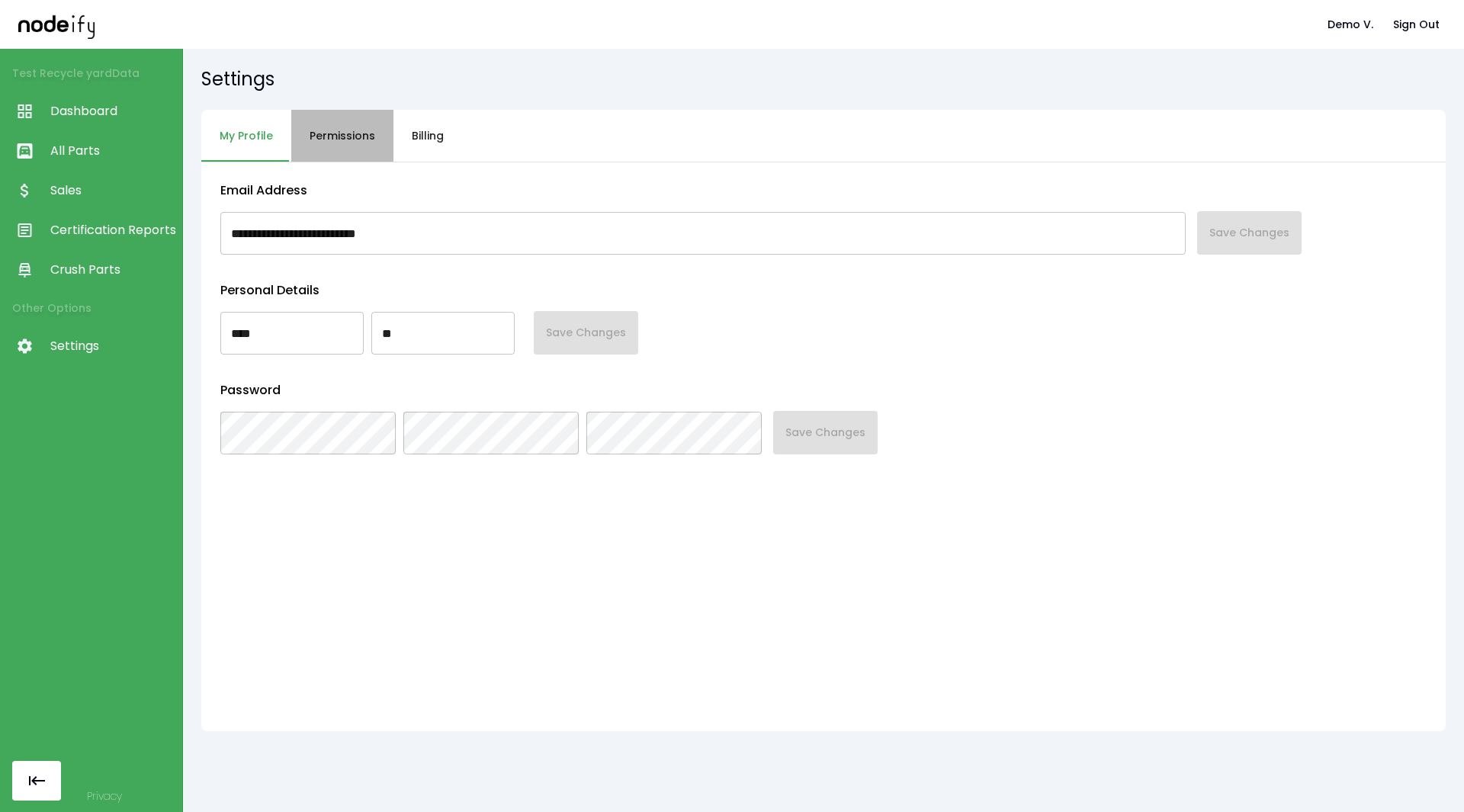
click at [322, 149] on button "Permissions" at bounding box center [342, 135] width 102 height 53
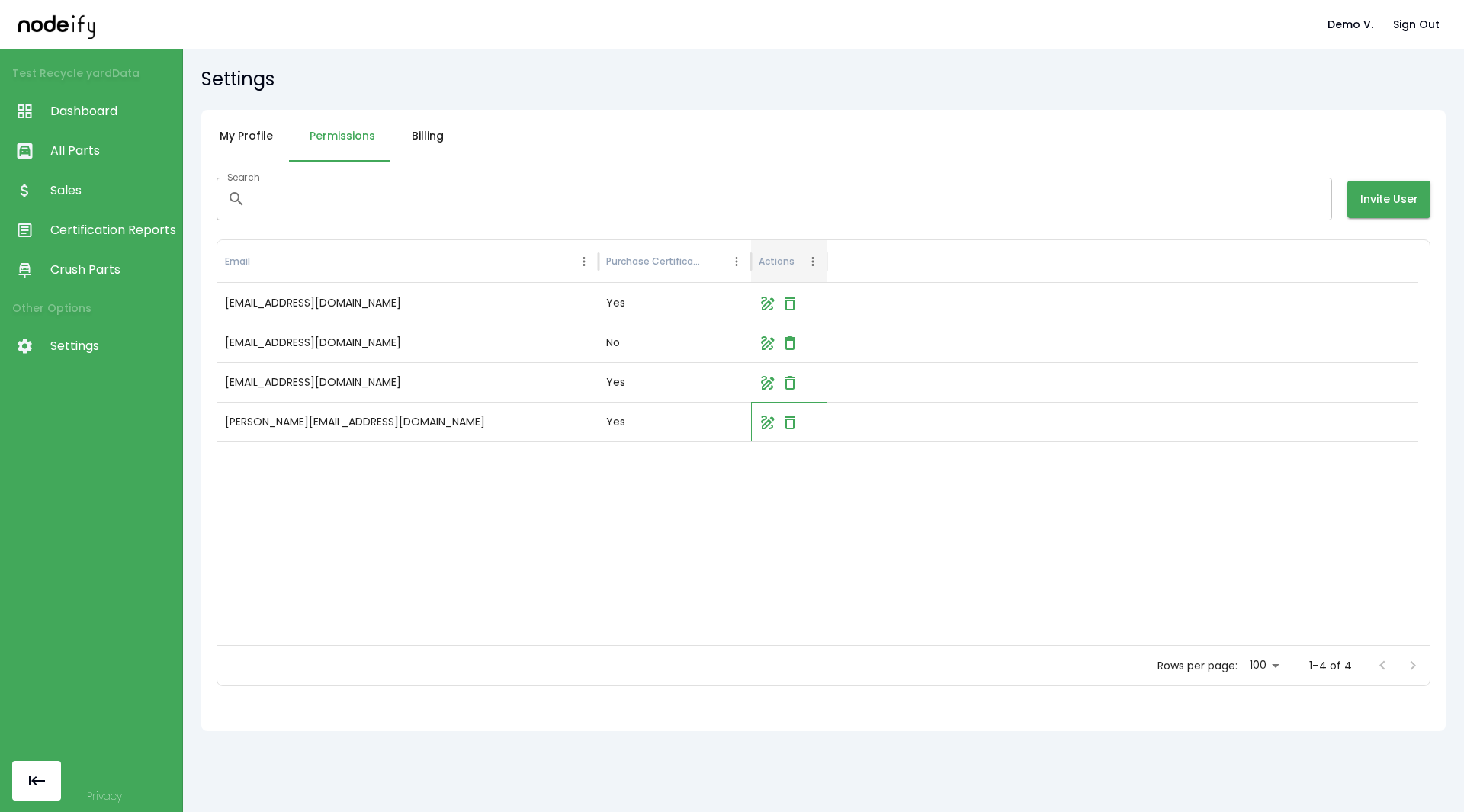
click at [762, 422] on icon at bounding box center [768, 422] width 13 height 13
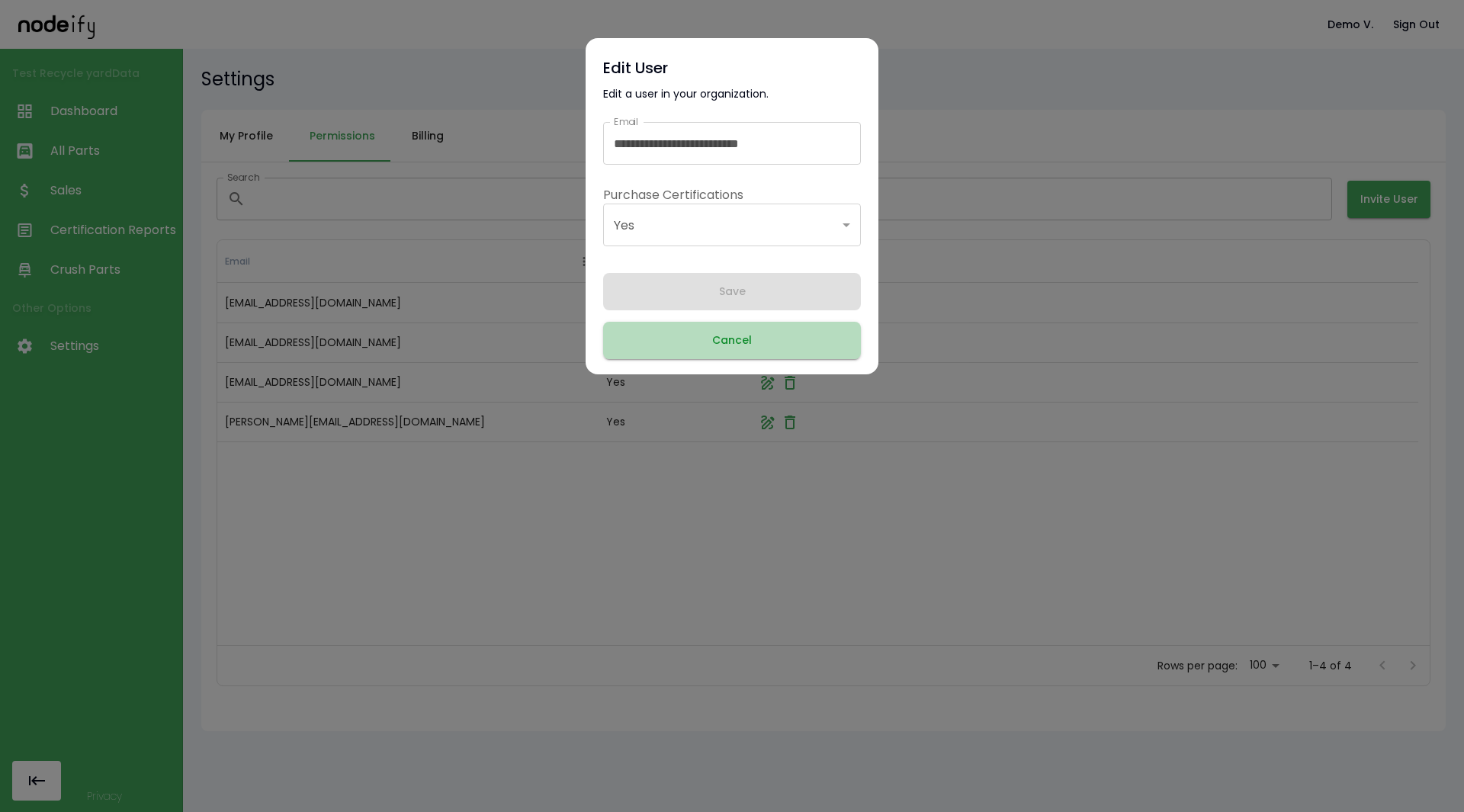
click at [777, 340] on button "Cancel" at bounding box center [731, 340] width 257 height 37
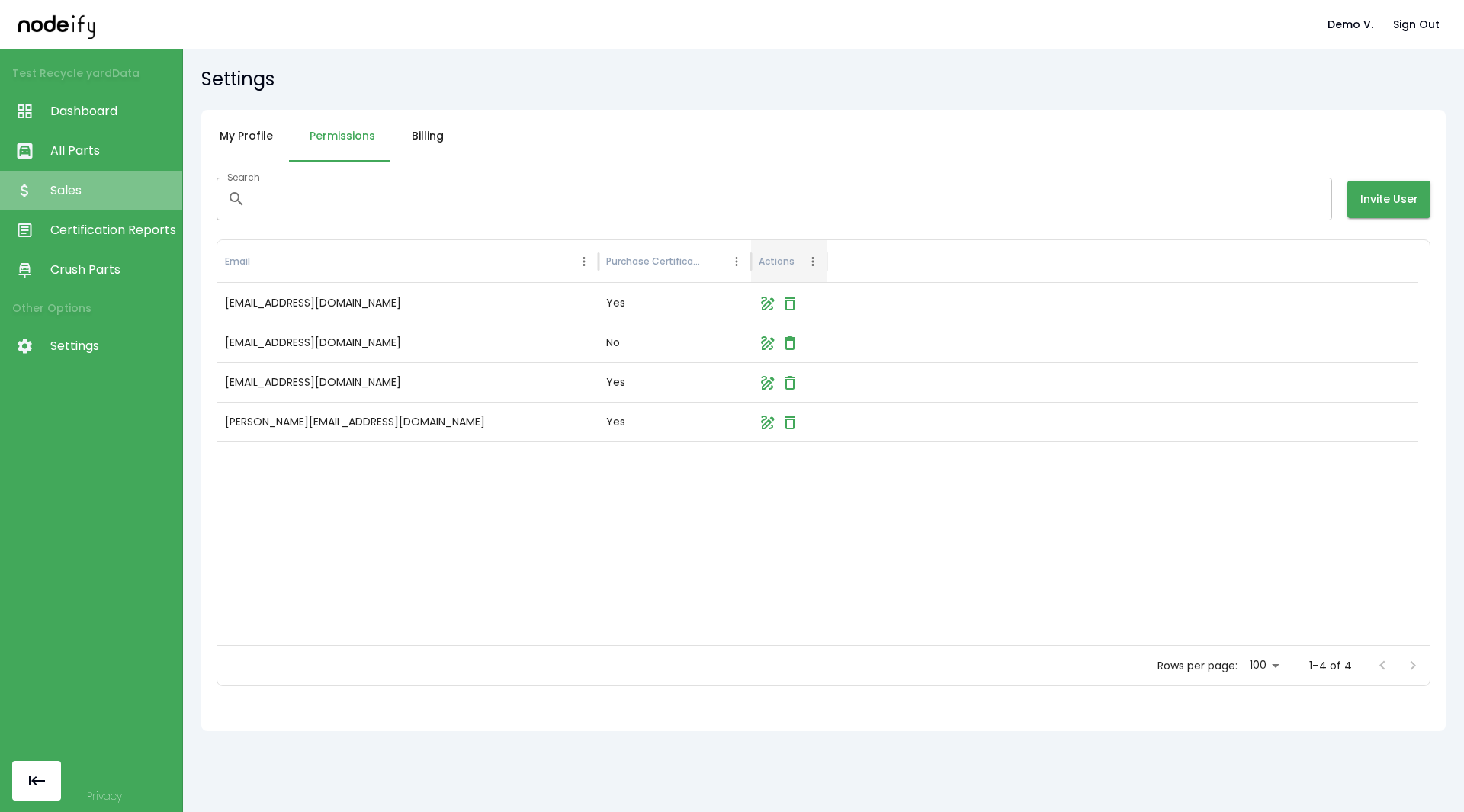
click at [121, 196] on span "Sales" at bounding box center [113, 191] width 125 height 19
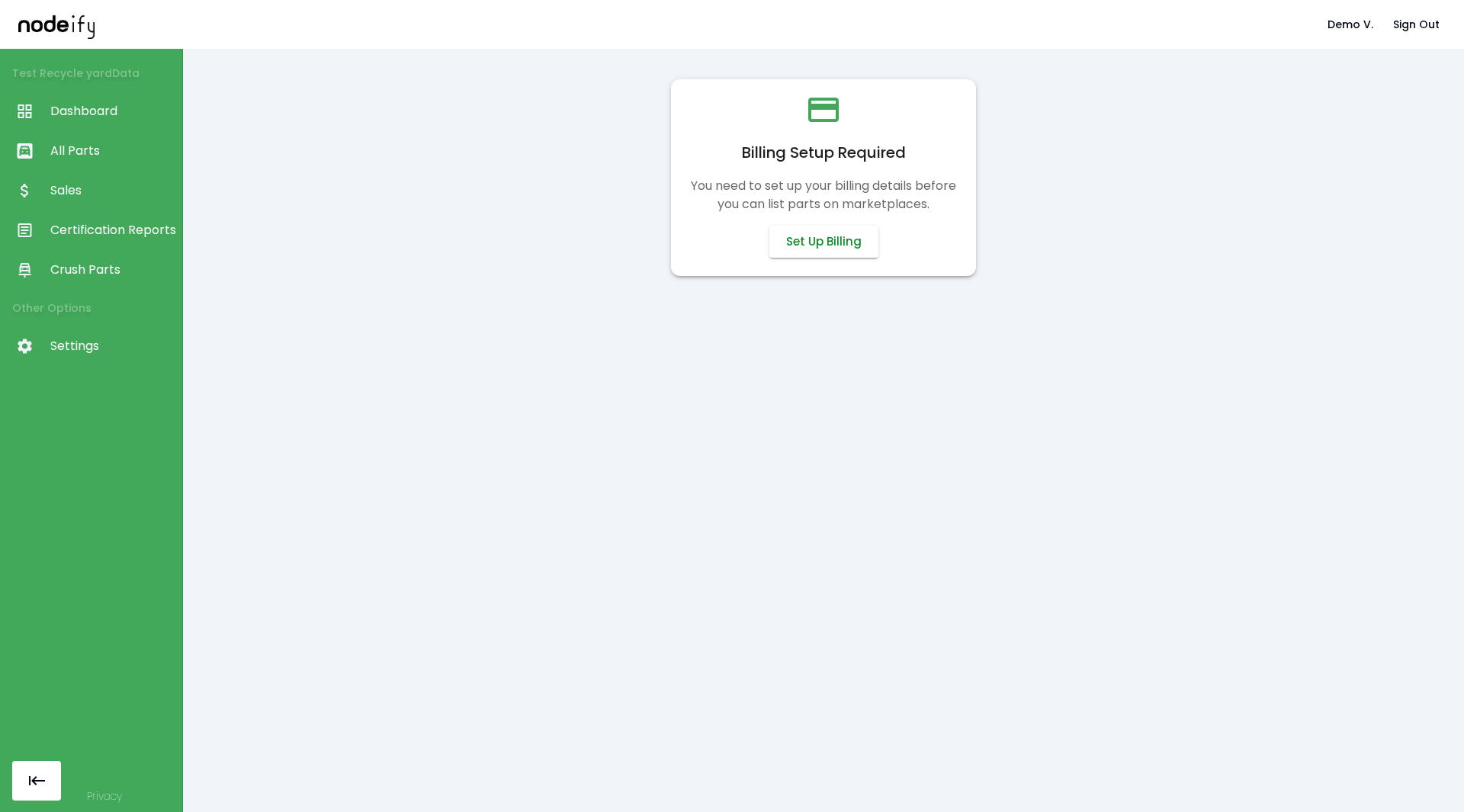
click at [829, 255] on button "Set Up Billing" at bounding box center [824, 242] width 109 height 32
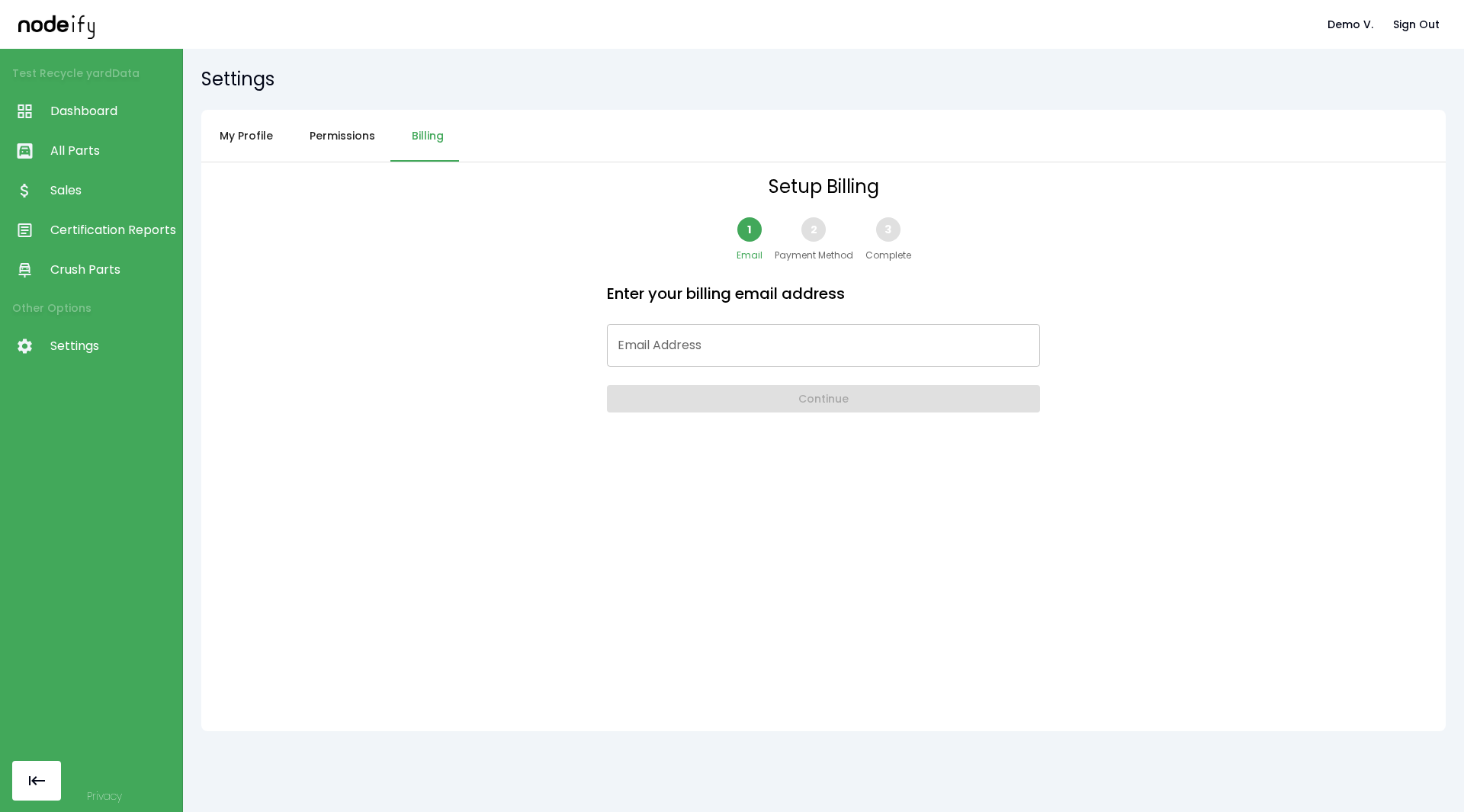
click at [744, 328] on input "Email Address" at bounding box center [824, 345] width 433 height 43
click at [332, 150] on button "Permissions" at bounding box center [342, 135] width 102 height 53
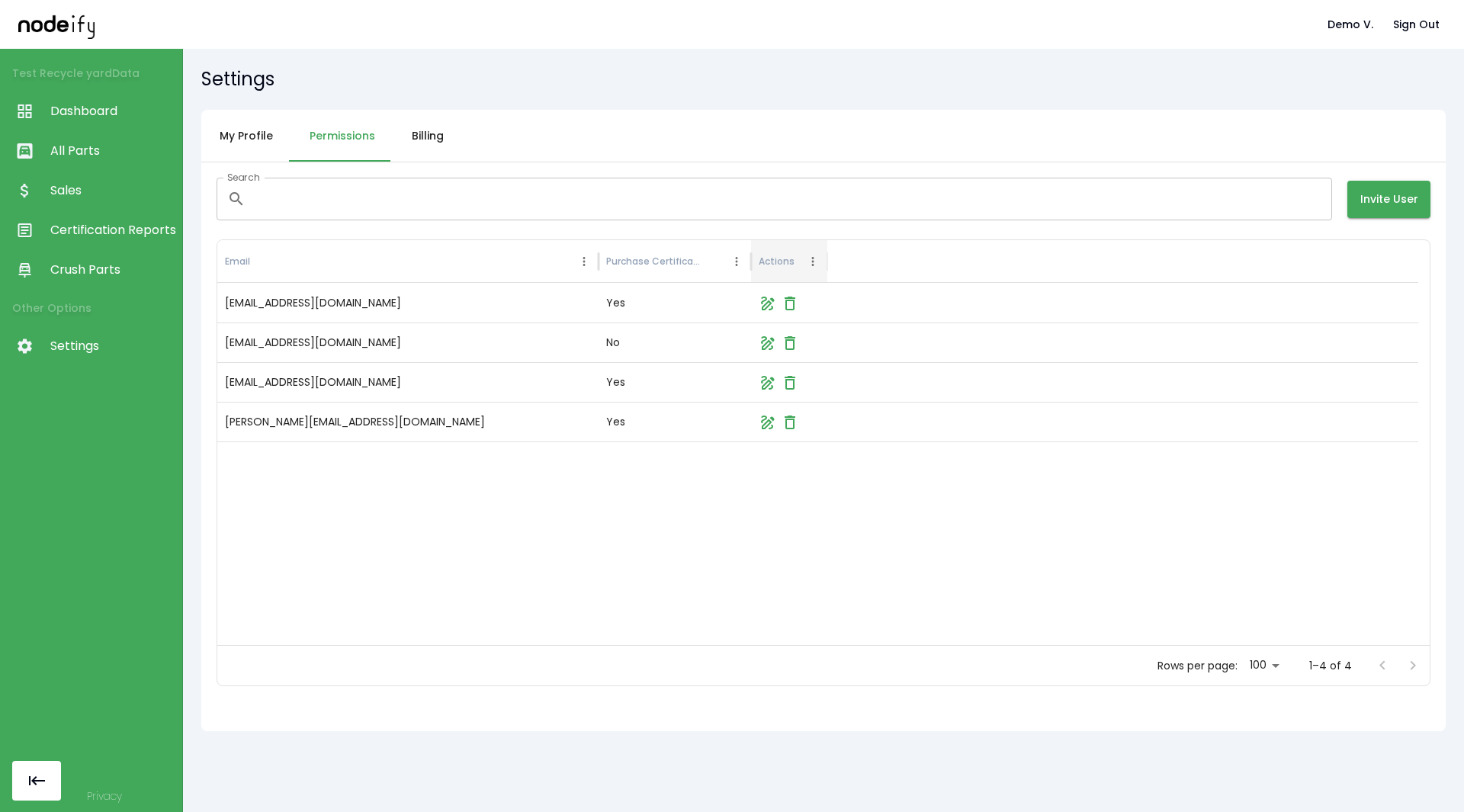
click at [422, 130] on button "Billing" at bounding box center [427, 135] width 69 height 53
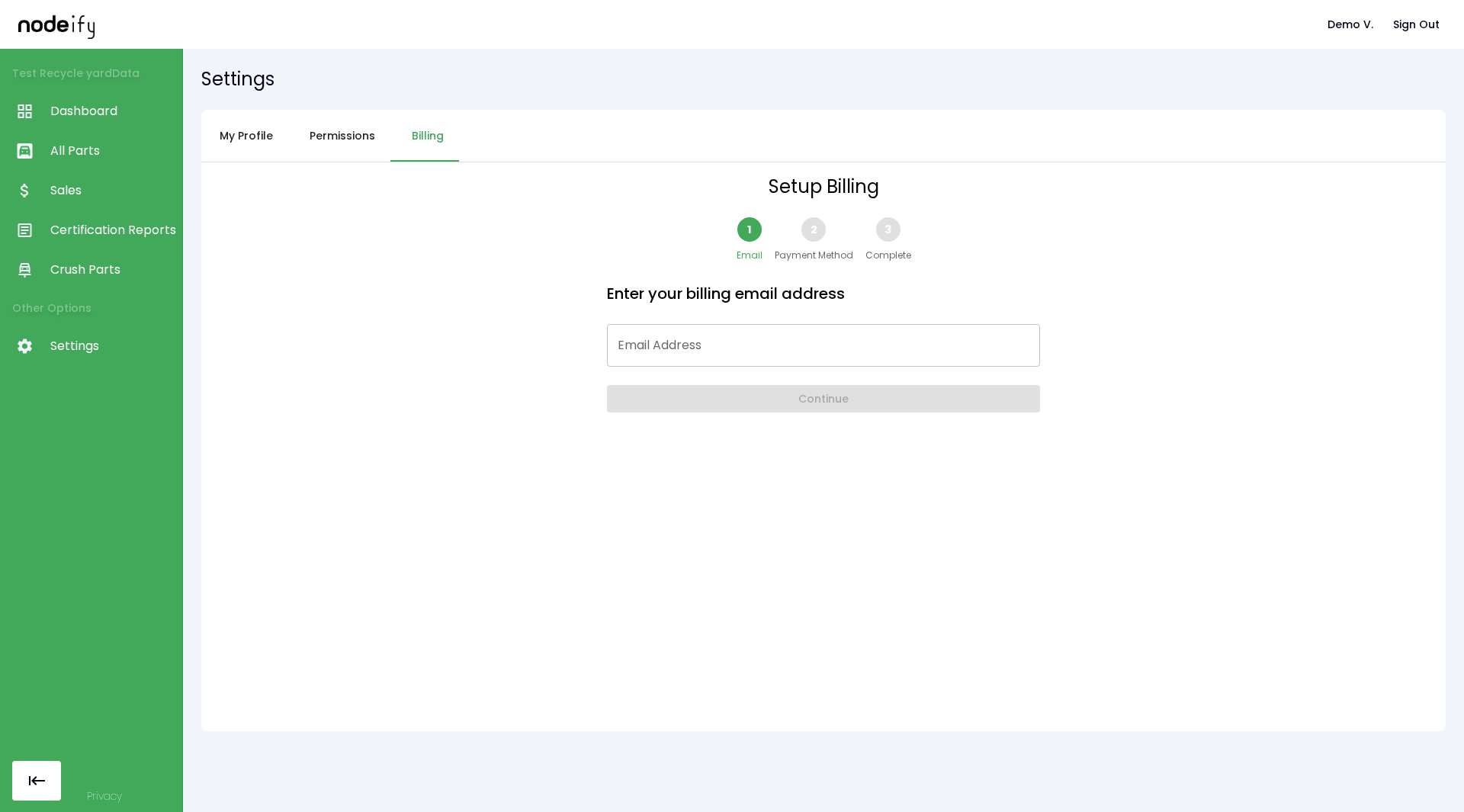
click at [637, 326] on div "Email Address Email Address" at bounding box center [824, 345] width 433 height 43
click at [268, 135] on button "My Profile" at bounding box center [246, 135] width 90 height 53
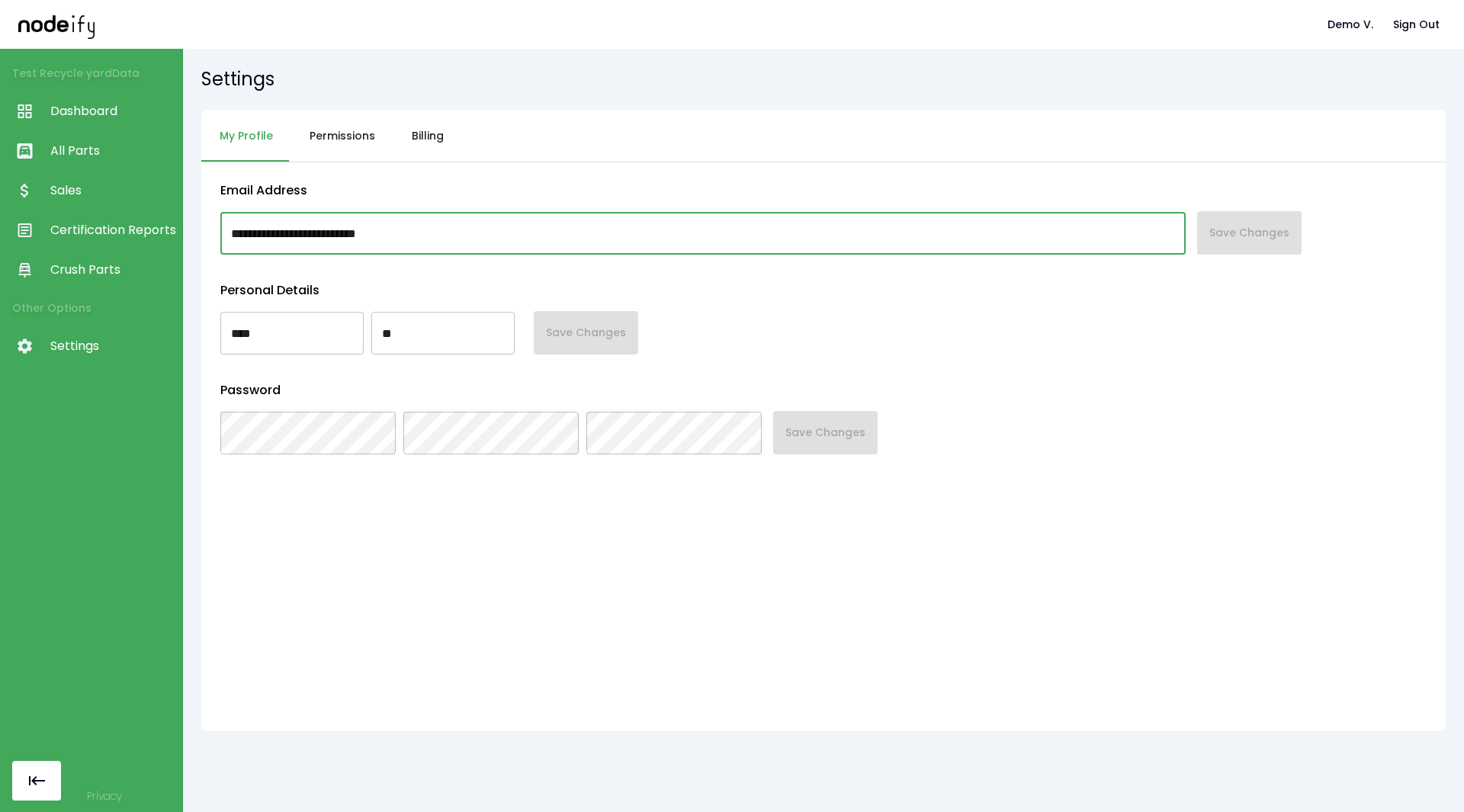
drag, startPoint x: 428, startPoint y: 231, endPoint x: 162, endPoint y: 215, distance: 266.5
click at [162, 215] on div "**********" at bounding box center [732, 406] width 1464 height 812
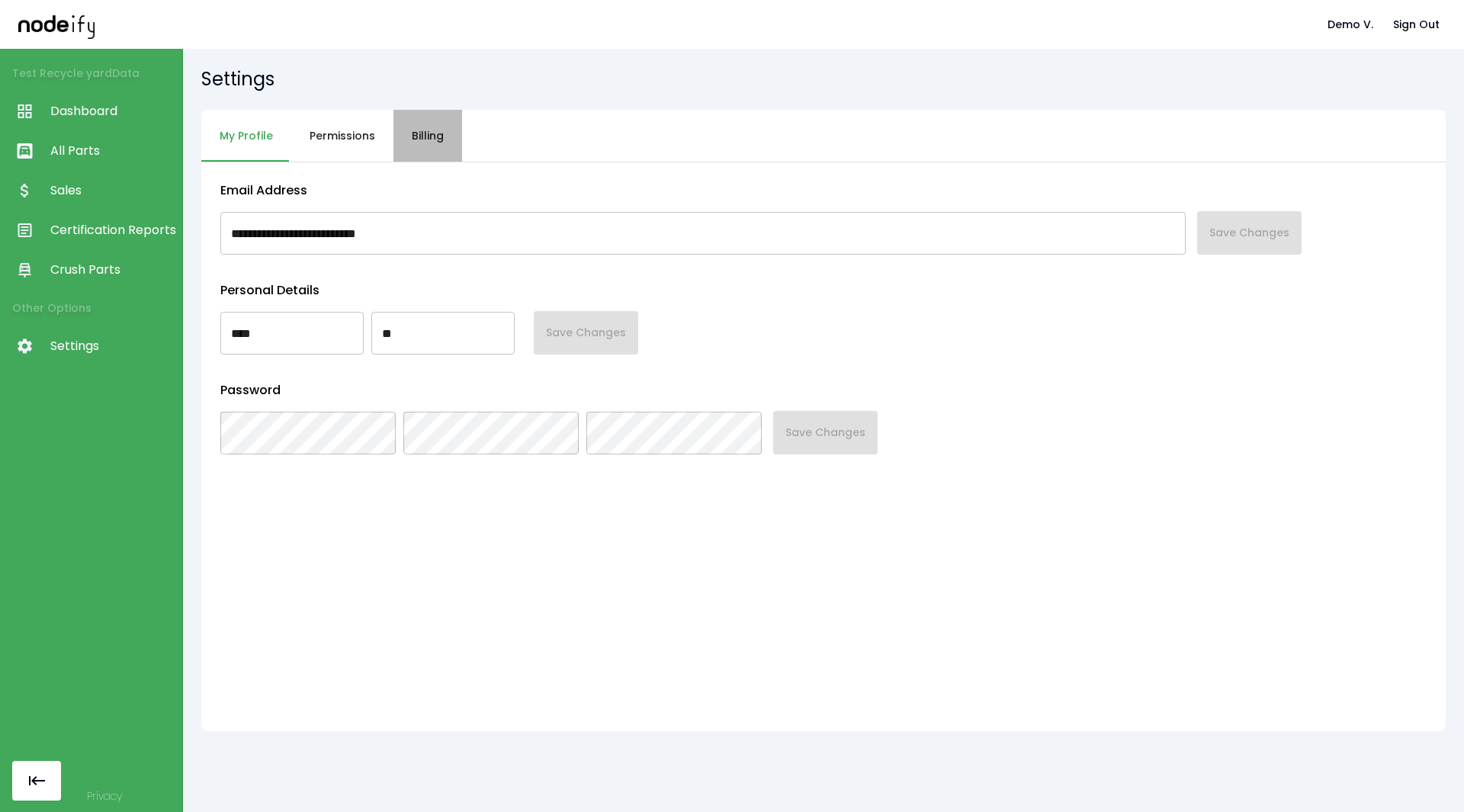
click at [422, 155] on button "Billing" at bounding box center [427, 135] width 69 height 53
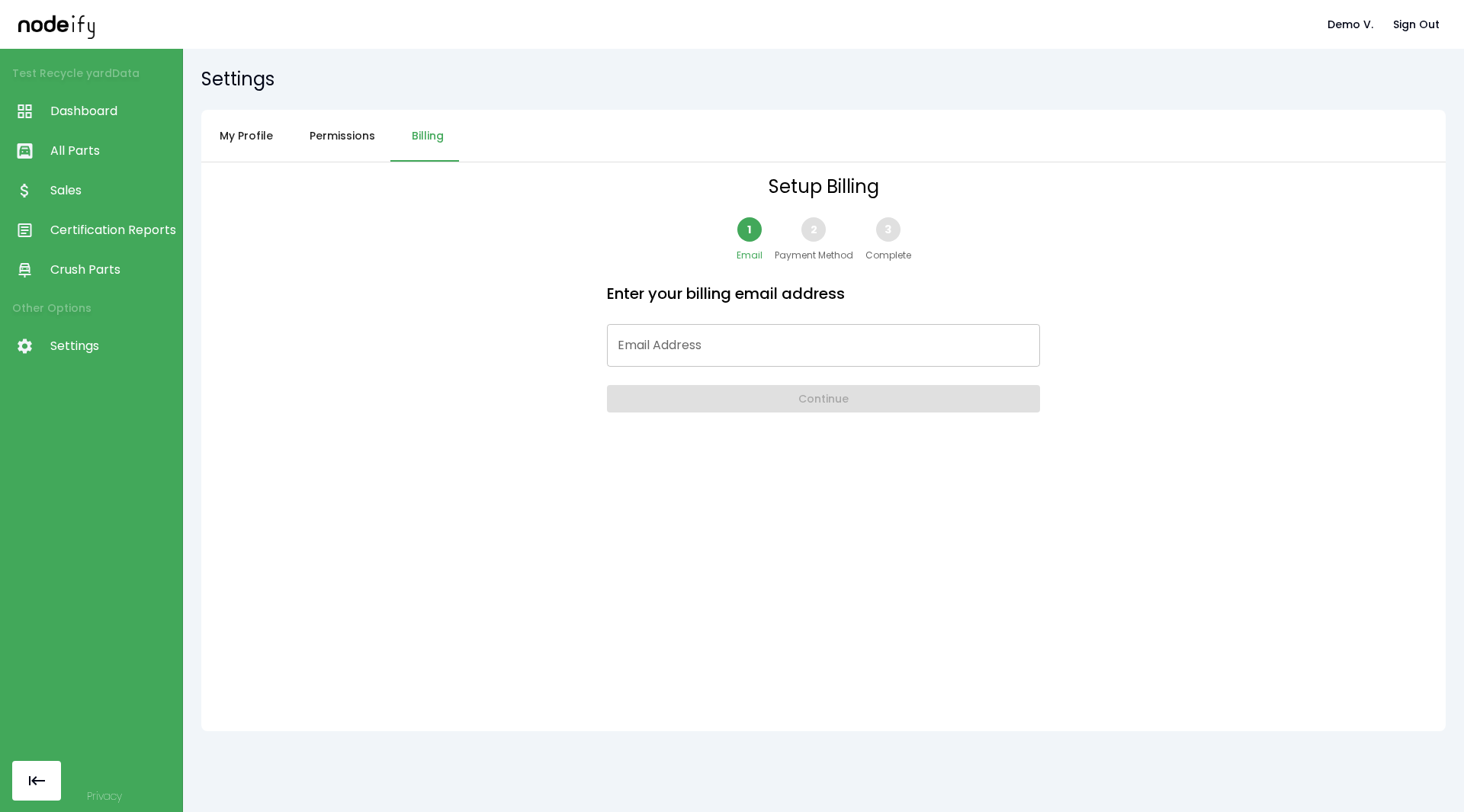
click at [696, 336] on input "Email Address" at bounding box center [824, 345] width 433 height 43
paste input "**********"
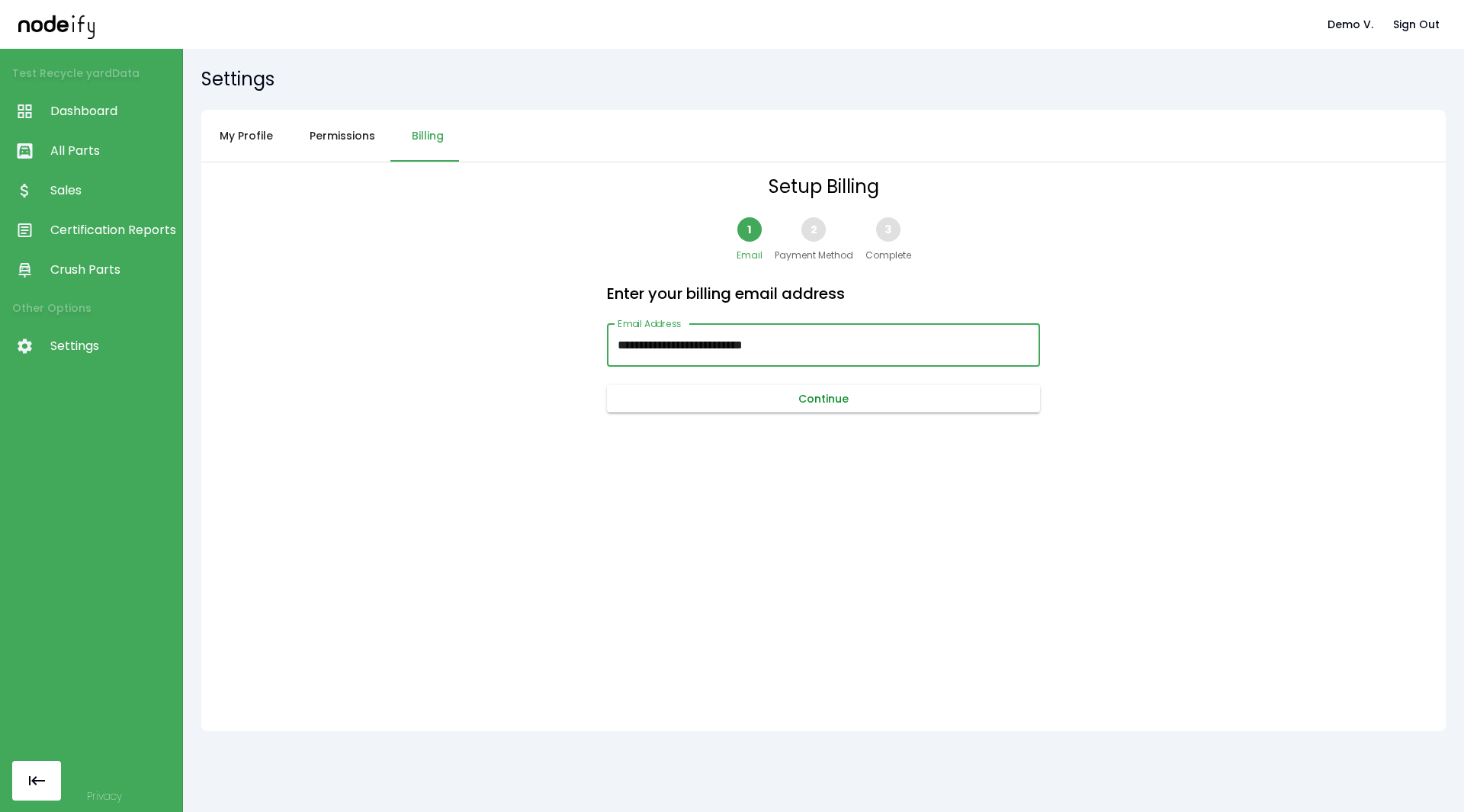
type input "**********"
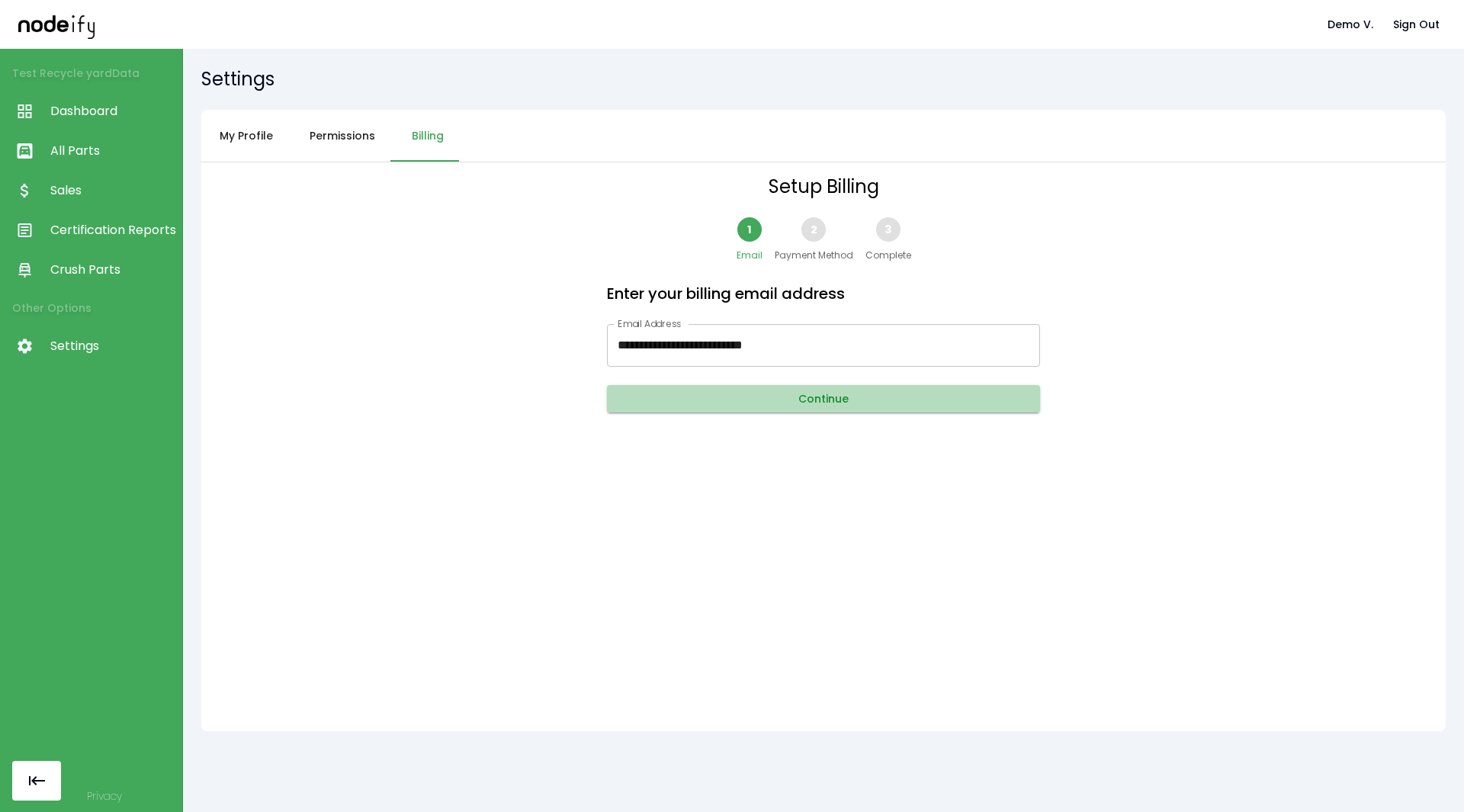
click at [704, 400] on button "Continue" at bounding box center [824, 400] width 433 height 28
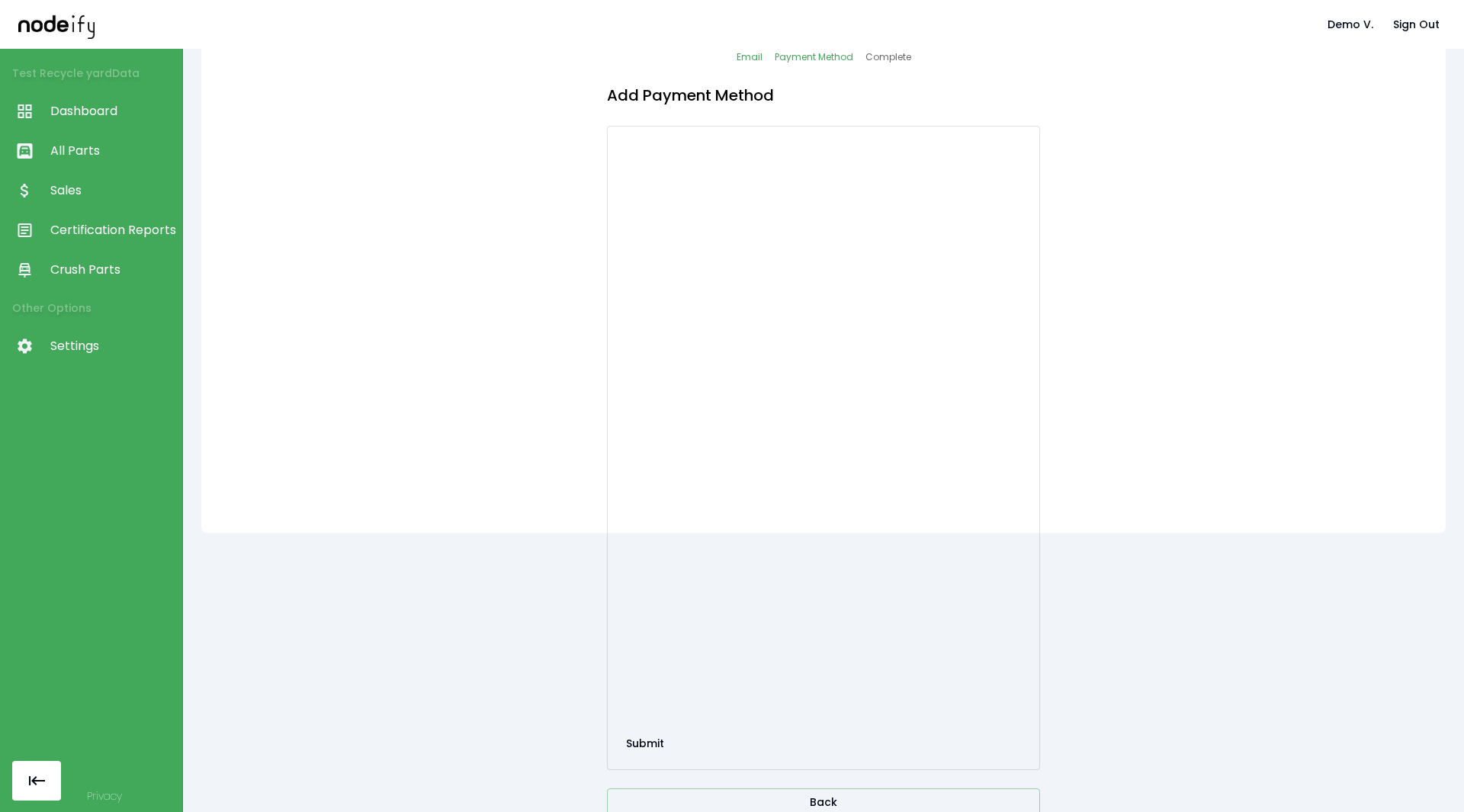
scroll to position [215, 0]
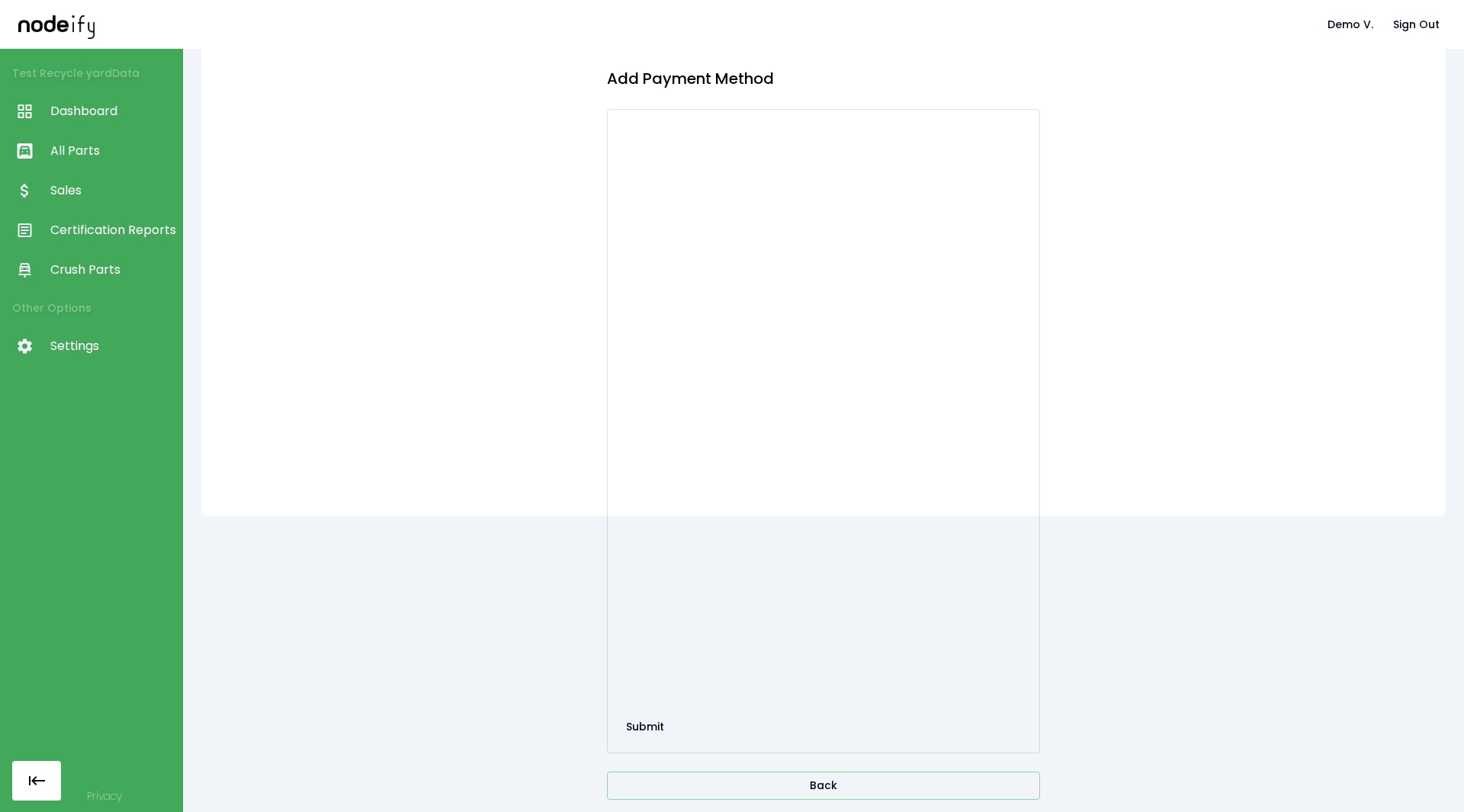
click at [540, 445] on div "Setup Billing 1 Email 2 Payment Method 3 Complete Add Payment Method Submit Back" at bounding box center [824, 231] width 1245 height 569
click at [640, 445] on button "Submit" at bounding box center [645, 727] width 51 height 28
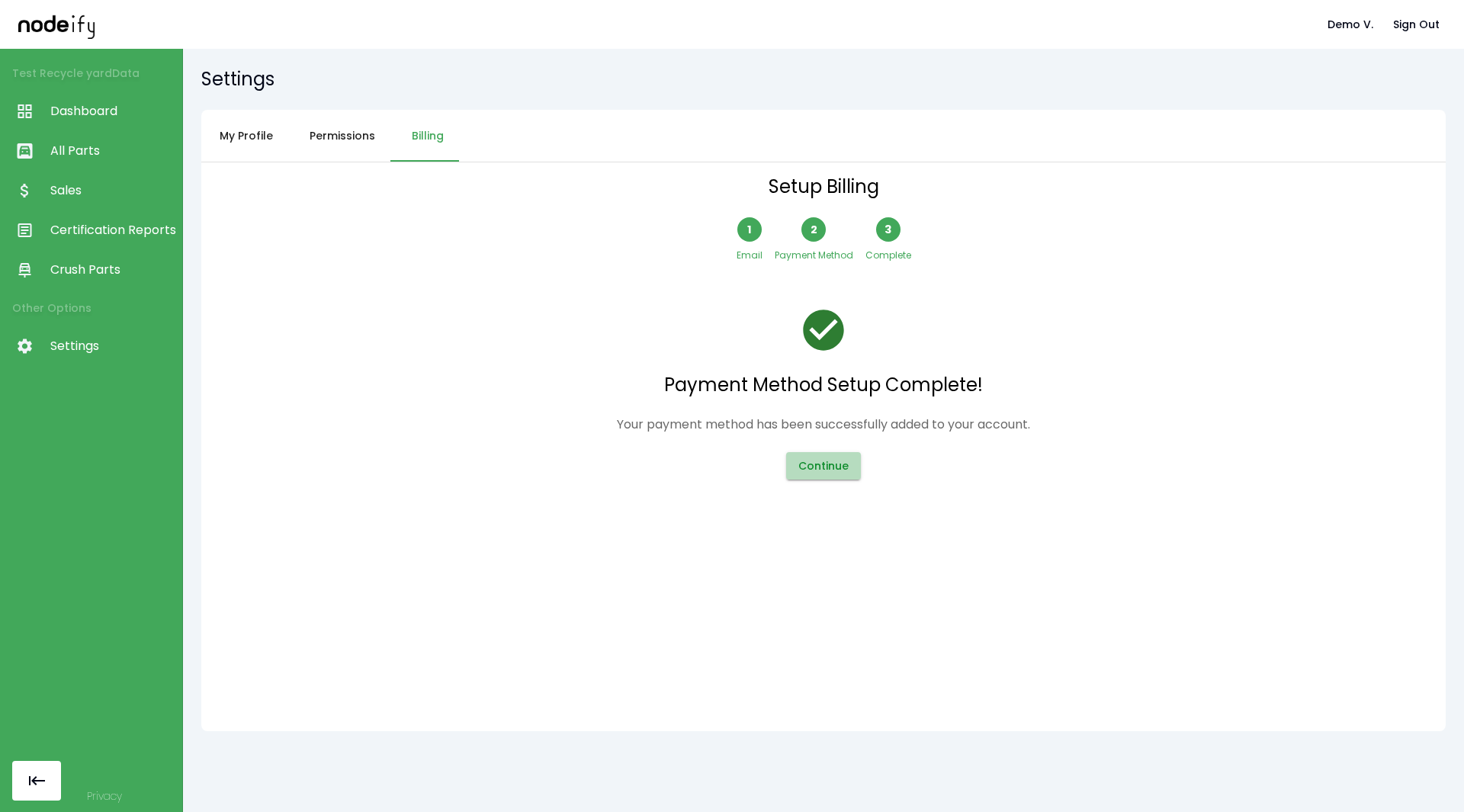
click at [842, 445] on button "Continue" at bounding box center [824, 467] width 75 height 28
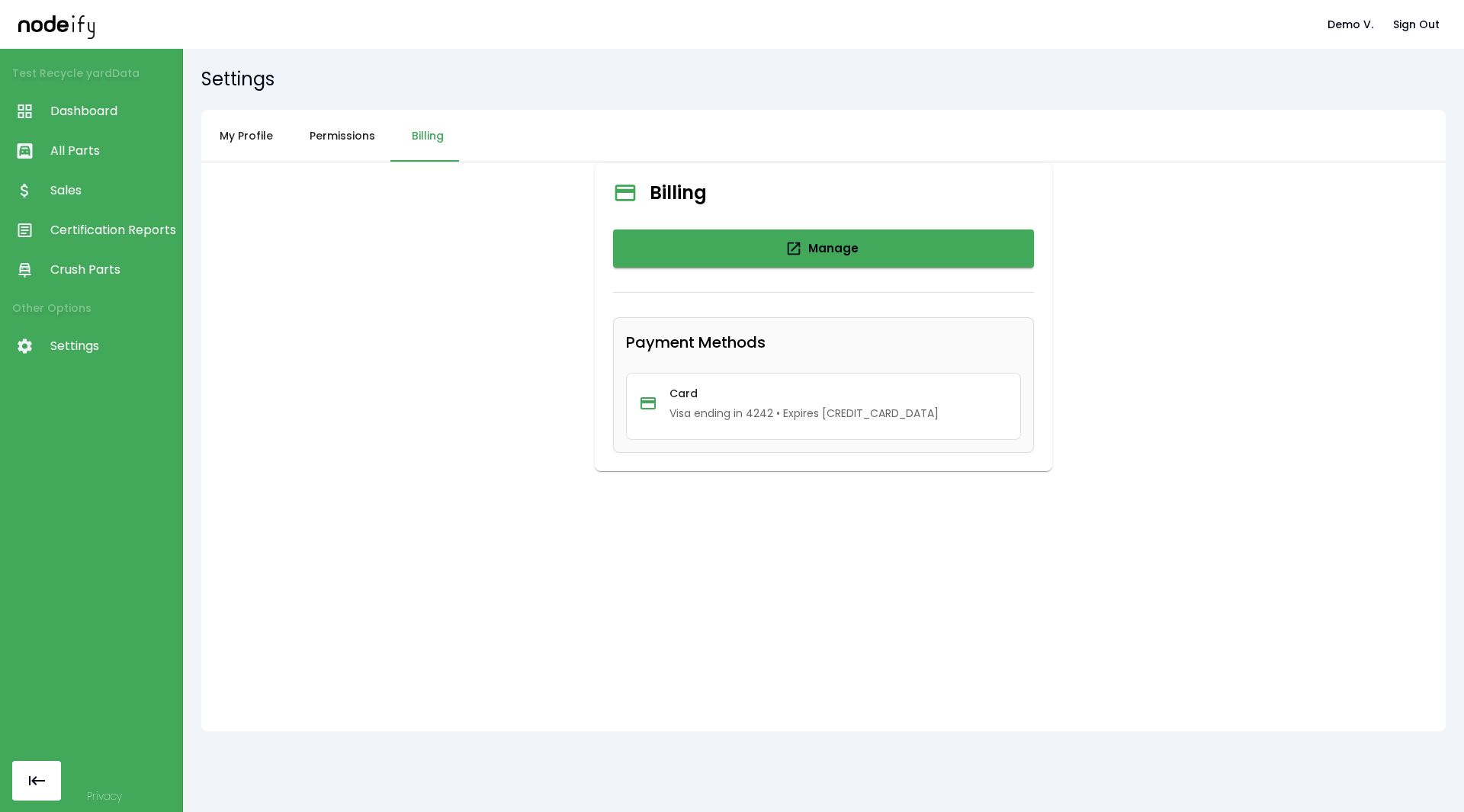
click at [364, 141] on button "Permissions" at bounding box center [342, 135] width 102 height 53
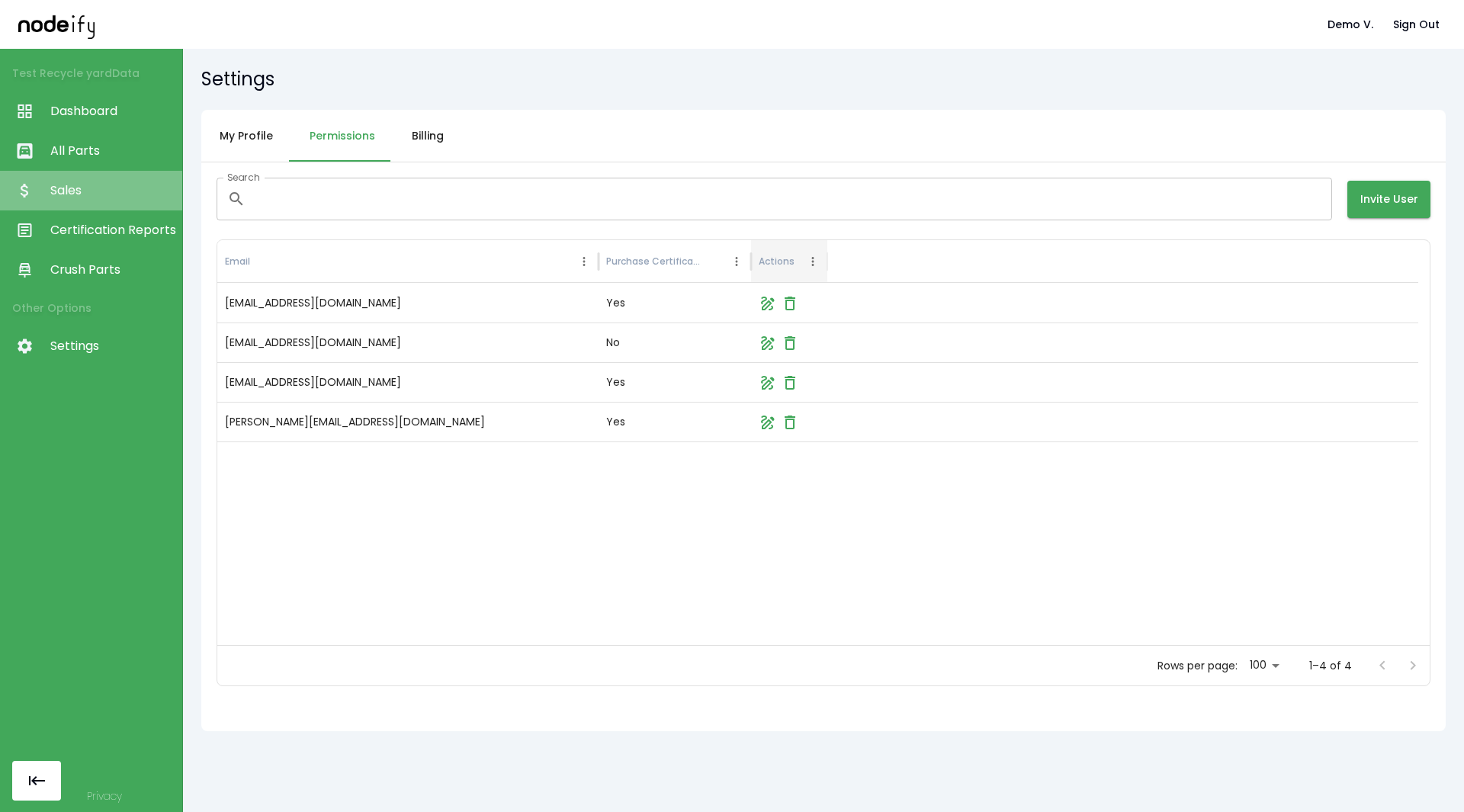
click at [90, 194] on span "Sales" at bounding box center [113, 191] width 125 height 19
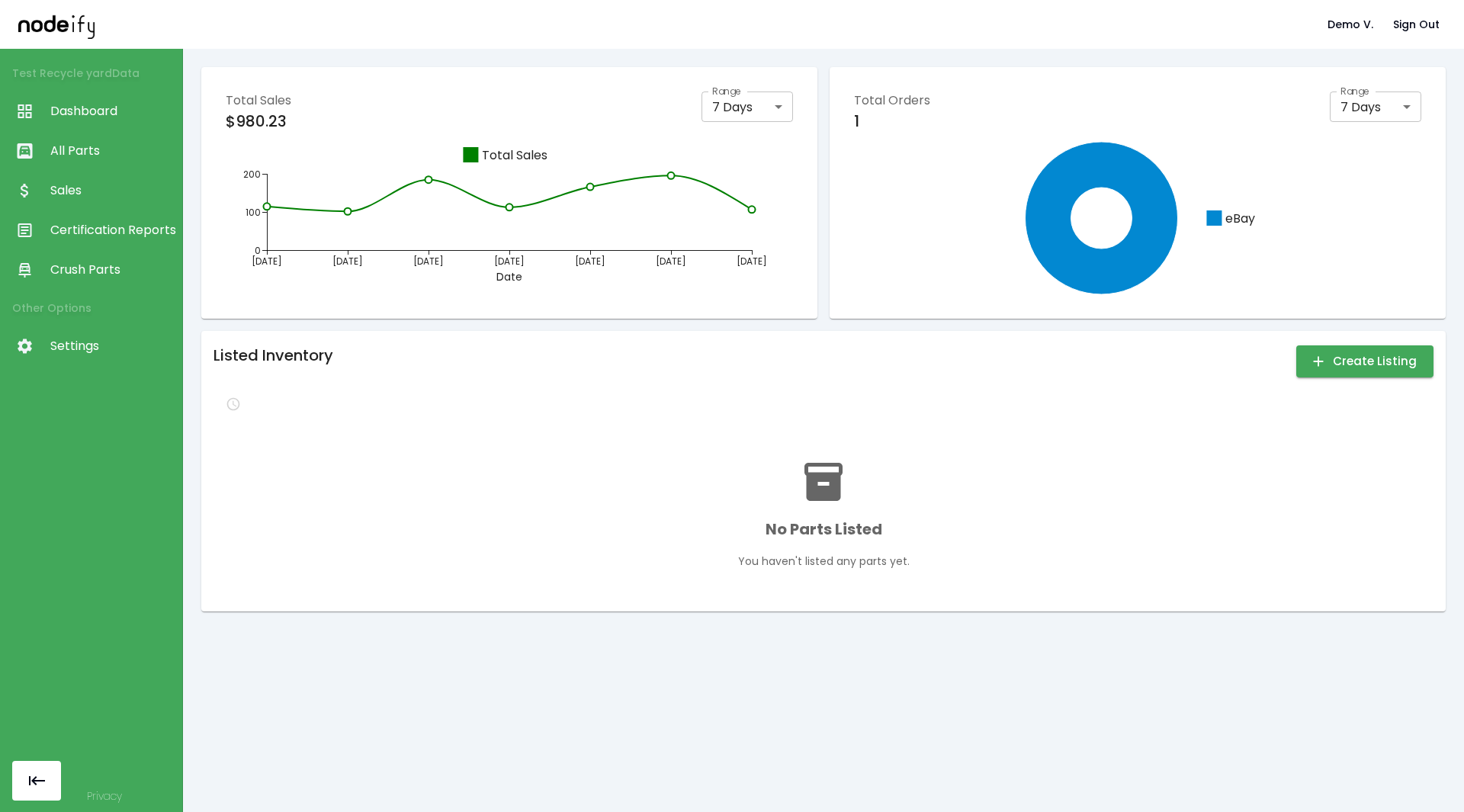
drag, startPoint x: 319, startPoint y: 119, endPoint x: 173, endPoint y: 87, distance: 149.5
click at [173, 87] on div "Demo V. Sign Out Test Recycle yard Data Dashboard All Parts Sales Certification…" at bounding box center [732, 406] width 1464 height 812
click at [586, 138] on icon "[DATE] [DATE] [DATE] [DATE] [DATE] [DATE] [DATE] Date 0 100 200 Total Sales" at bounding box center [509, 211] width 567 height 152
drag, startPoint x: 586, startPoint y: 138, endPoint x: 678, endPoint y: 316, distance: 200.4
click at [678, 316] on div "Total Sales $980.23 Range 7 Days * Range [DATE] [DATE] [DATE] [DATE] [DATE] [DA…" at bounding box center [509, 192] width 616 height 252
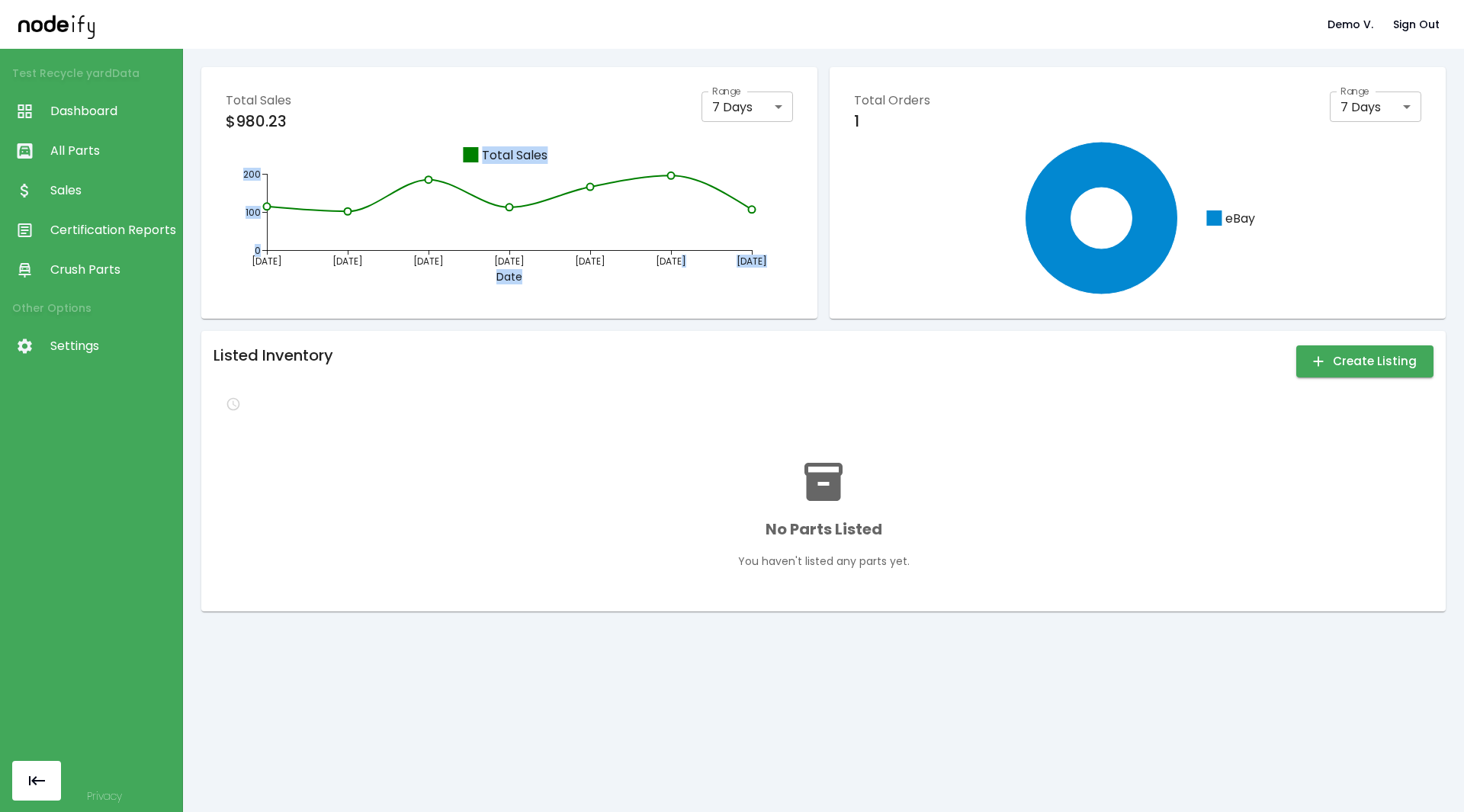
click at [678, 316] on div "Total Sales $980.23 Range 7 Days * Range [DATE] [DATE] [DATE] [DATE] [DATE] [DA…" at bounding box center [509, 192] width 616 height 252
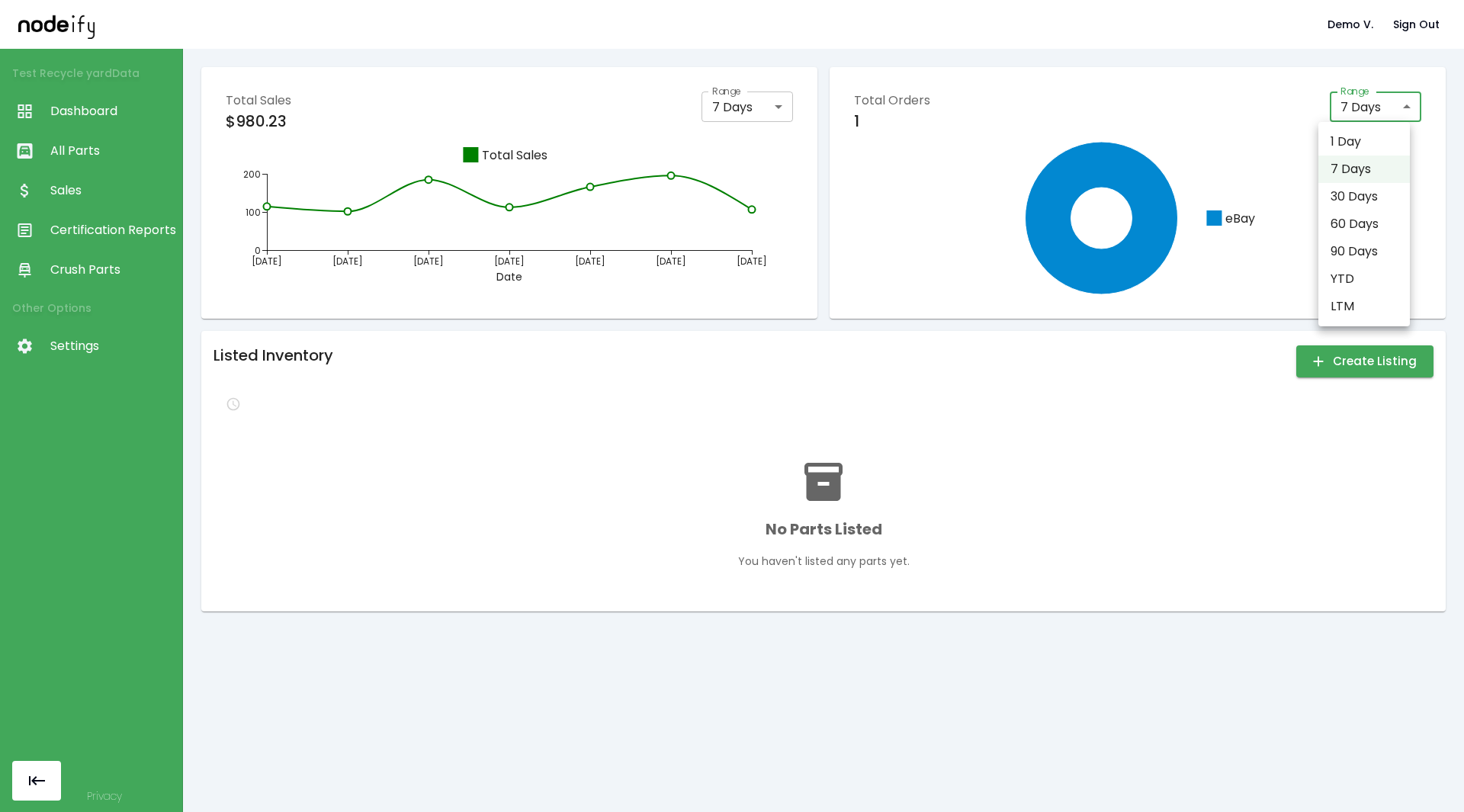
click at [1368, 114] on body "Demo V. Sign Out Test Recycle yard Data Dashboard All Parts Sales Certification…" at bounding box center [732, 406] width 1464 height 812
click at [1179, 158] on div at bounding box center [732, 406] width 1464 height 812
click at [890, 311] on div "Total Orders 1 Range 7 Days * Range eBay" at bounding box center [1138, 192] width 616 height 252
click at [87, 118] on span "Dashboard" at bounding box center [113, 111] width 125 height 19
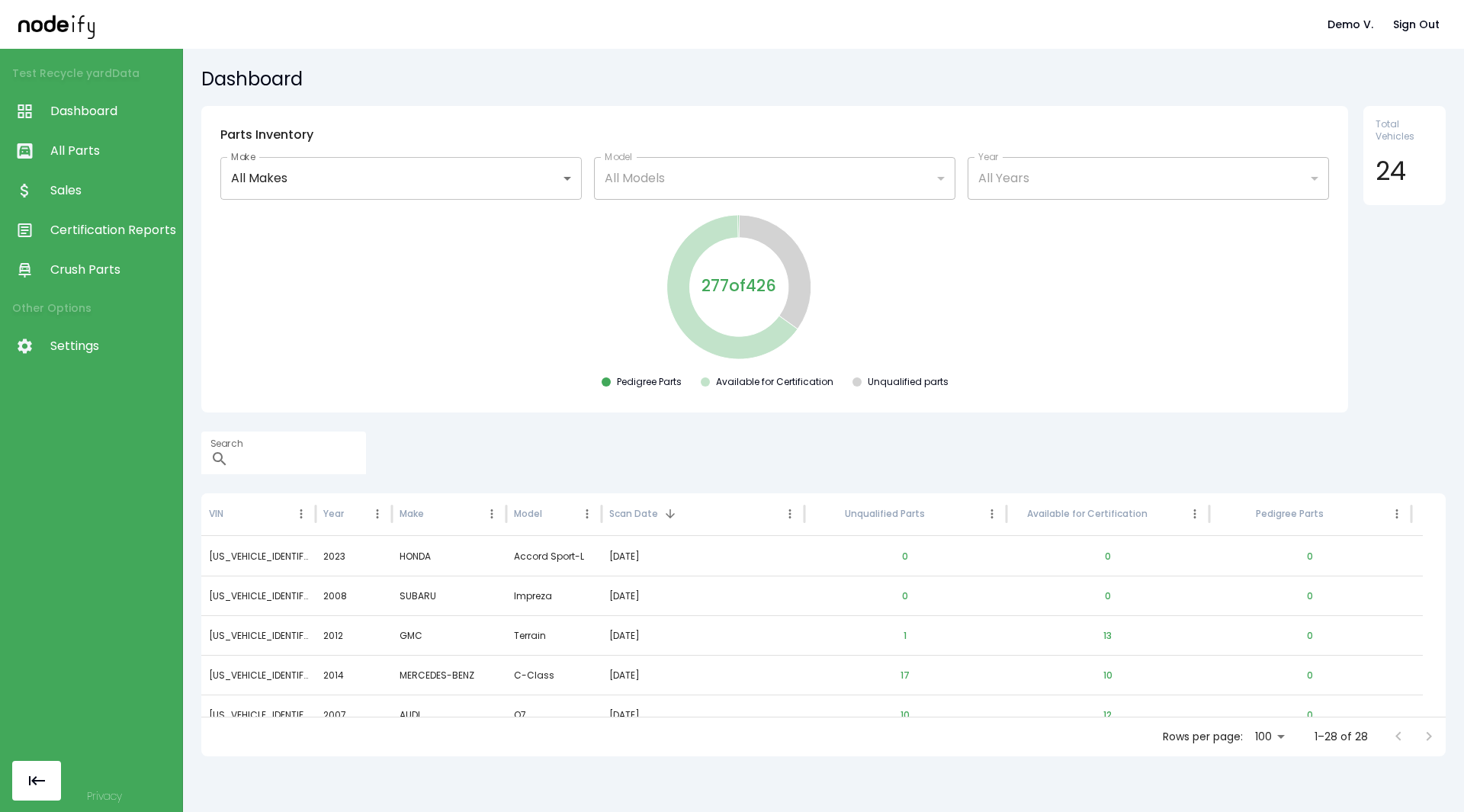
click at [119, 200] on link "Sales" at bounding box center [91, 191] width 183 height 40
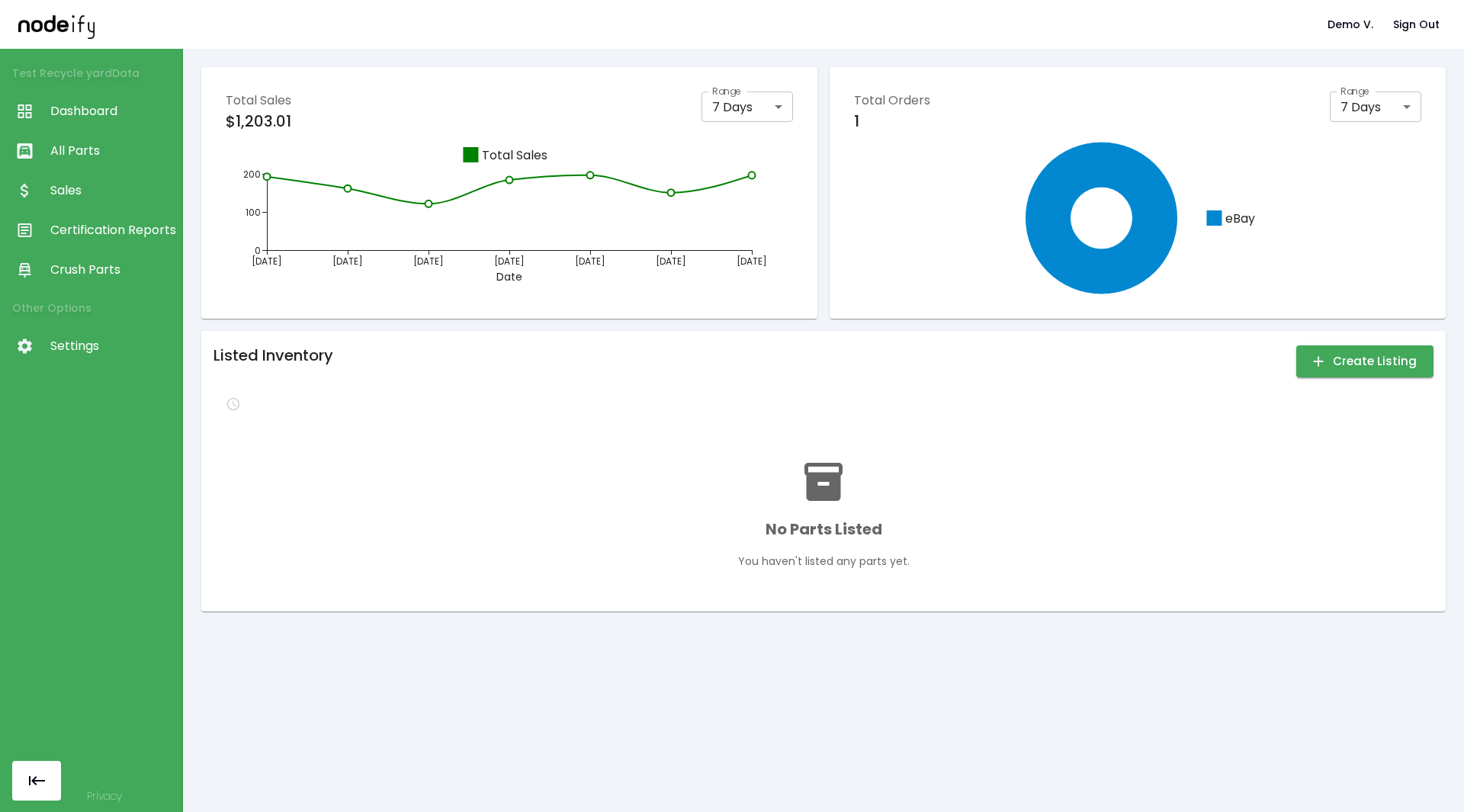
click at [134, 229] on span "Certification Reports" at bounding box center [113, 230] width 125 height 19
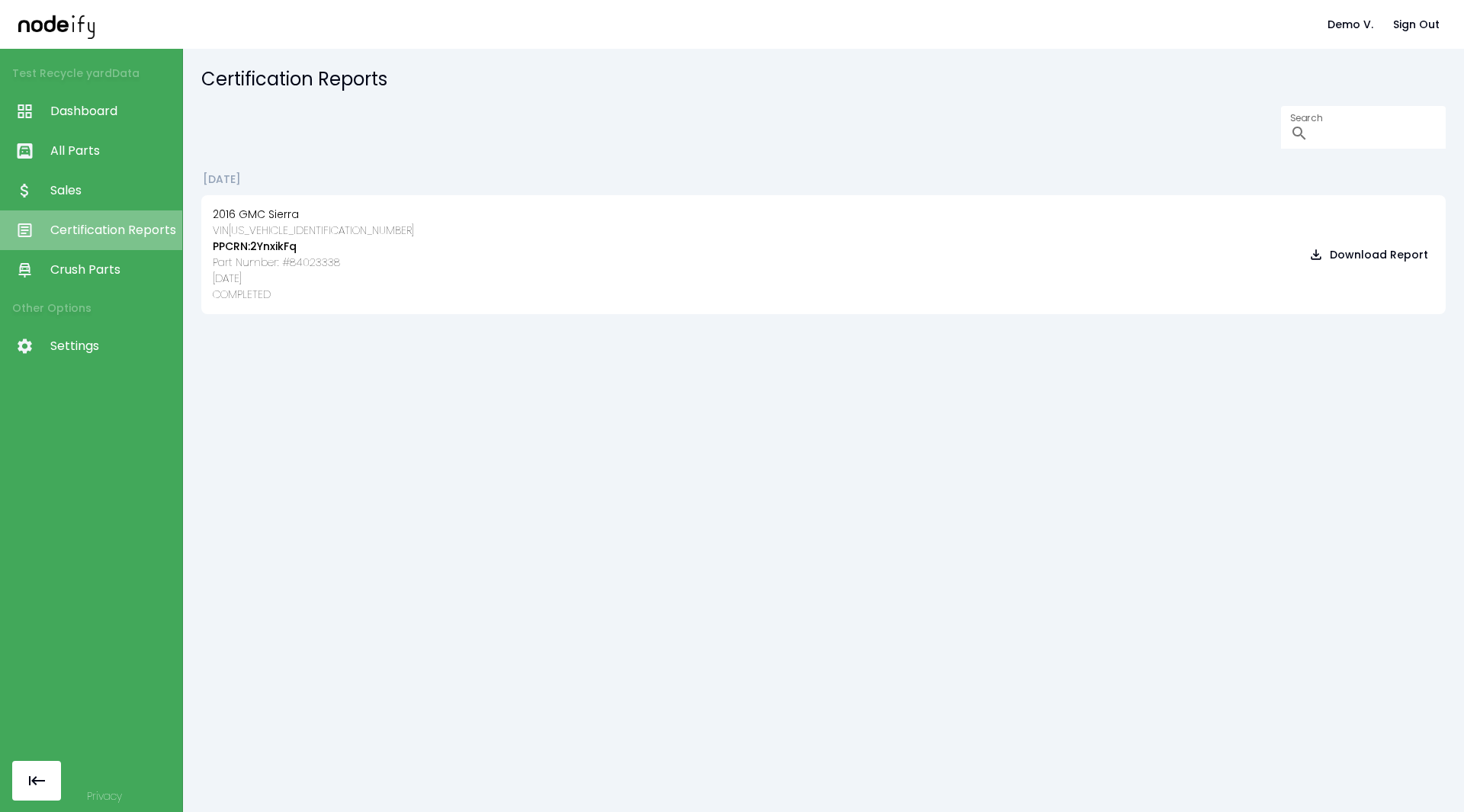
click at [119, 248] on link "Certification Reports" at bounding box center [91, 230] width 183 height 40
click at [110, 279] on link "Crush Parts" at bounding box center [91, 270] width 183 height 40
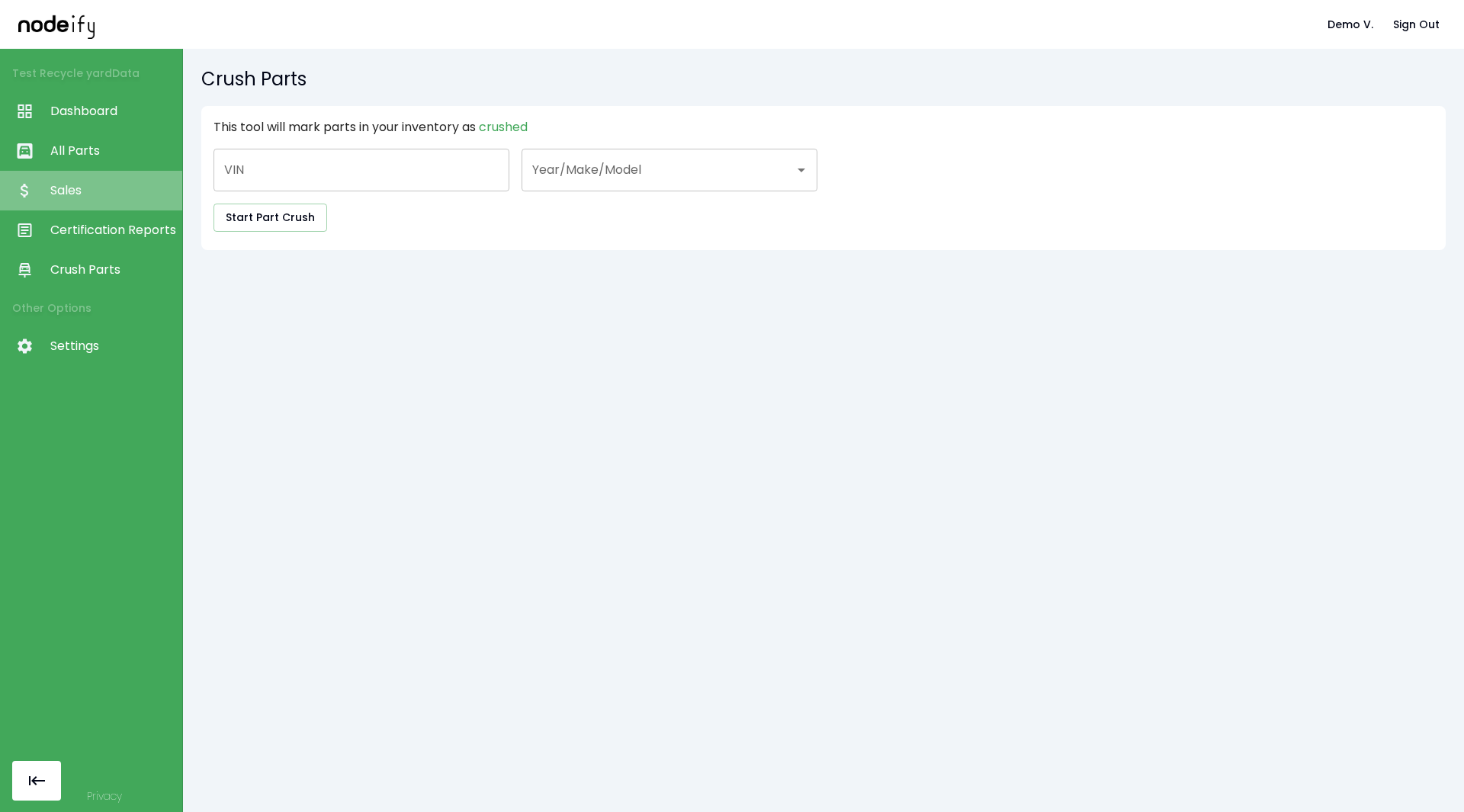
click at [120, 194] on span "Sales" at bounding box center [113, 191] width 125 height 19
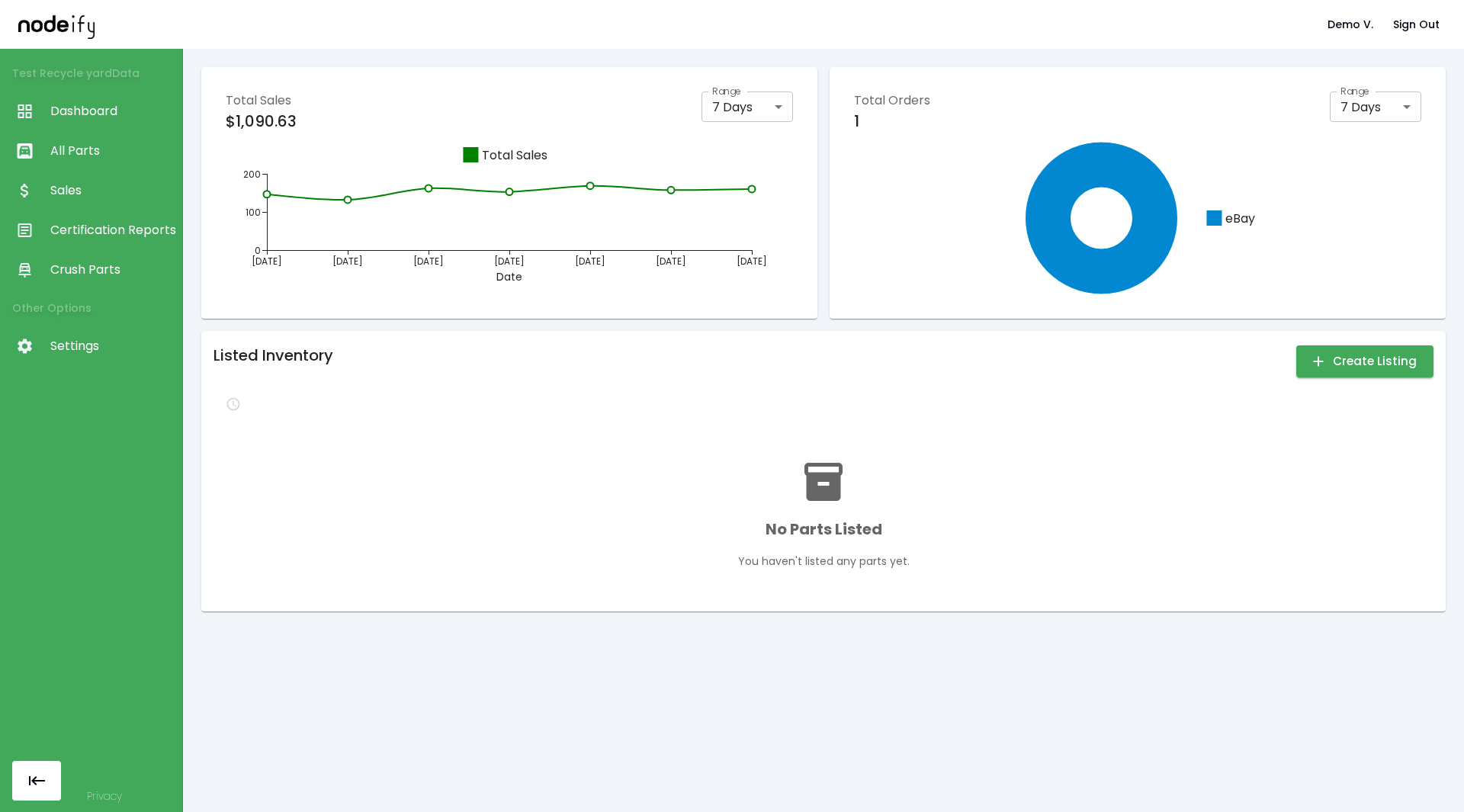
click at [125, 156] on span "All Parts" at bounding box center [113, 150] width 125 height 19
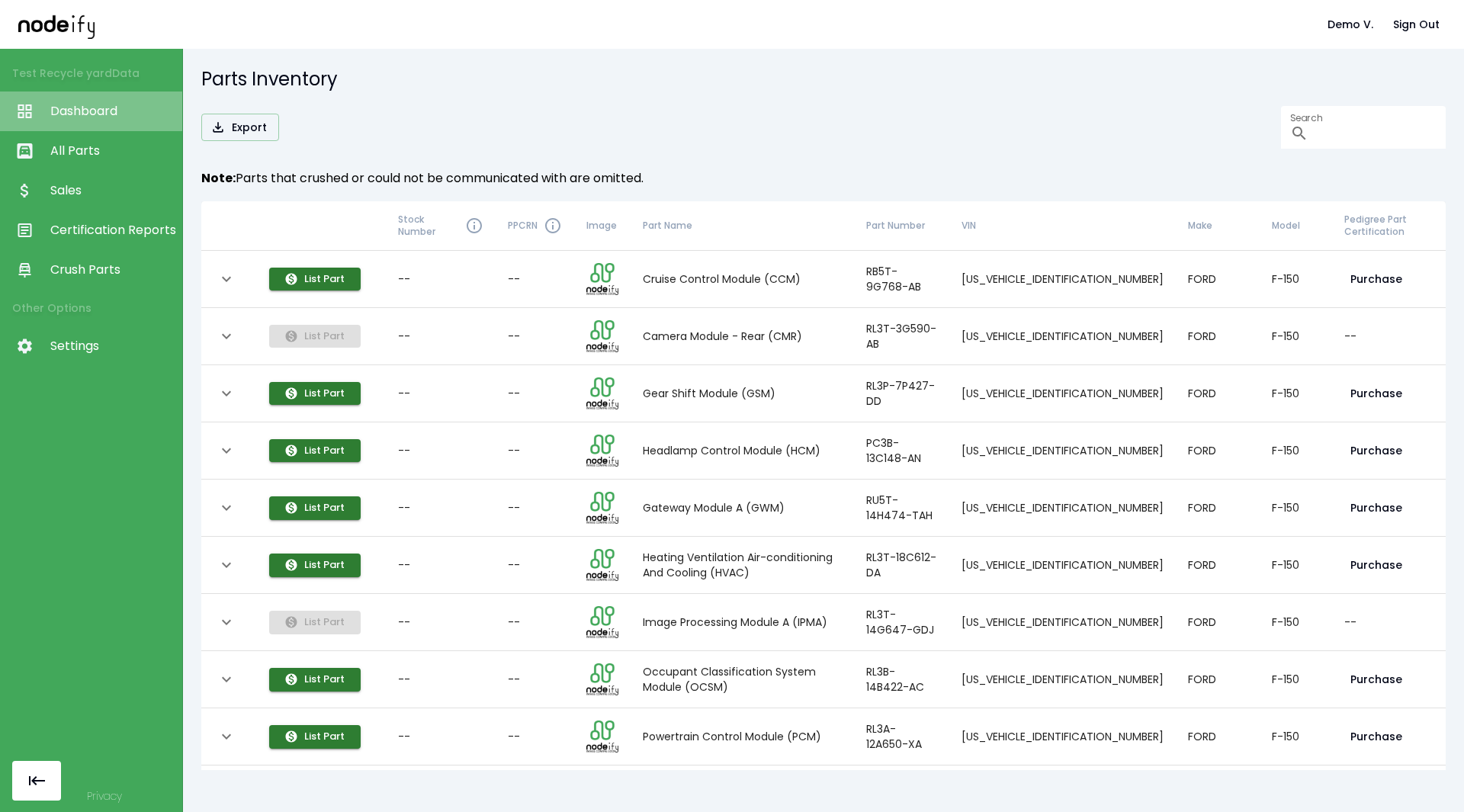
click at [111, 113] on span "Dashboard" at bounding box center [113, 111] width 125 height 19
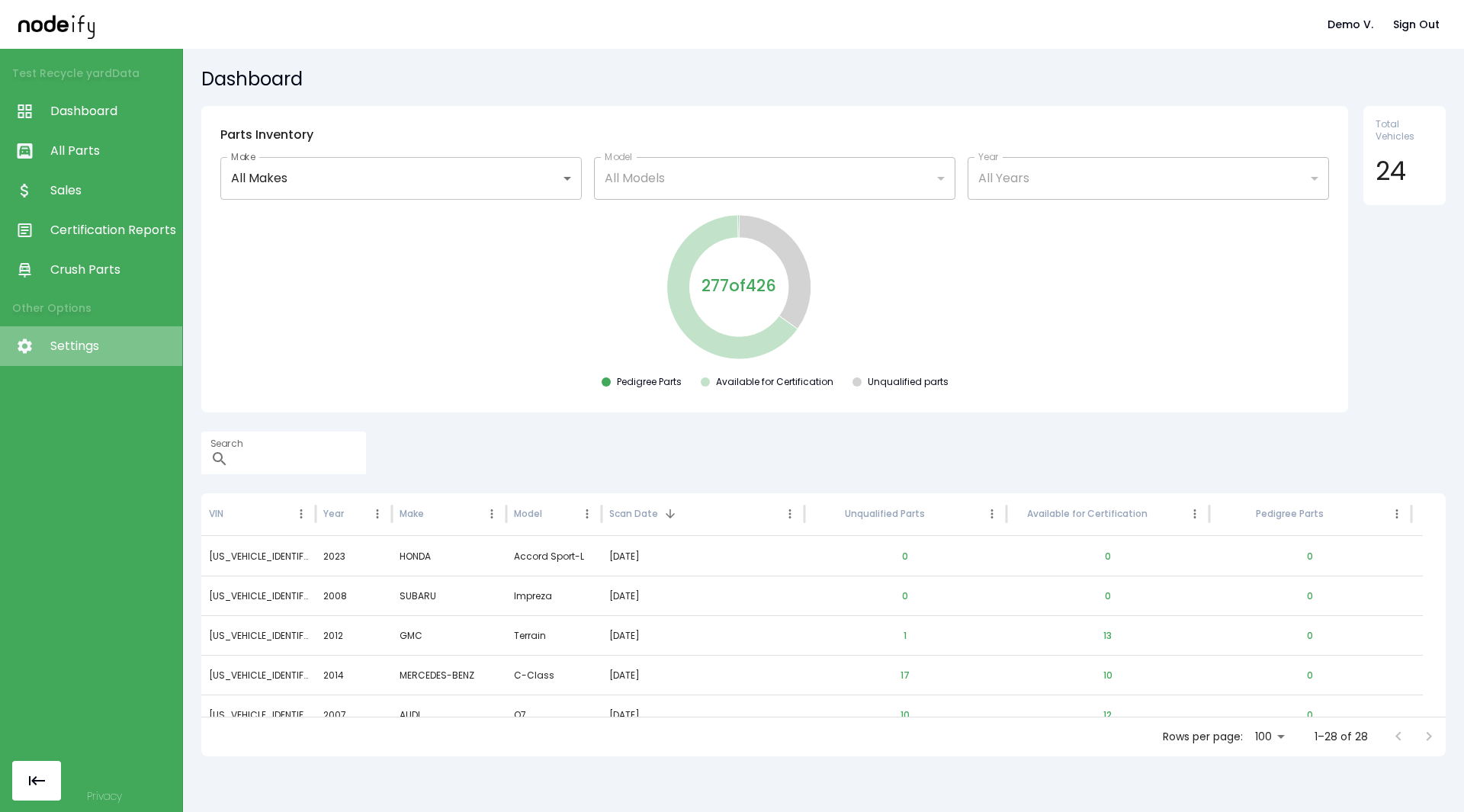
click at [85, 341] on span "Settings" at bounding box center [113, 346] width 125 height 19
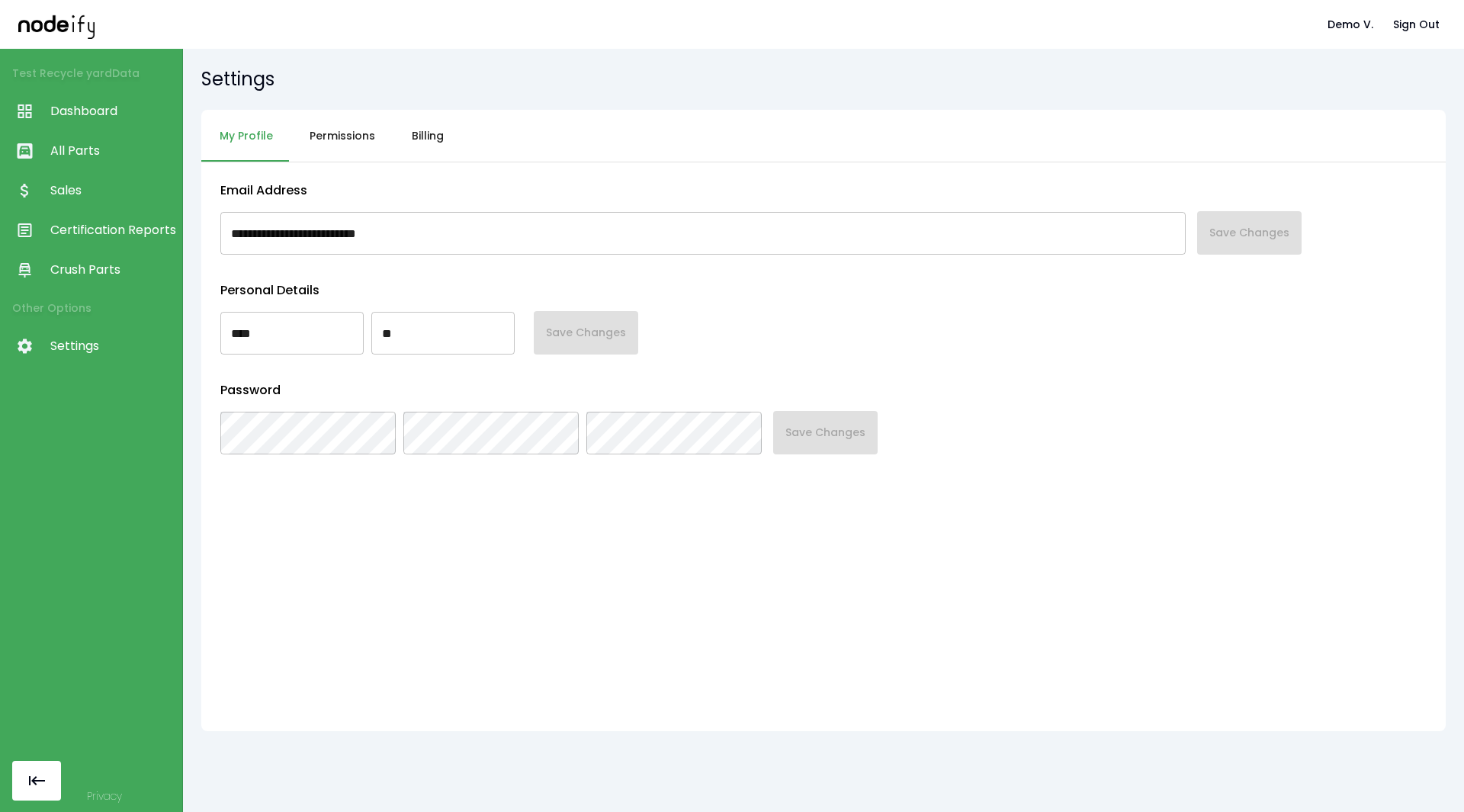
click at [440, 129] on button "Billing" at bounding box center [427, 135] width 69 height 53
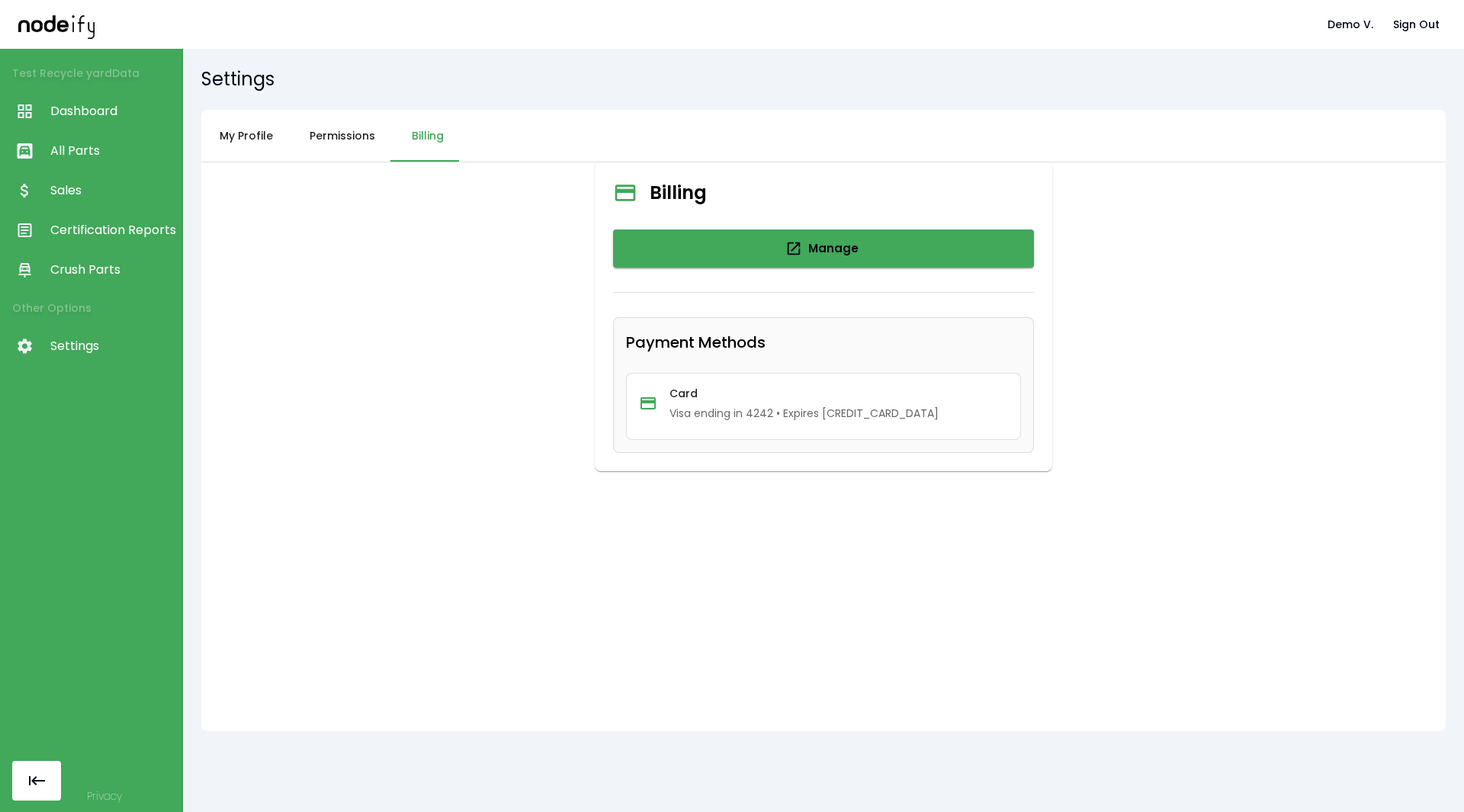
click at [76, 109] on span "Dashboard" at bounding box center [113, 111] width 125 height 19
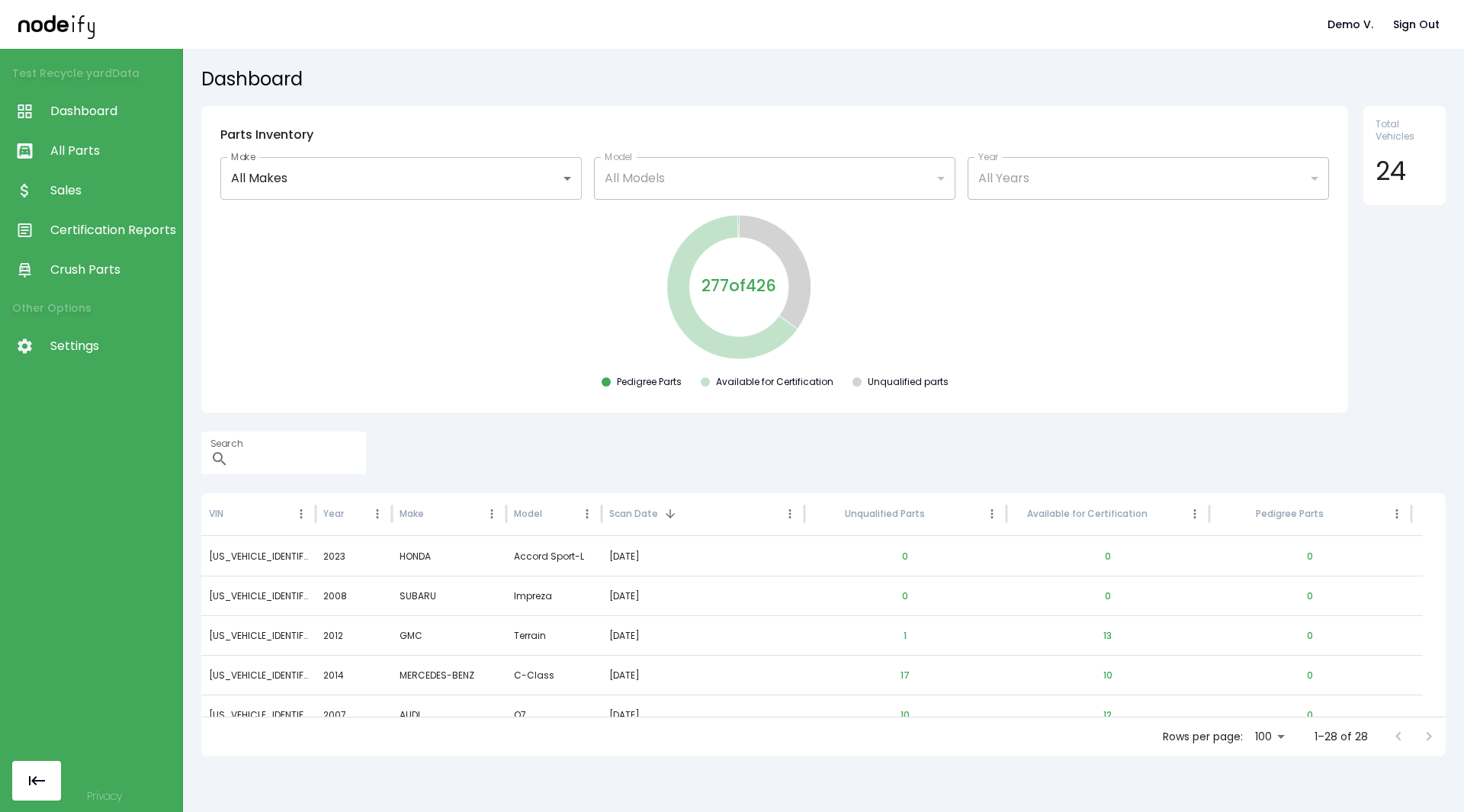
click at [79, 351] on span "Settings" at bounding box center [113, 346] width 125 height 19
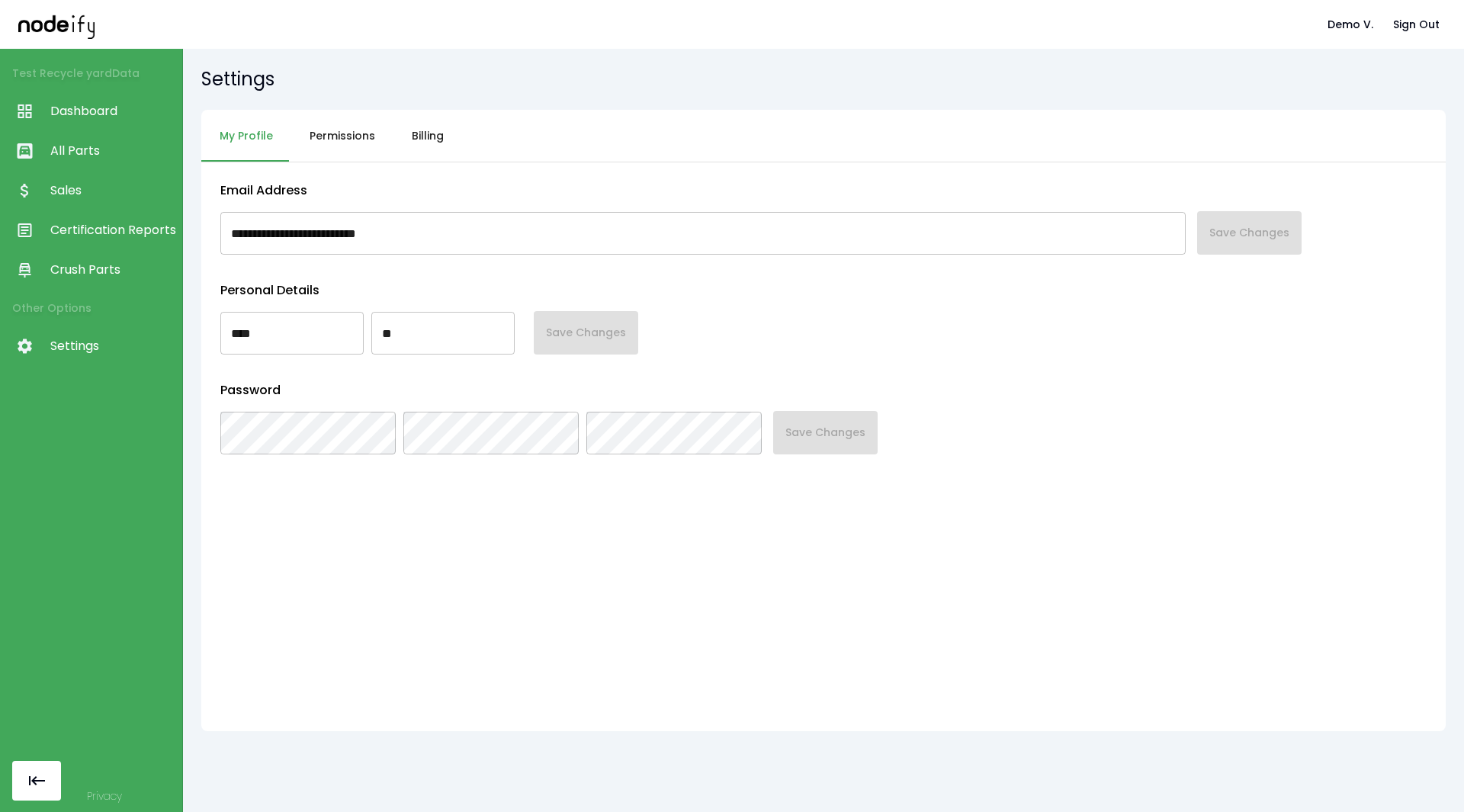
click at [331, 139] on button "Permissions" at bounding box center [342, 135] width 102 height 53
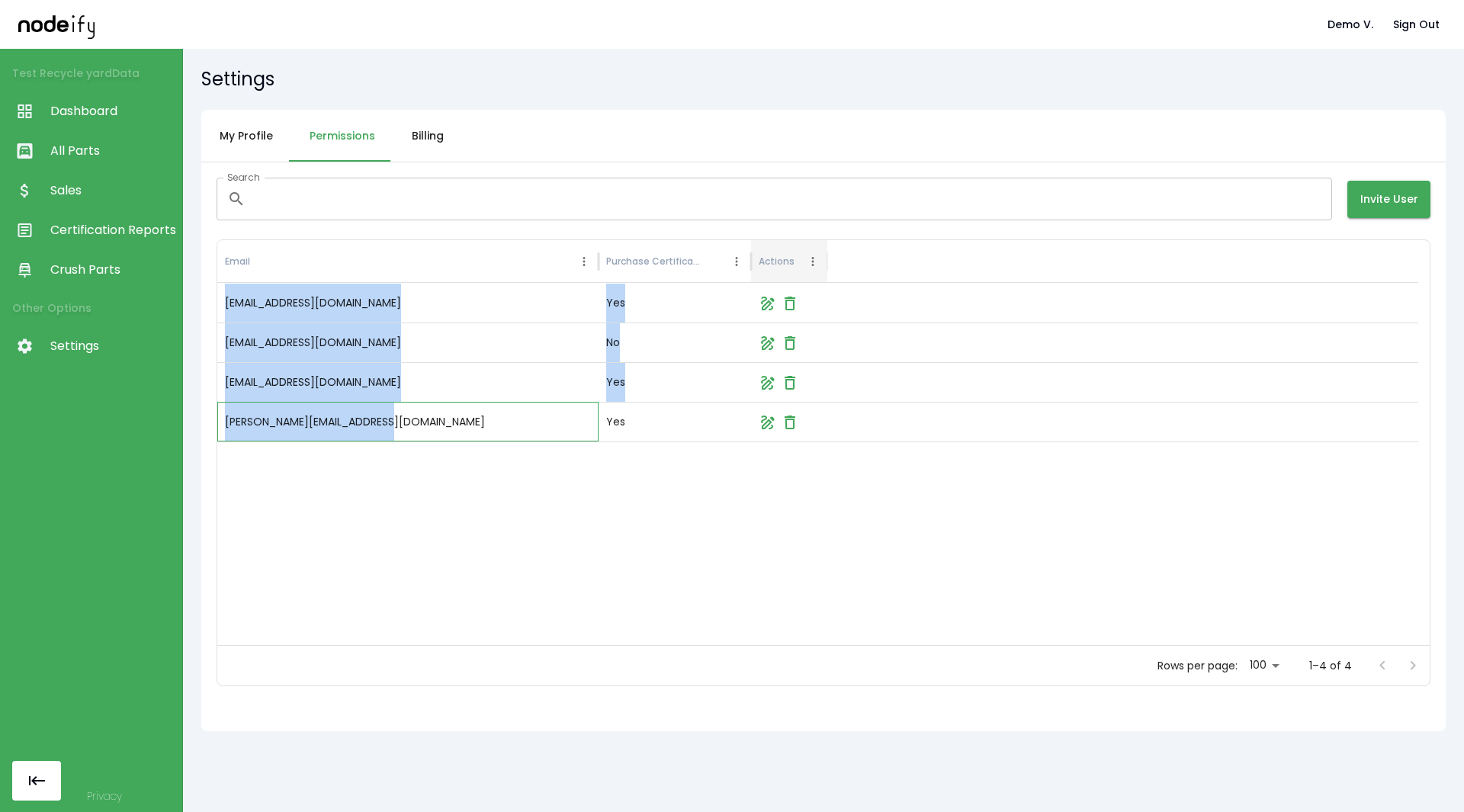
drag, startPoint x: 412, startPoint y: 422, endPoint x: 214, endPoint y: 406, distance: 198.6
click at [214, 406] on div "Search ​ Search Invite User Email Purchase Certifications Actions [EMAIL_ADDRES…" at bounding box center [824, 432] width 1245 height 540
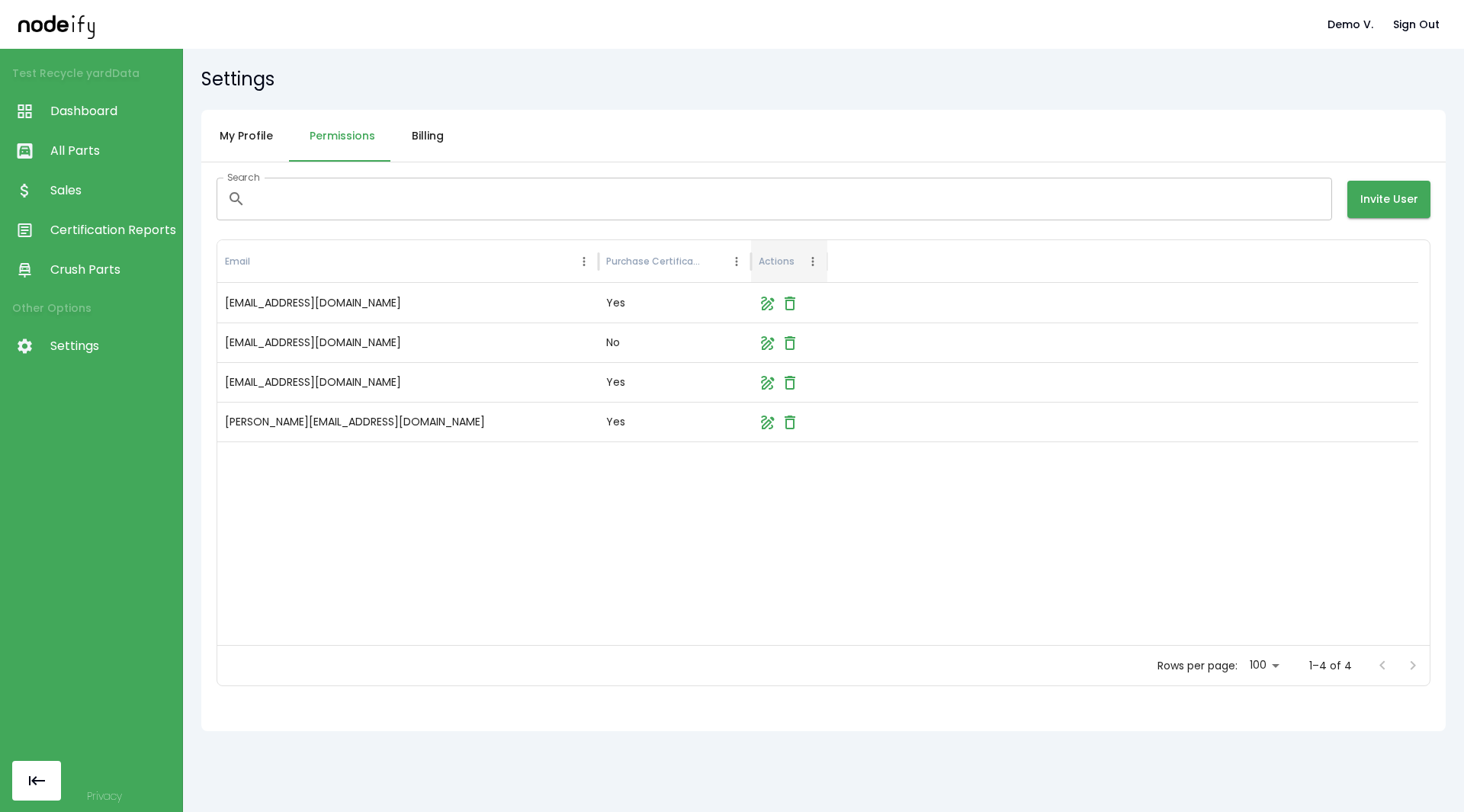
click at [405, 459] on div at bounding box center [817, 543] width 1201 height 204
drag, startPoint x: 411, startPoint y: 432, endPoint x: 224, endPoint y: 432, distance: 187.0
click at [224, 432] on div "[PERSON_NAME][EMAIL_ADDRESS][DOMAIN_NAME]" at bounding box center [408, 421] width 381 height 40
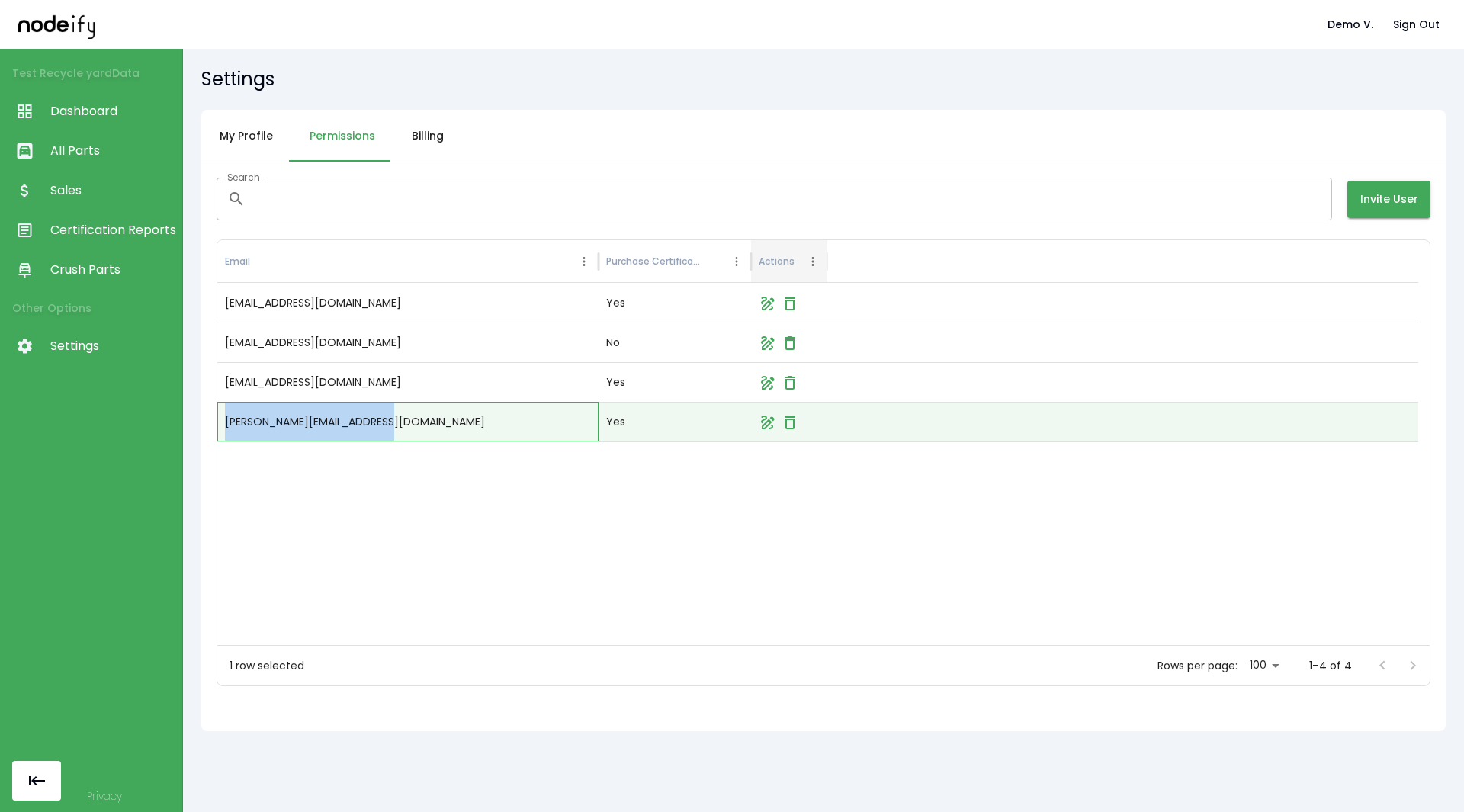
copy div "[PERSON_NAME][EMAIL_ADDRESS][DOMAIN_NAME]"
click at [701, 524] on div at bounding box center [817, 543] width 1201 height 204
